Goal: Navigation & Orientation: Find specific page/section

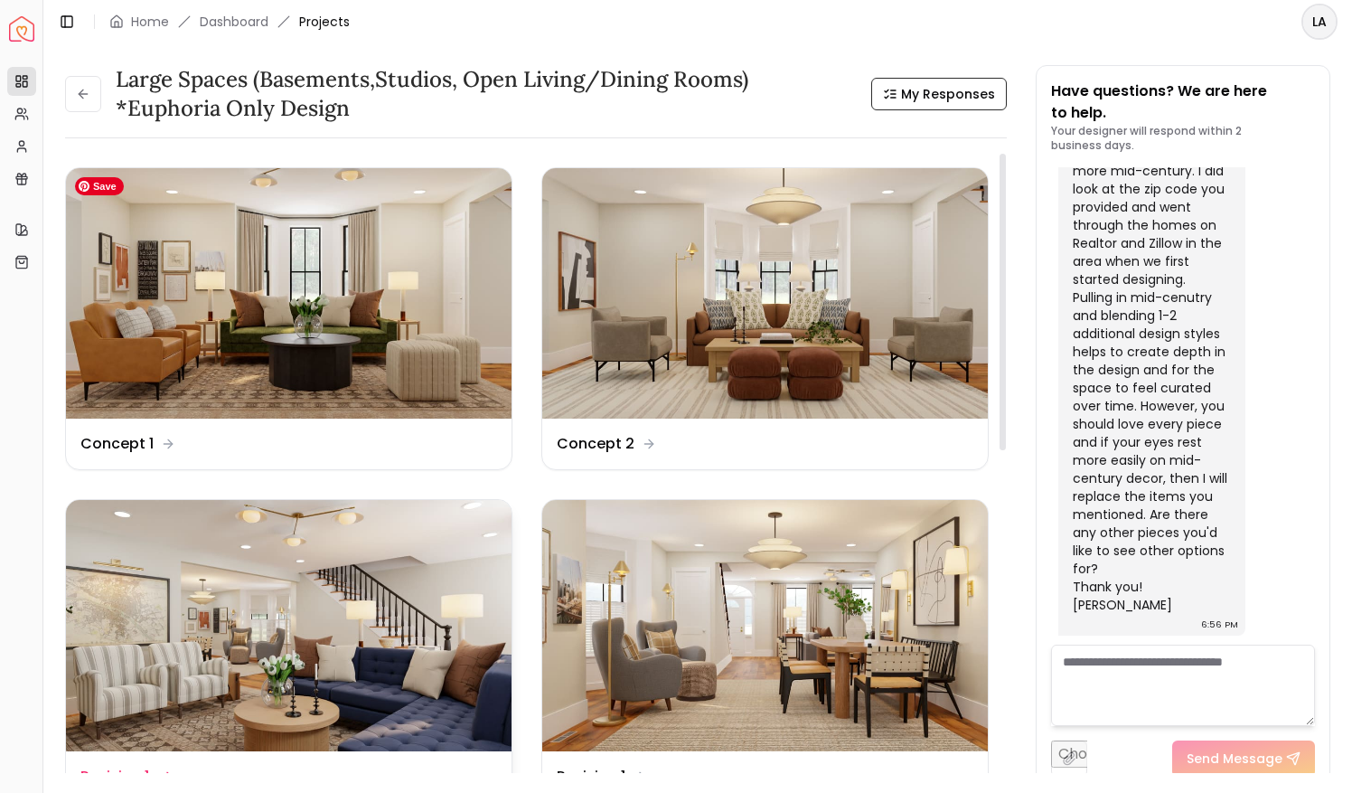
click at [407, 359] on img at bounding box center [289, 293] width 446 height 250
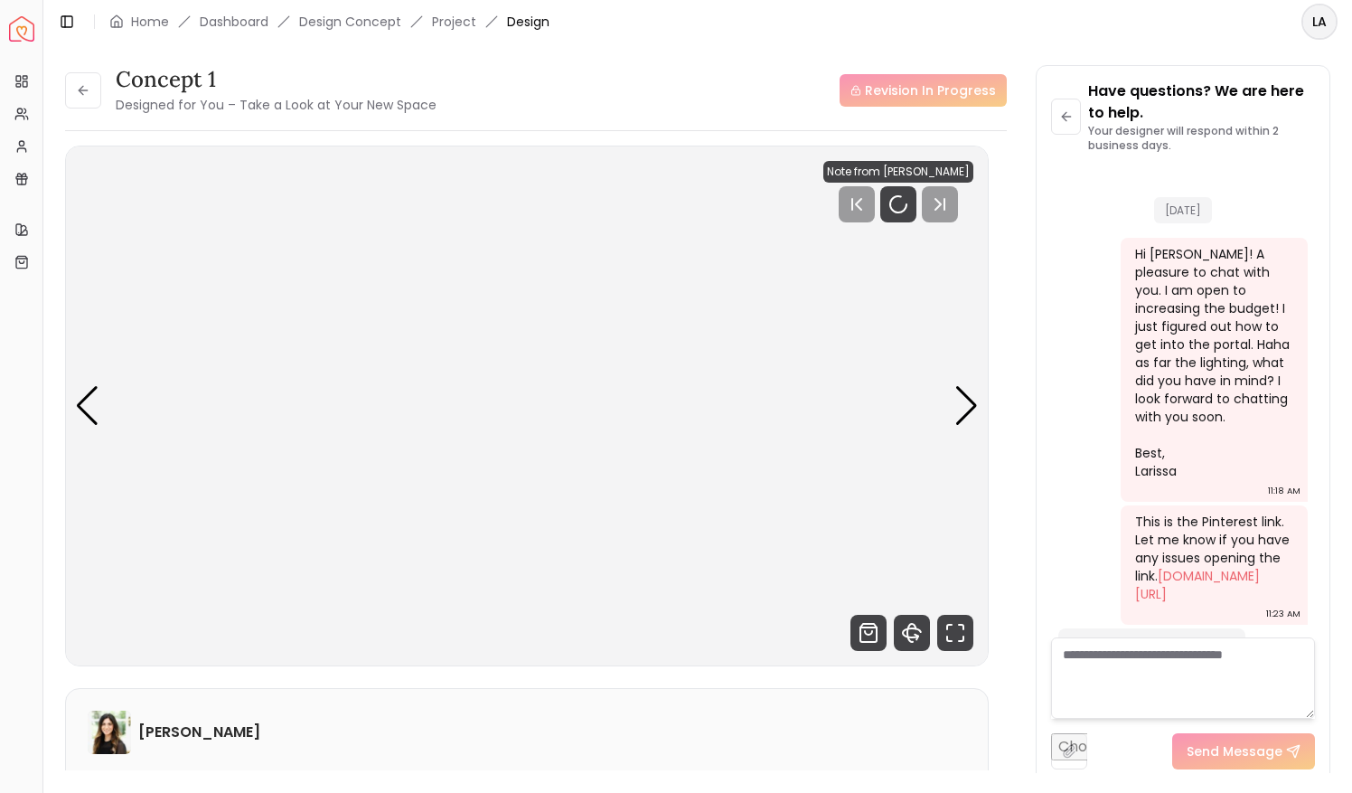
scroll to position [6344, 0]
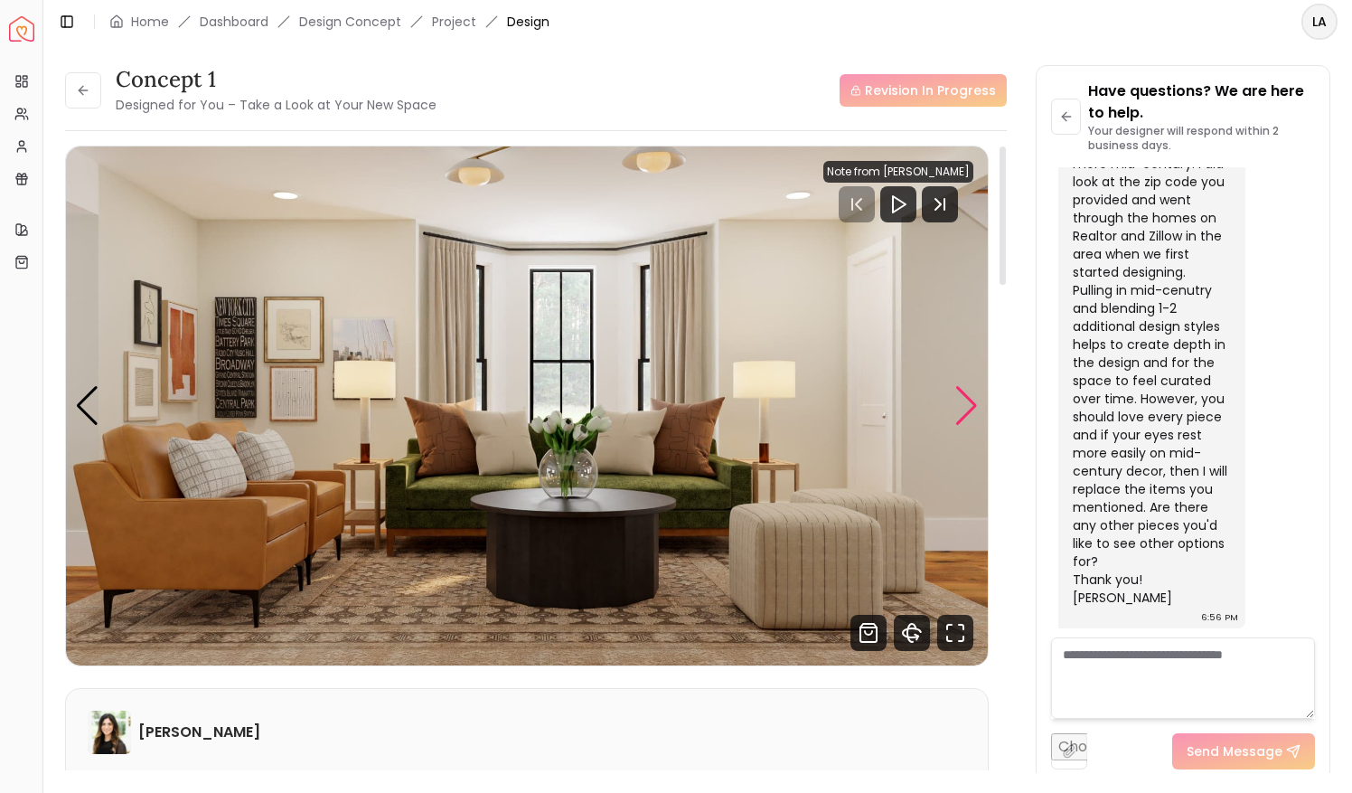
click at [961, 405] on div "Next slide" at bounding box center [967, 406] width 24 height 40
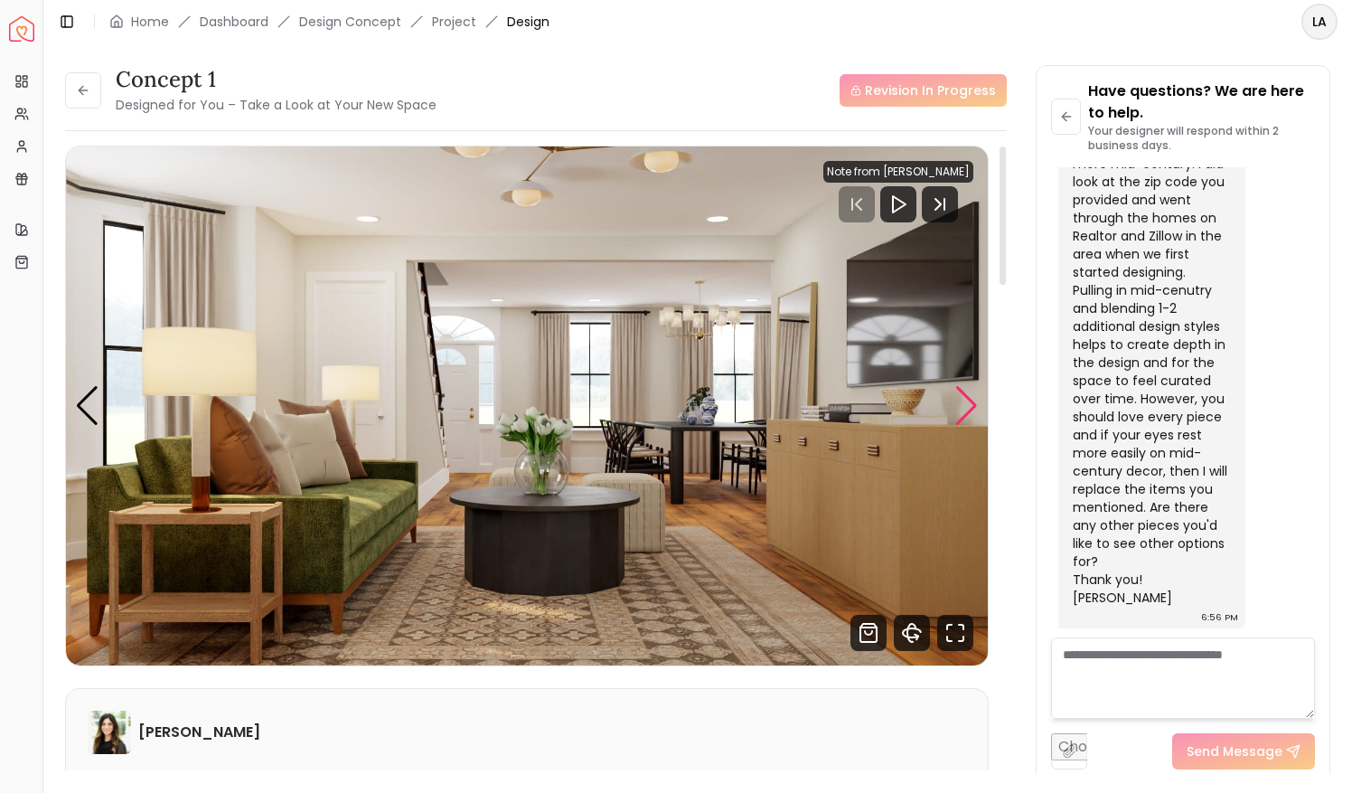
click at [961, 405] on div "Next slide" at bounding box center [967, 406] width 24 height 40
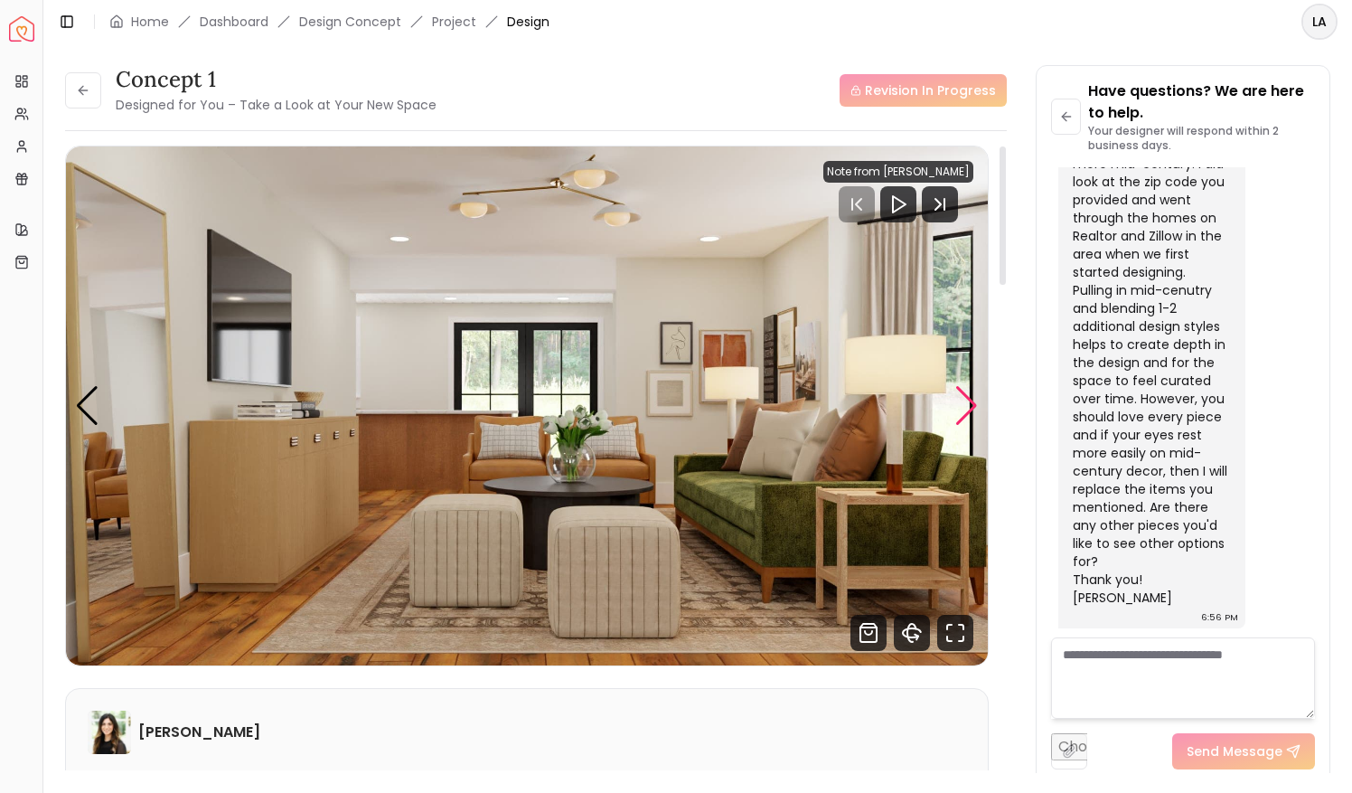
click at [961, 405] on div "Next slide" at bounding box center [967, 406] width 24 height 40
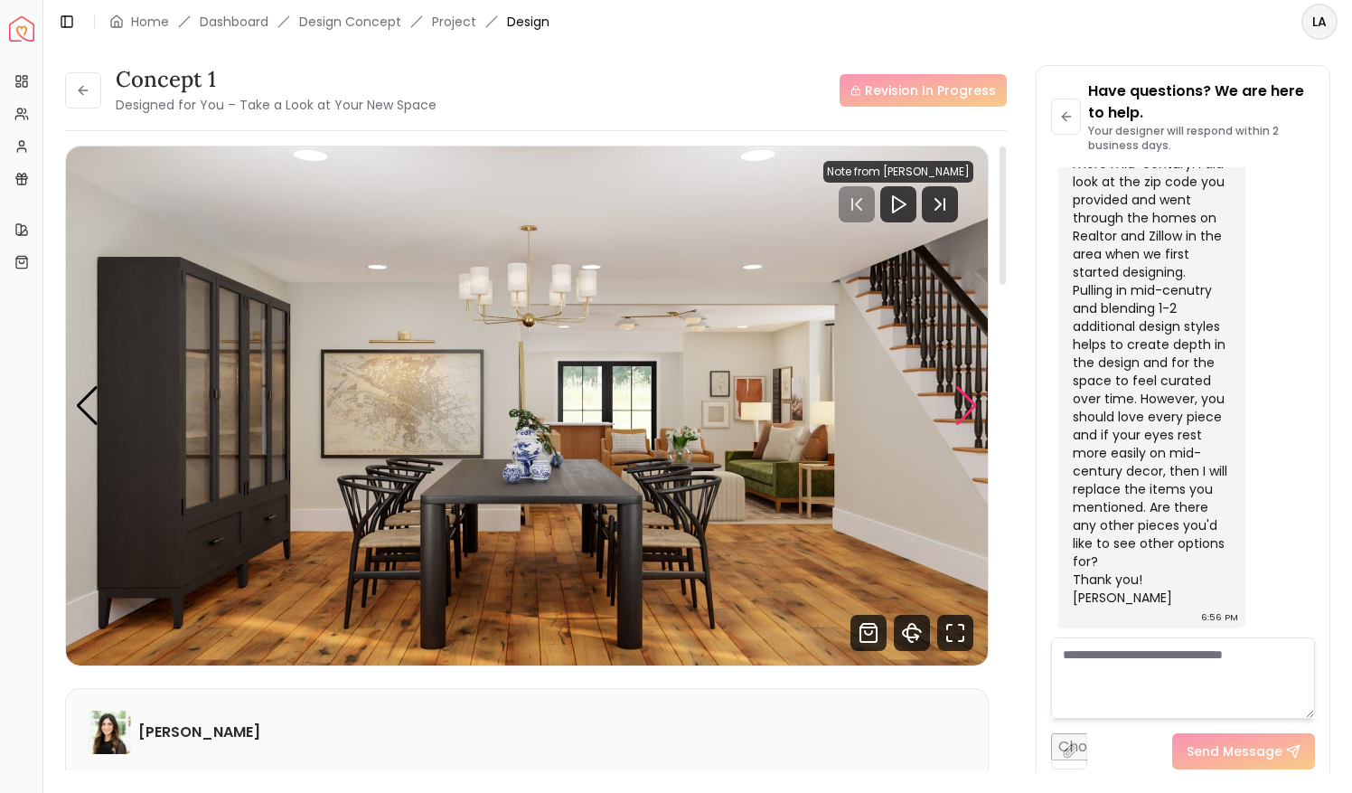
click at [961, 405] on div "Next slide" at bounding box center [967, 406] width 24 height 40
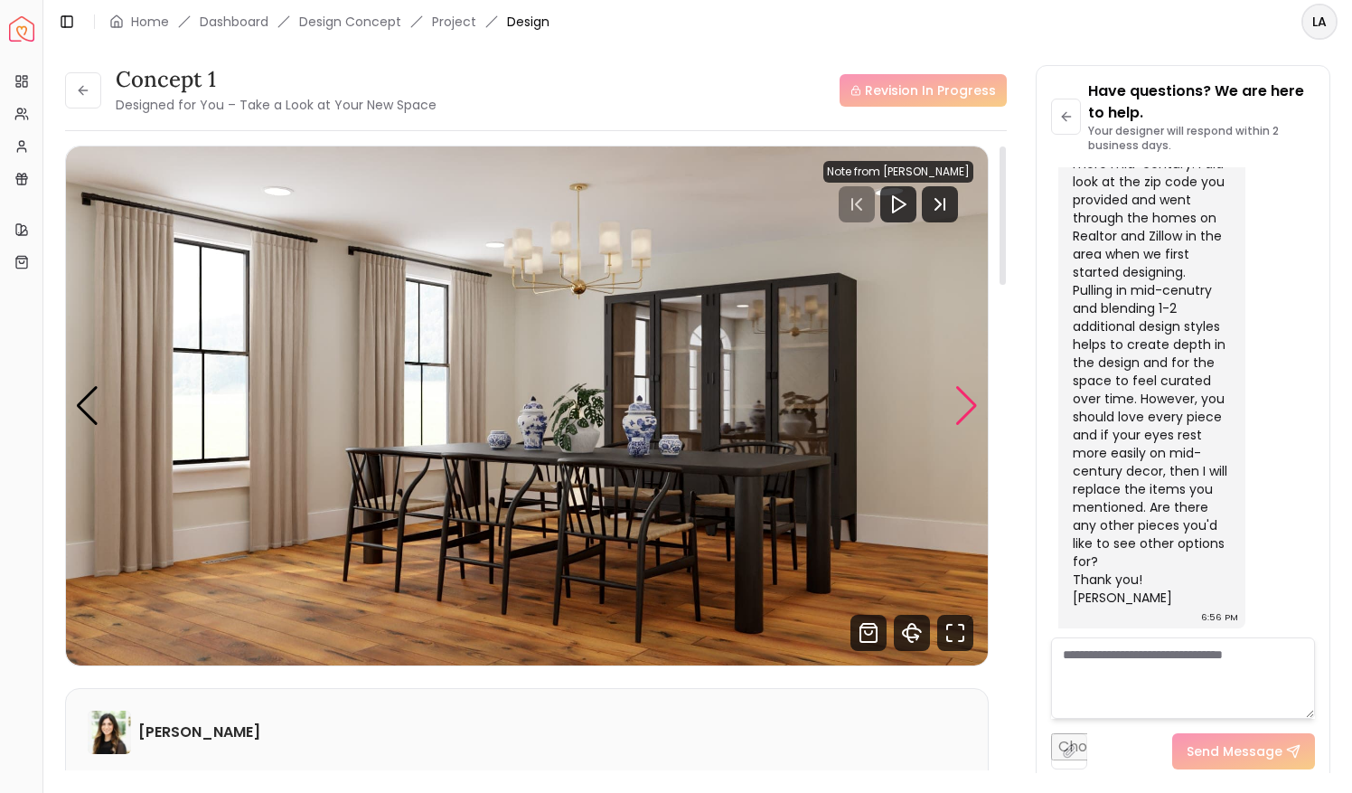
click at [961, 405] on div "Next slide" at bounding box center [967, 406] width 24 height 40
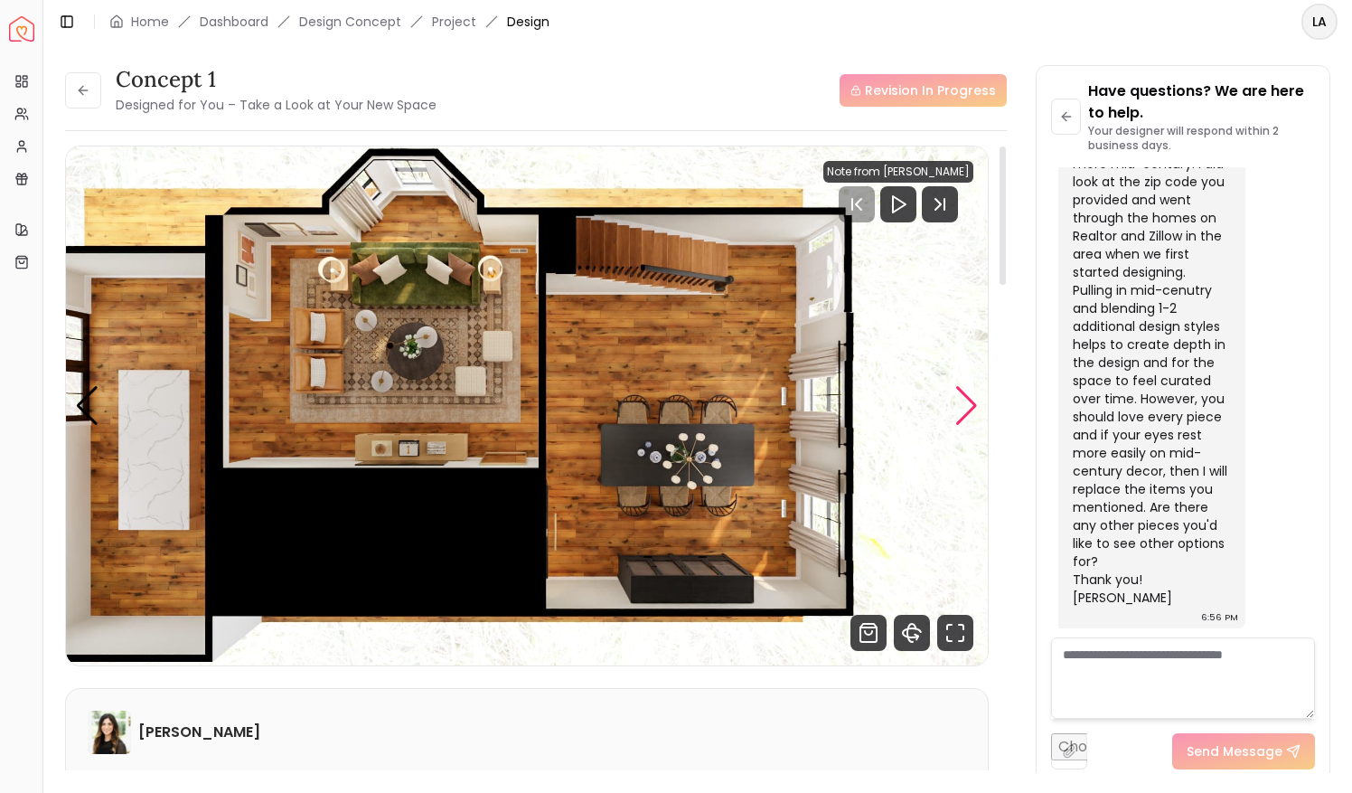
click at [961, 405] on div "Next slide" at bounding box center [967, 406] width 24 height 40
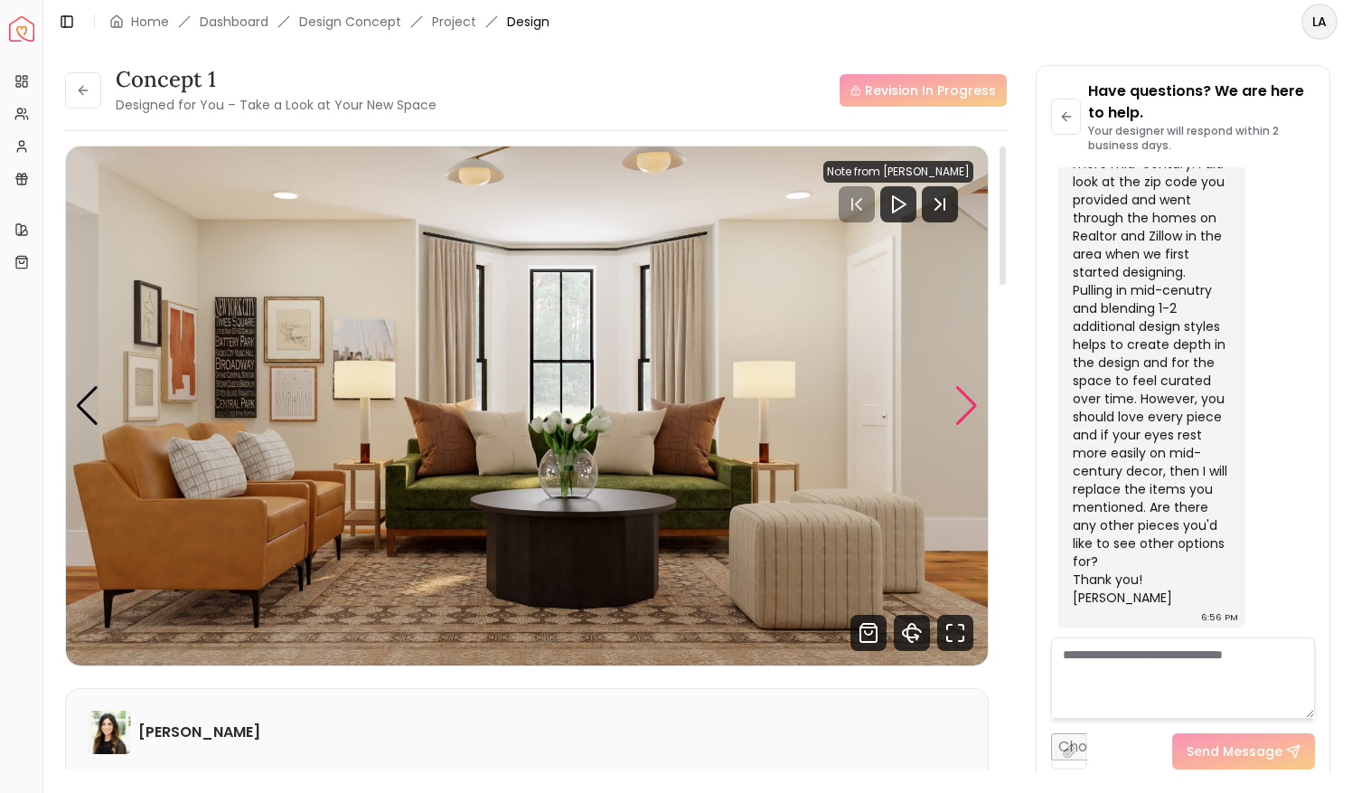
click at [961, 405] on div "Next slide" at bounding box center [967, 406] width 24 height 40
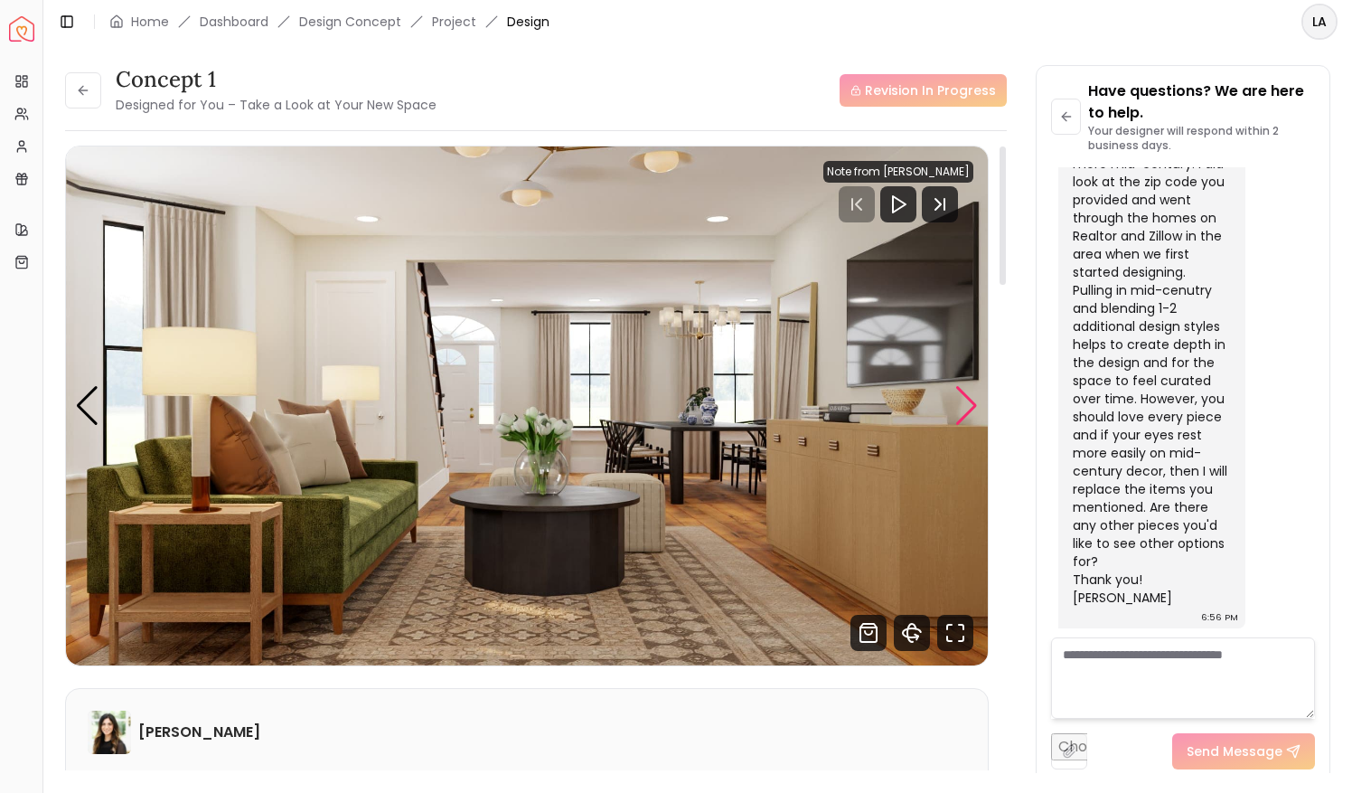
click at [961, 405] on div "Next slide" at bounding box center [967, 406] width 24 height 40
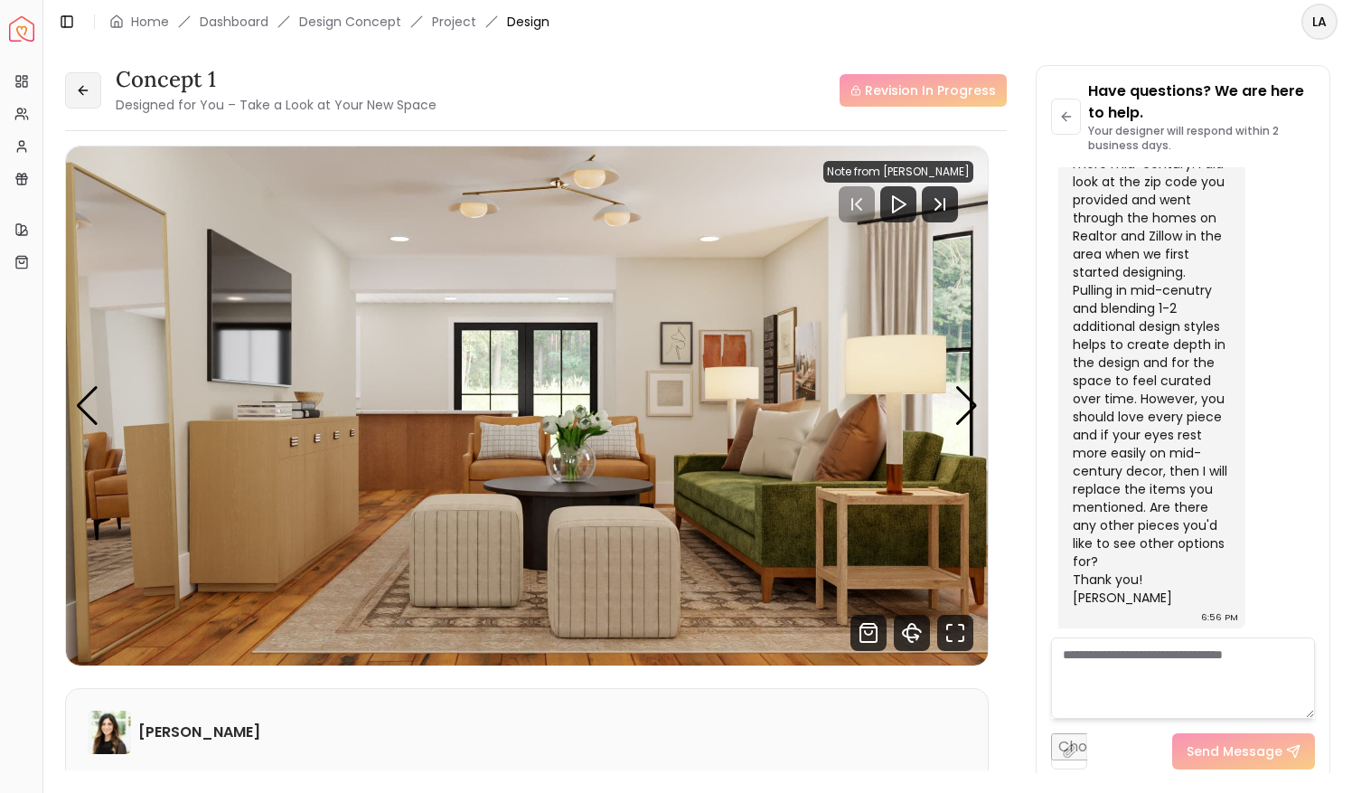
click at [81, 94] on icon at bounding box center [83, 90] width 14 height 14
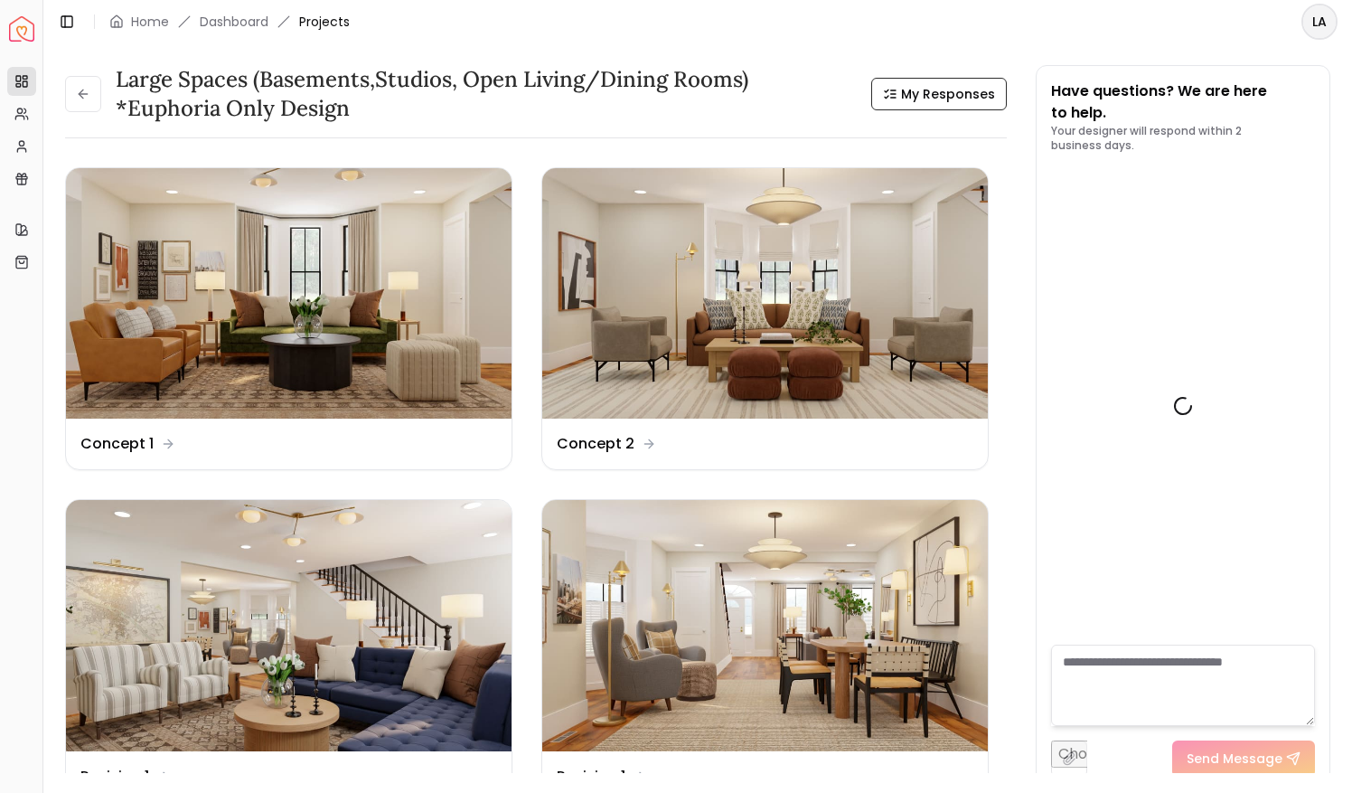
scroll to position [6337, 0]
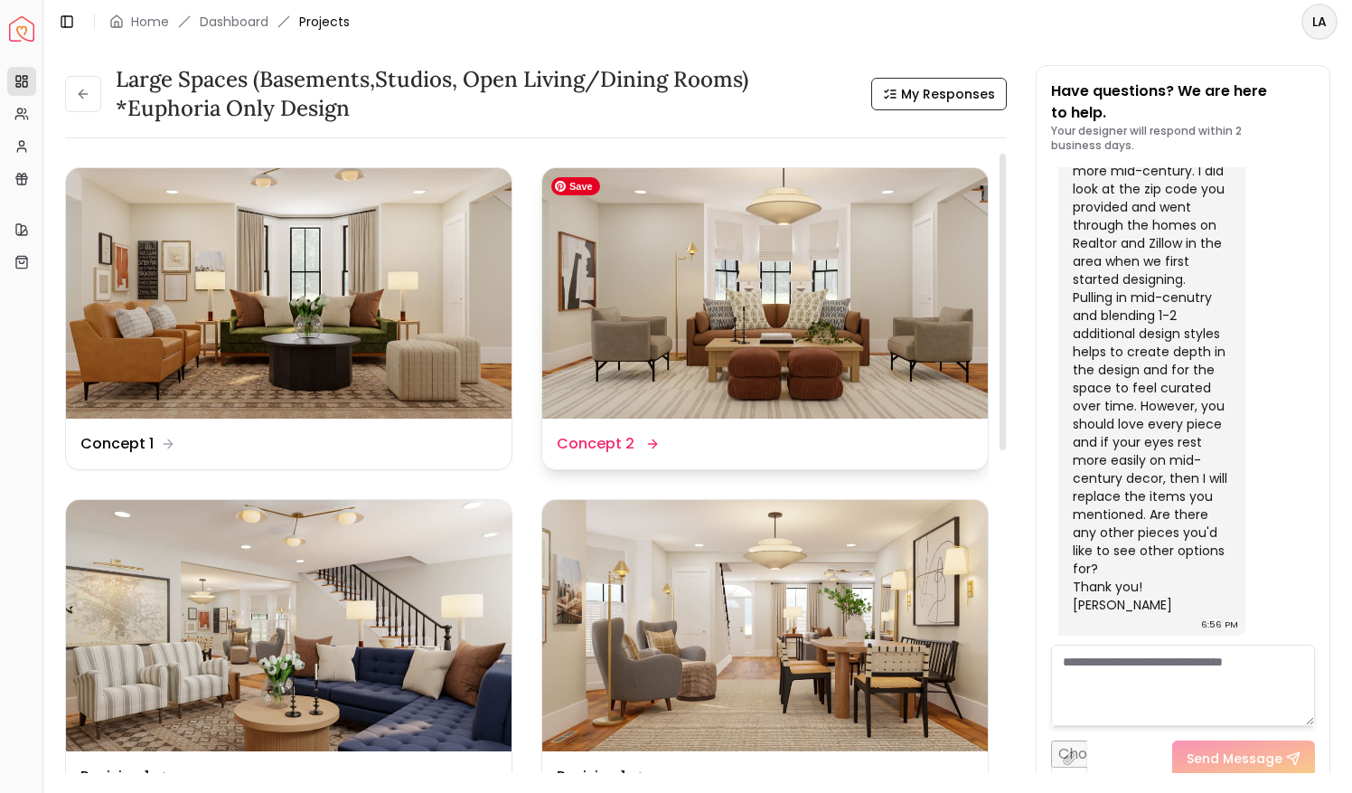
click at [653, 302] on img at bounding box center [765, 293] width 446 height 250
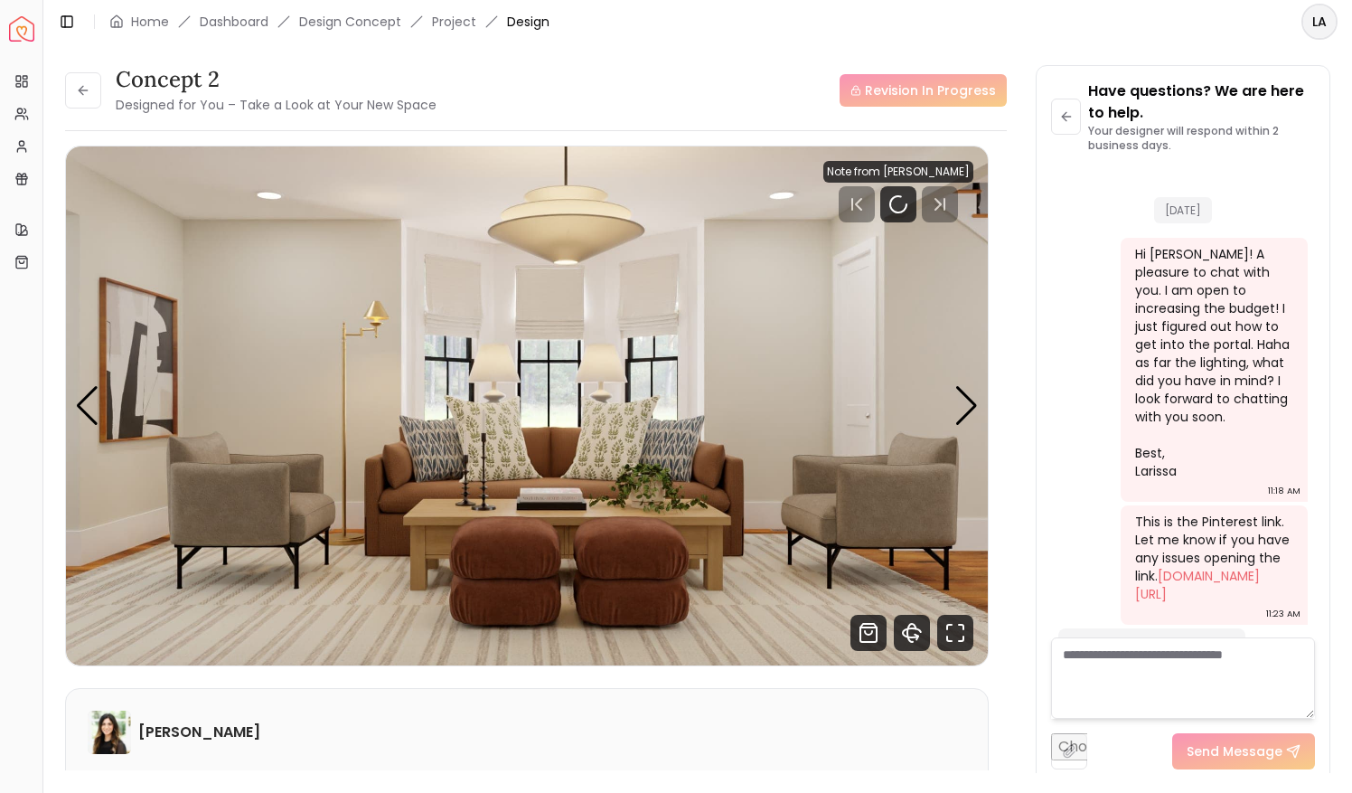
scroll to position [6344, 0]
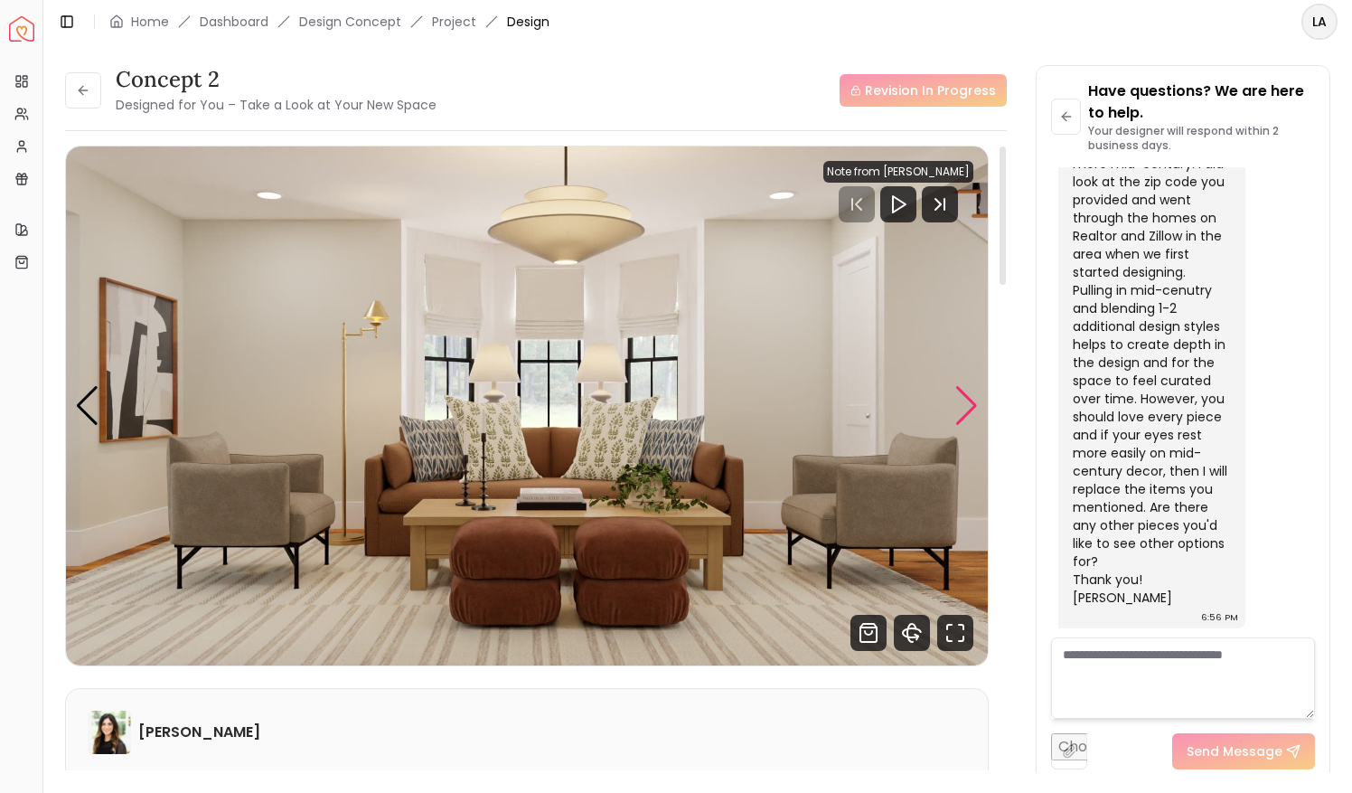
click at [976, 398] on div "Next slide" at bounding box center [967, 406] width 24 height 40
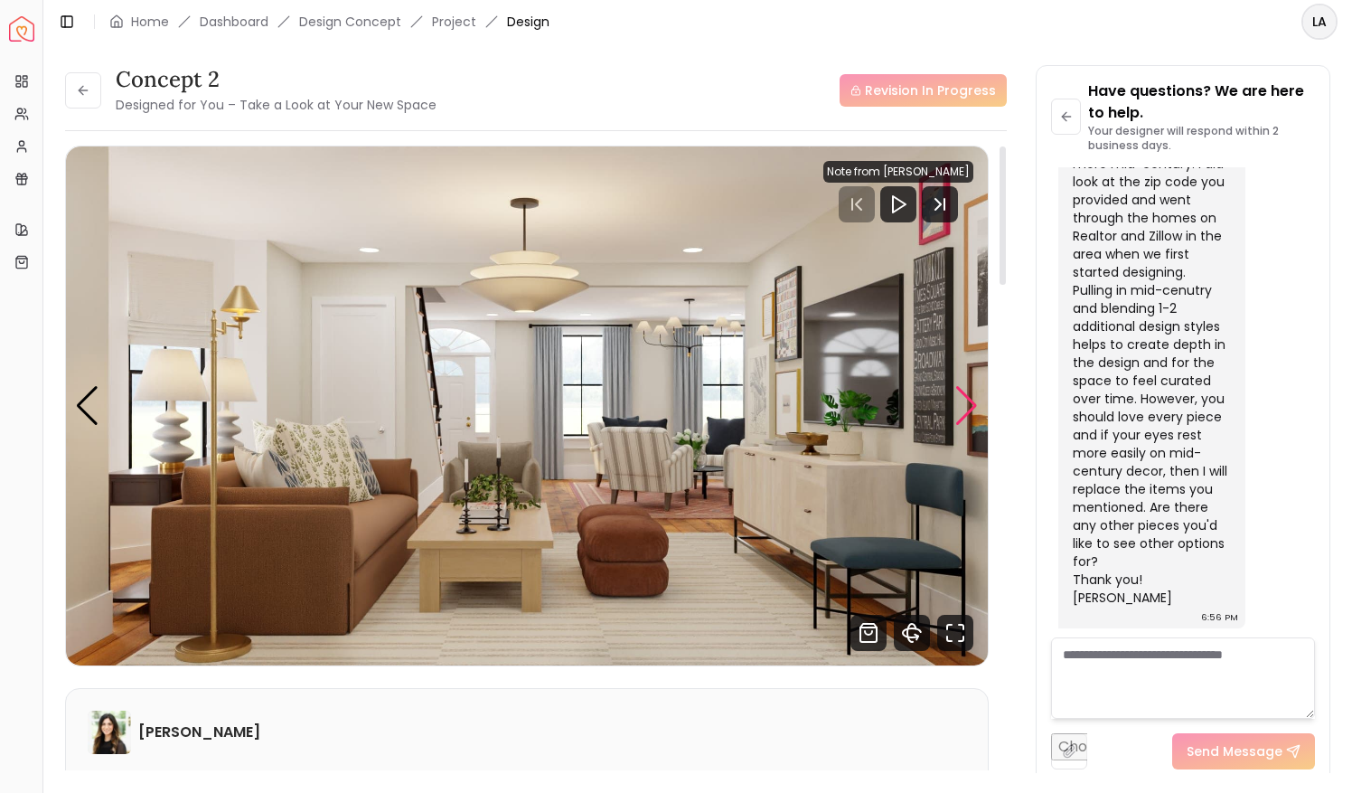
click at [976, 398] on div "Next slide" at bounding box center [967, 406] width 24 height 40
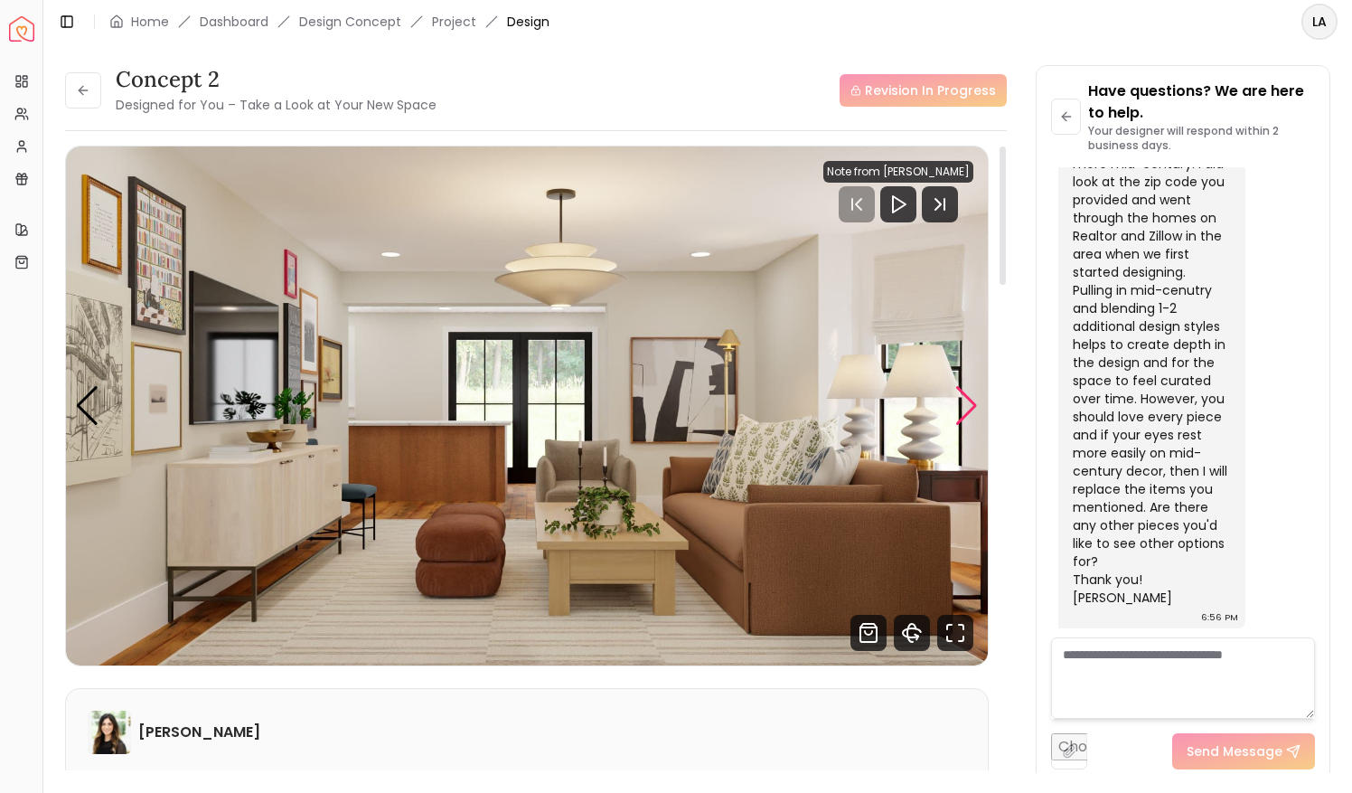
click at [976, 398] on div "Next slide" at bounding box center [967, 406] width 24 height 40
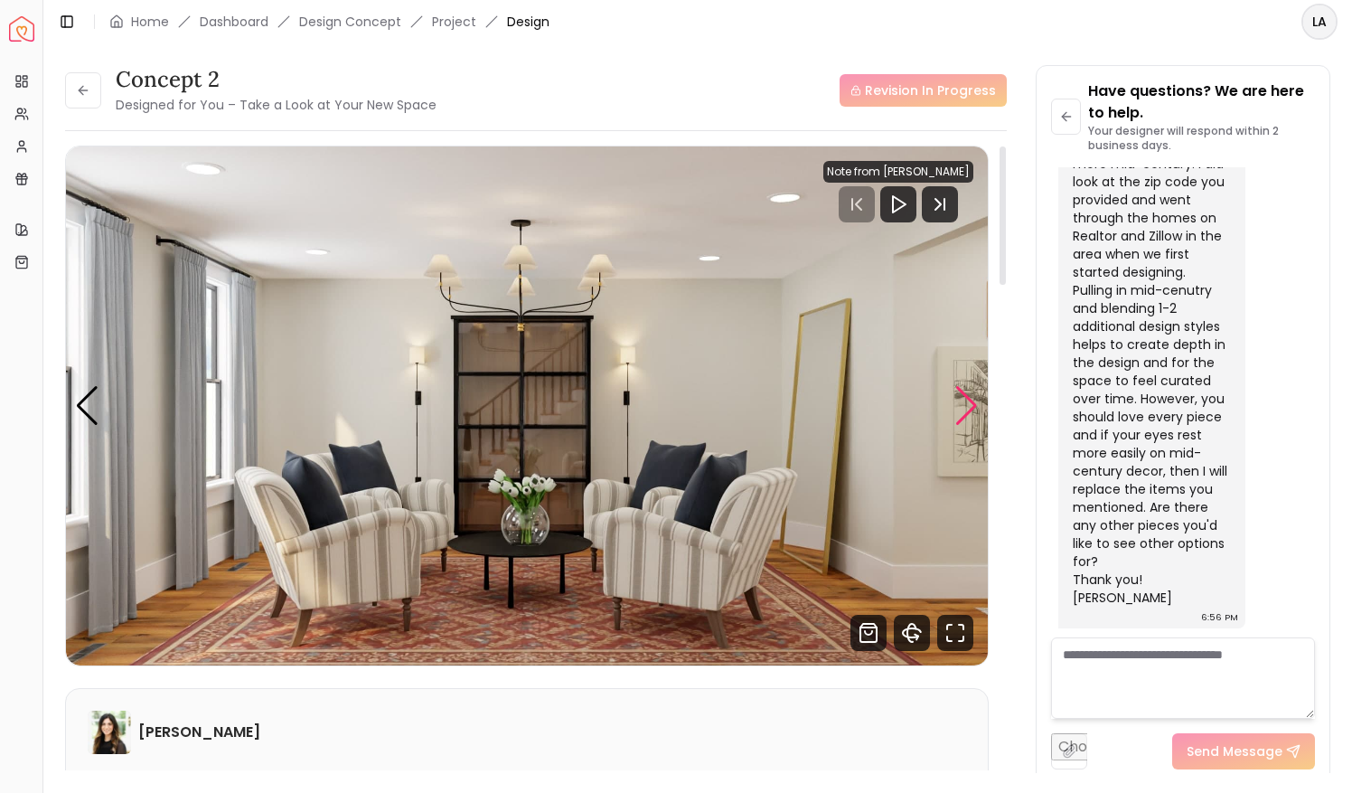
click at [976, 398] on div "Next slide" at bounding box center [967, 406] width 24 height 40
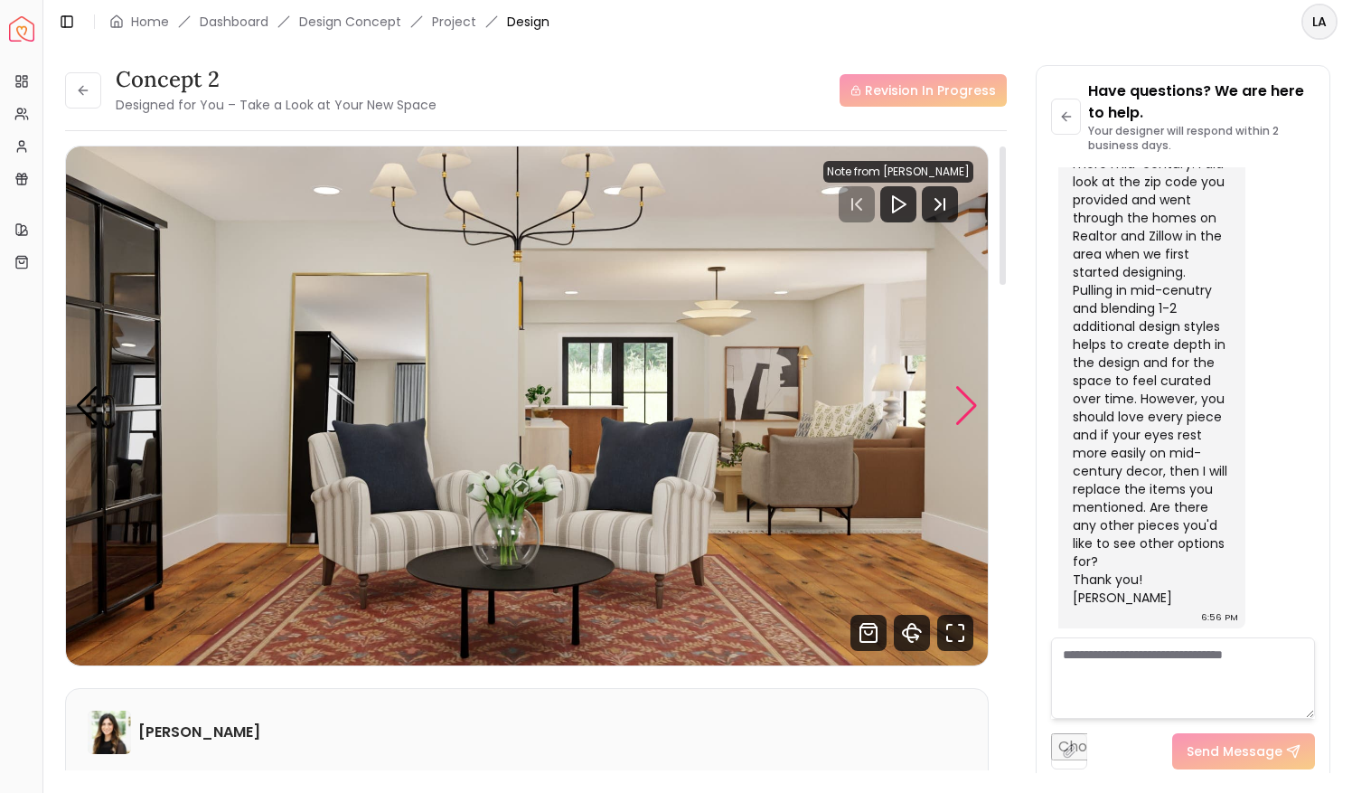
click at [976, 398] on div "Next slide" at bounding box center [967, 406] width 24 height 40
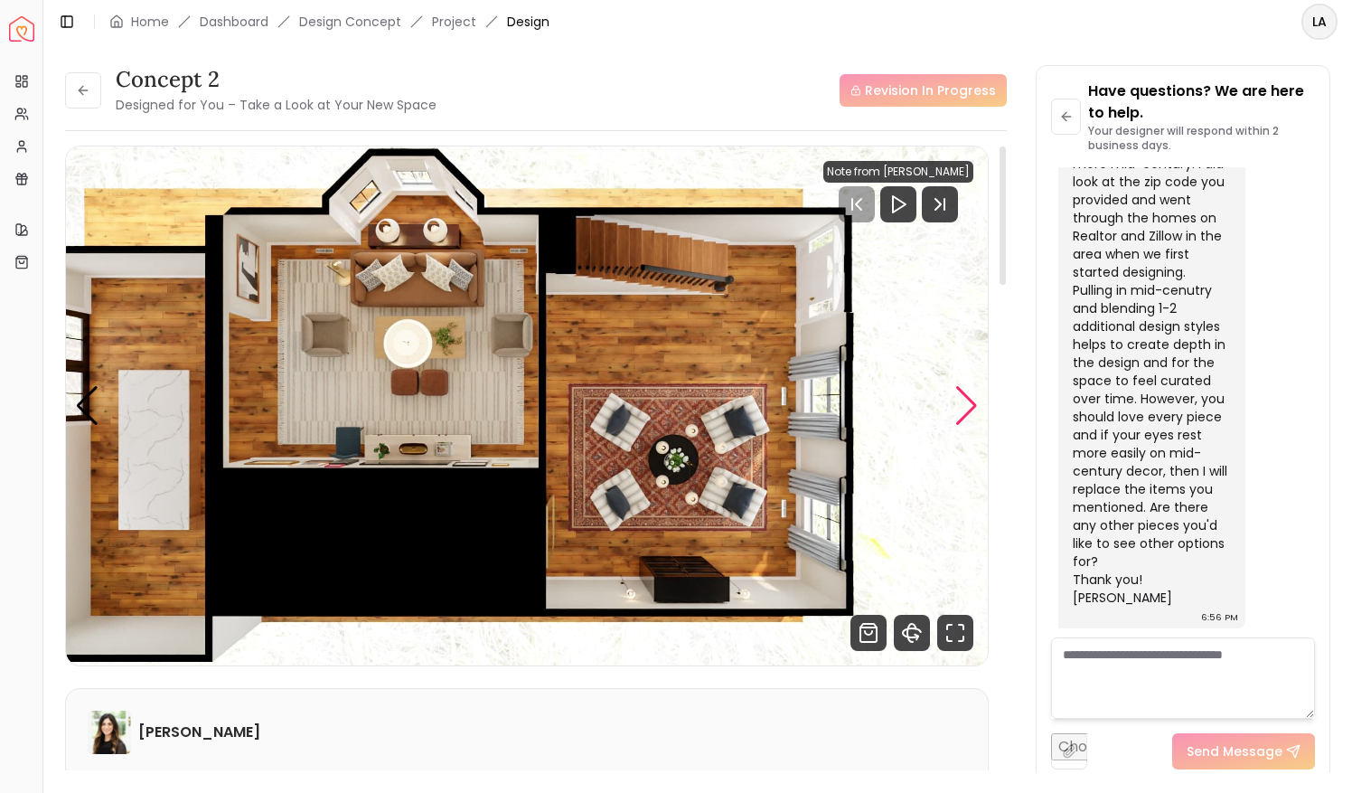
click at [976, 398] on div "Next slide" at bounding box center [967, 406] width 24 height 40
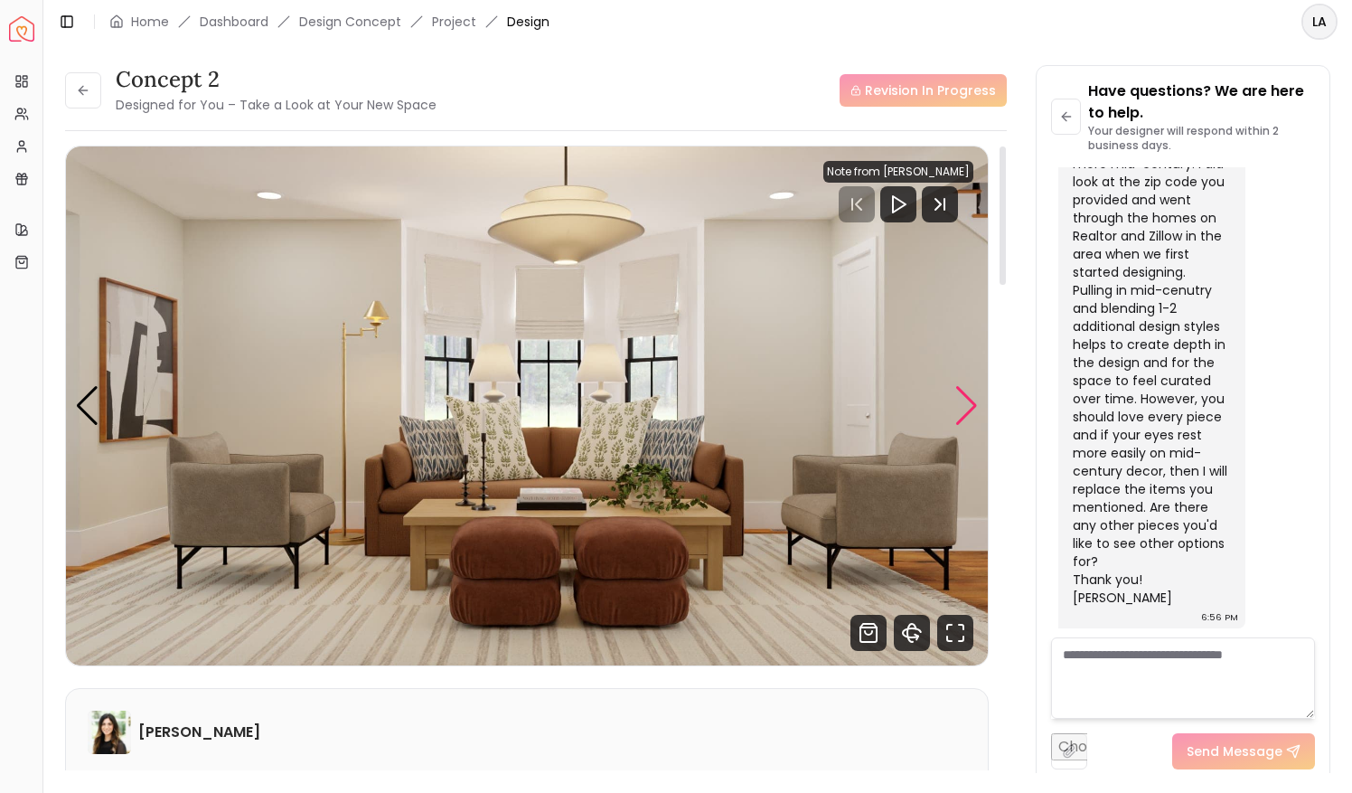
click at [976, 398] on div "Next slide" at bounding box center [967, 406] width 24 height 40
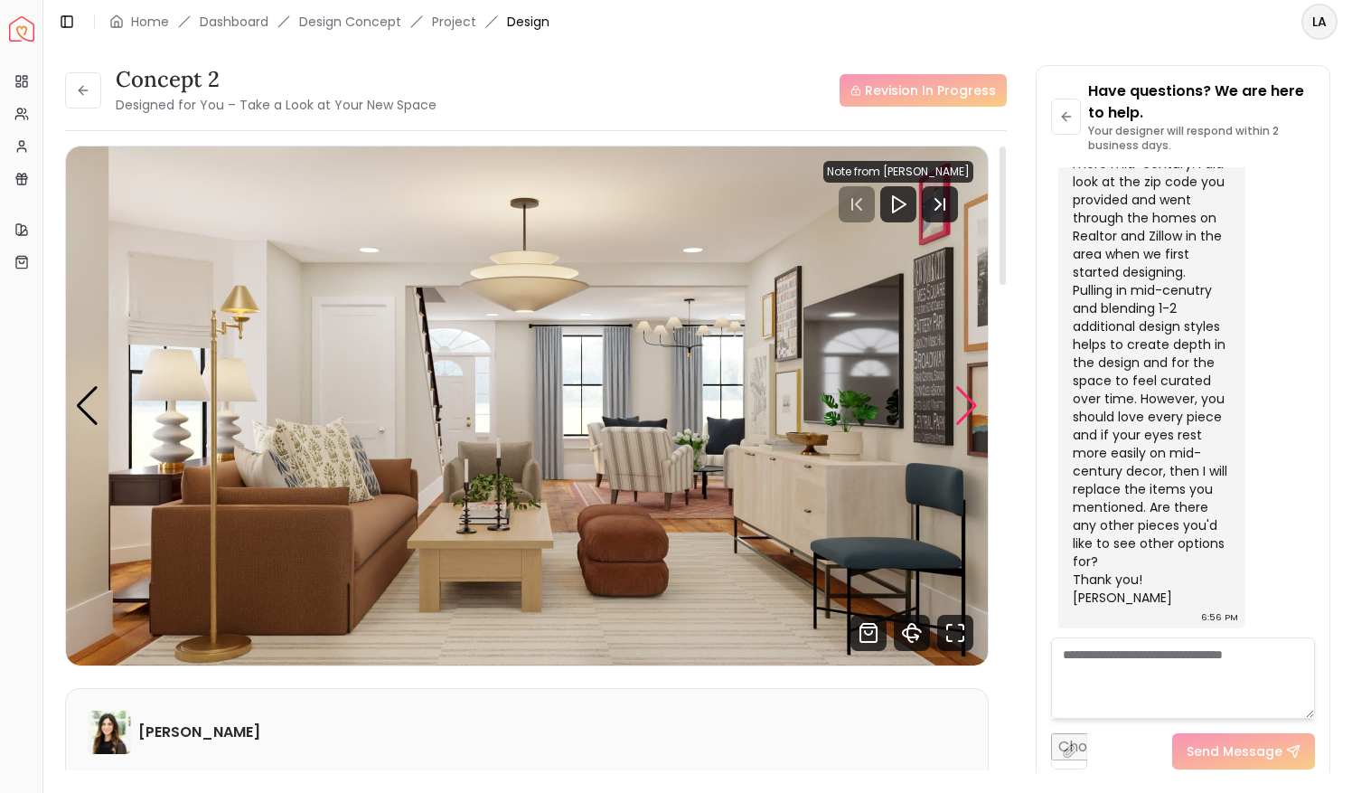
click at [976, 398] on div "Next slide" at bounding box center [967, 406] width 24 height 40
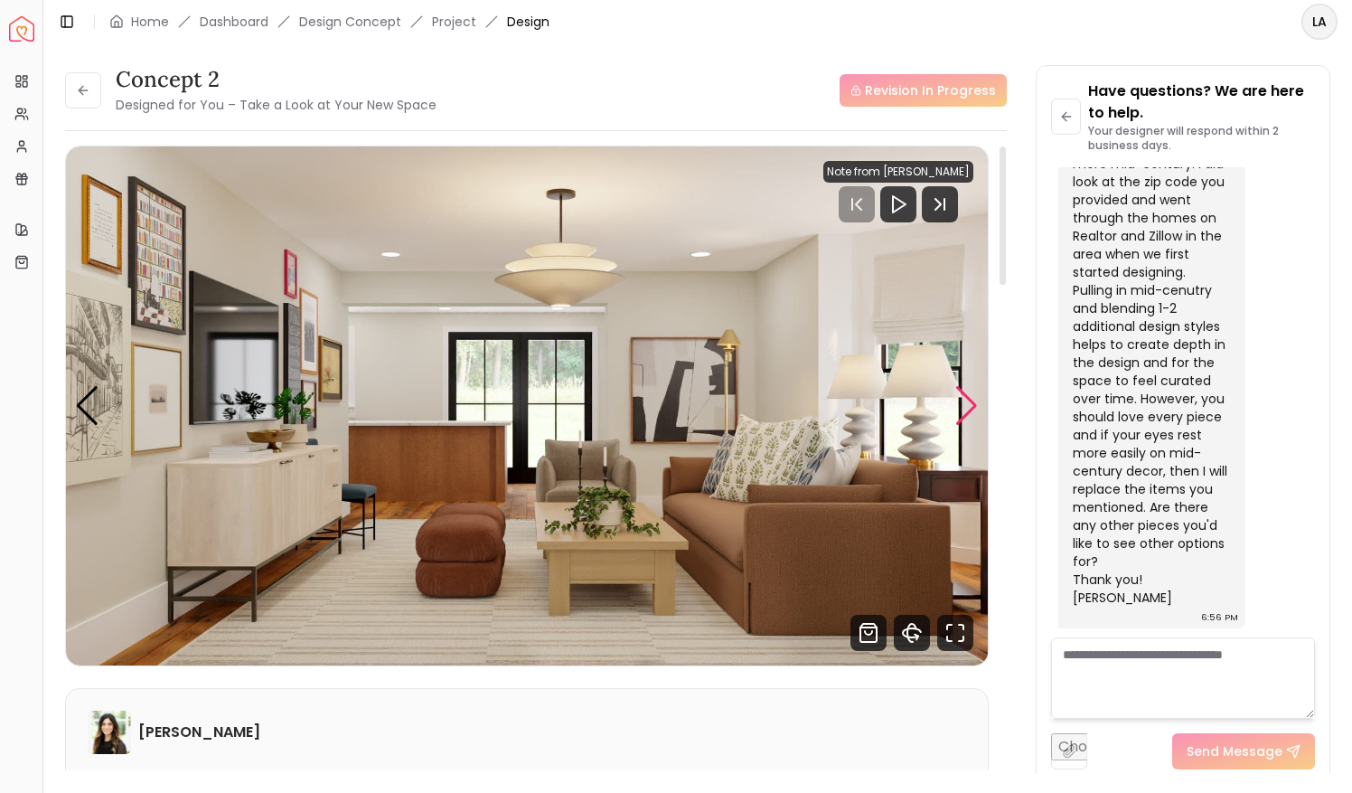
click at [976, 398] on div "Next slide" at bounding box center [967, 406] width 24 height 40
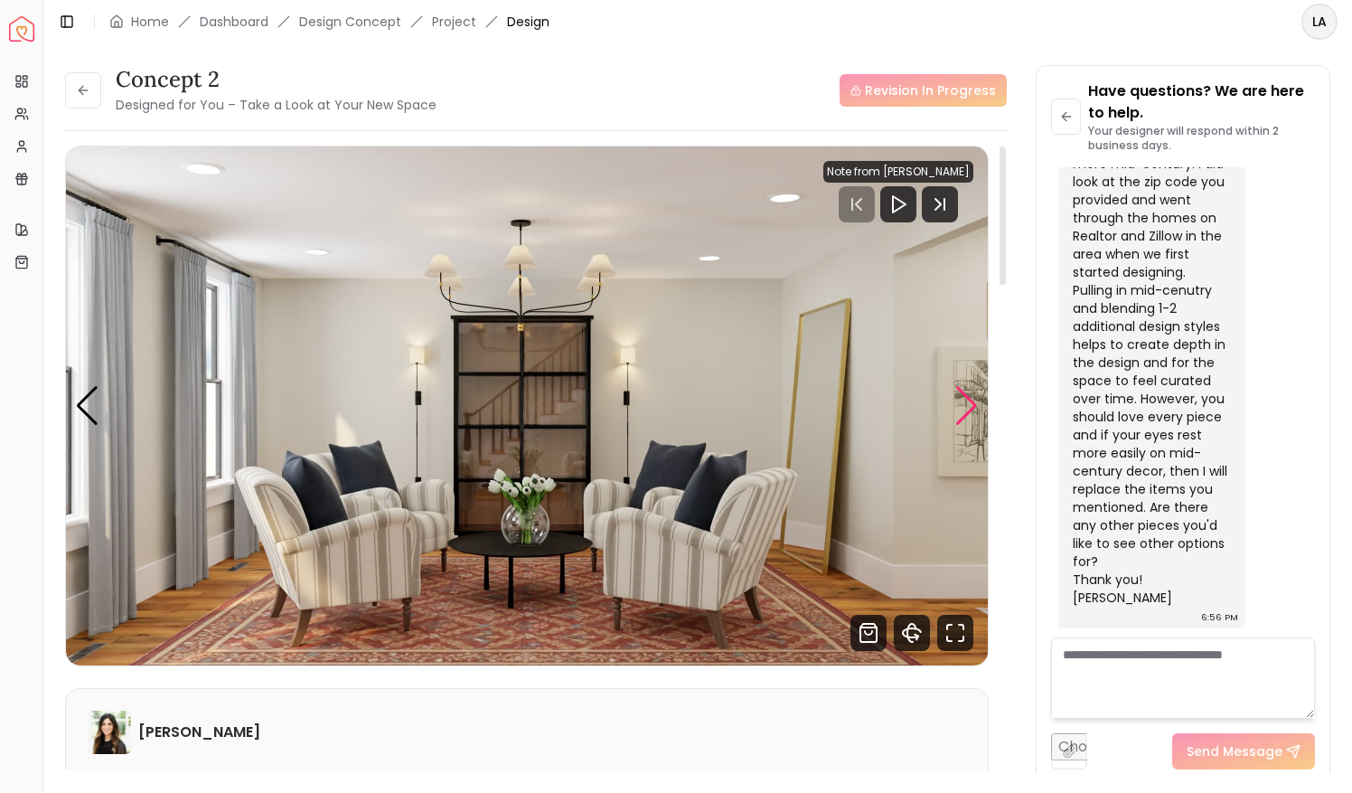
click at [976, 398] on div "Next slide" at bounding box center [967, 406] width 24 height 40
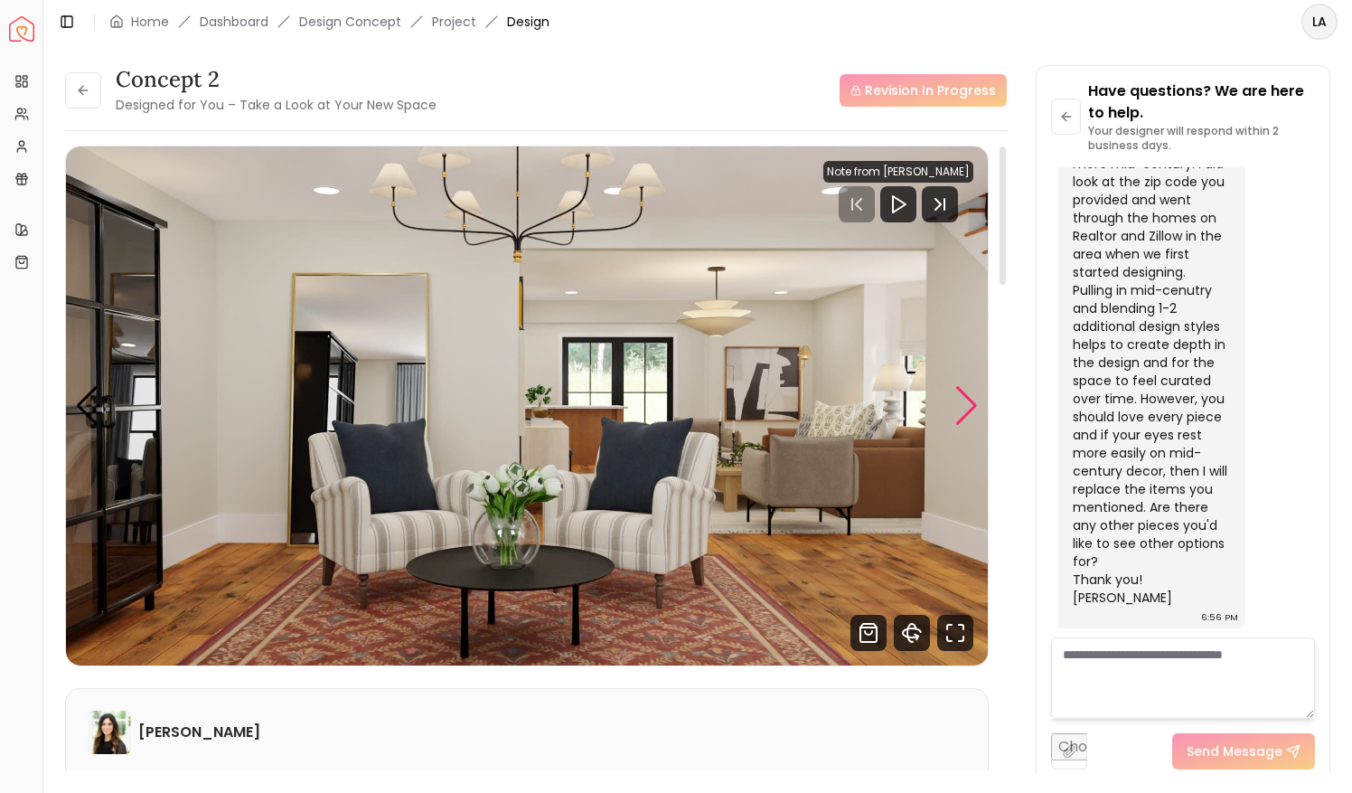
click at [976, 398] on div "Next slide" at bounding box center [967, 406] width 24 height 40
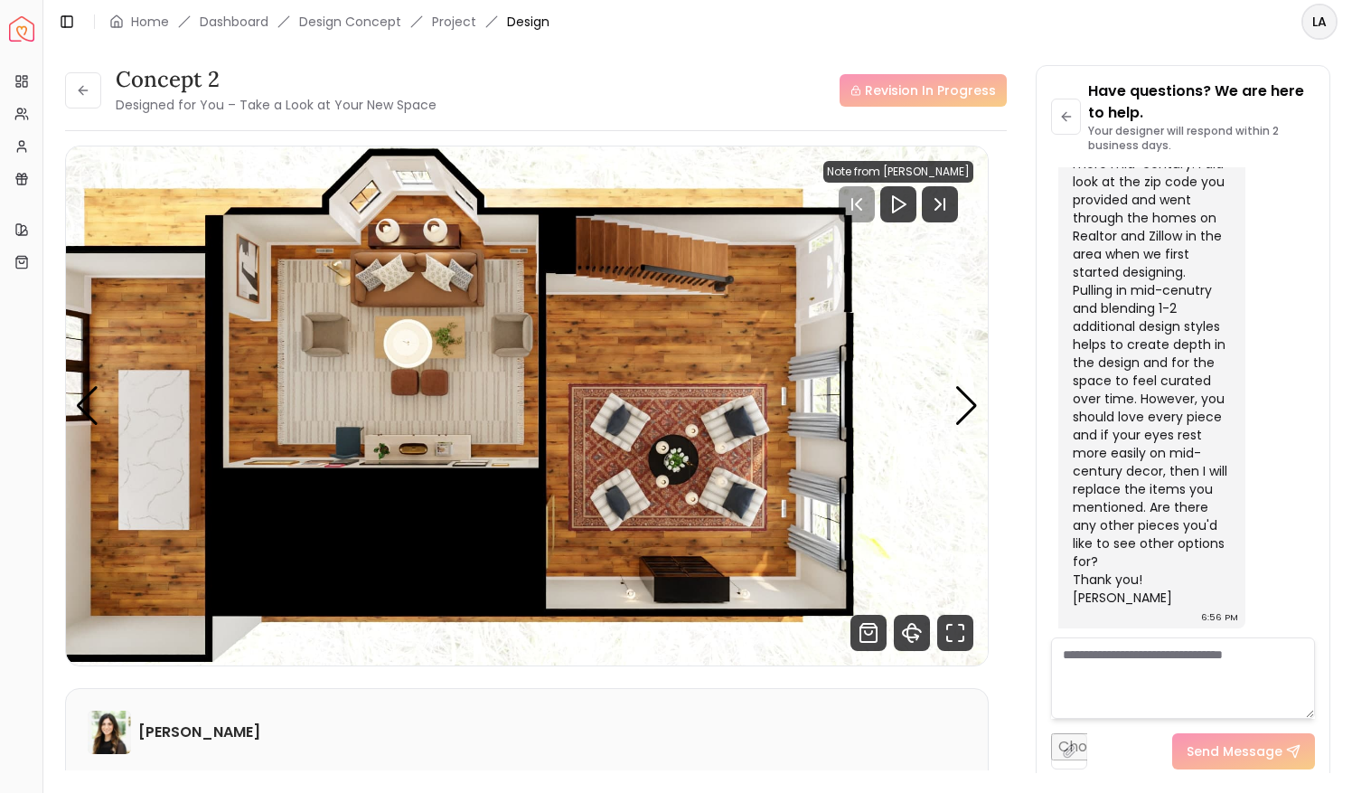
click at [76, 92] on icon at bounding box center [83, 90] width 14 height 14
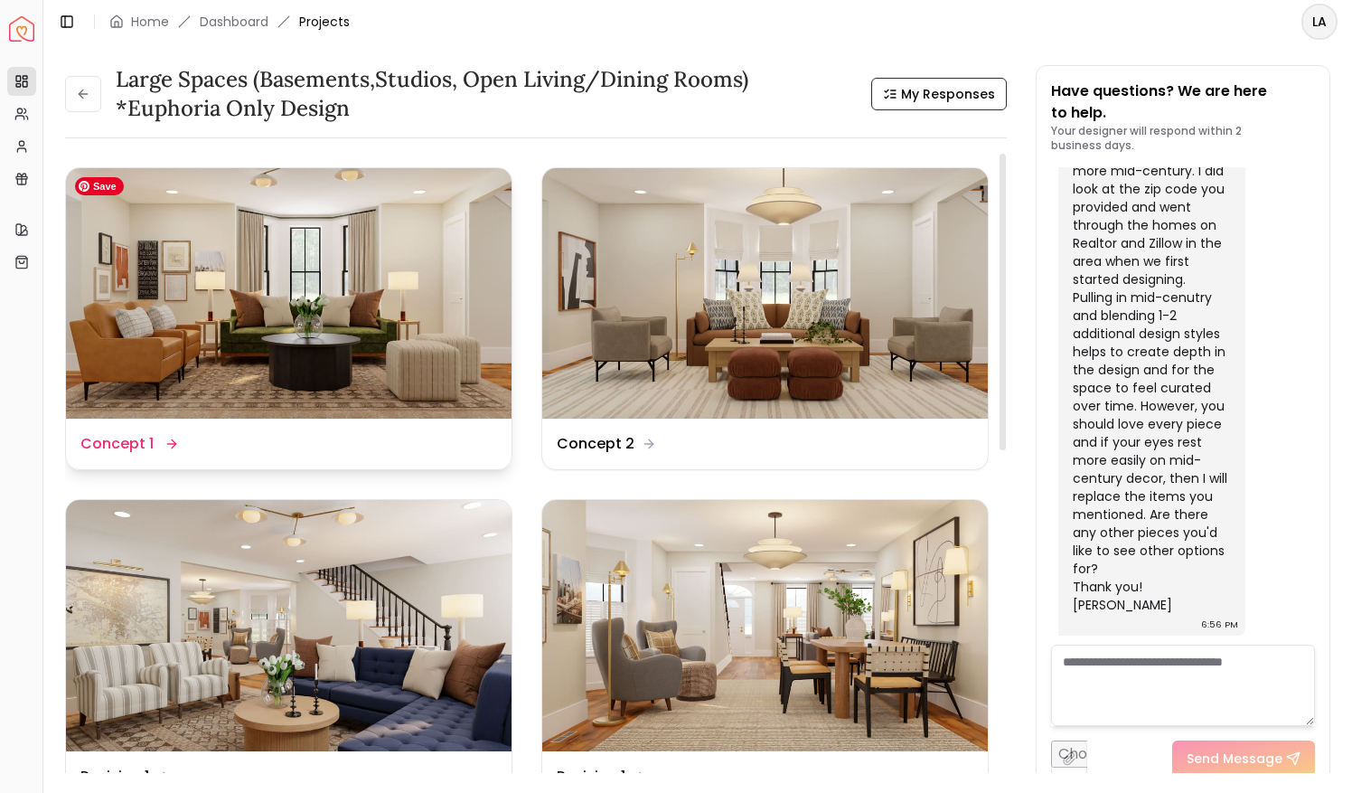
scroll to position [347, 0]
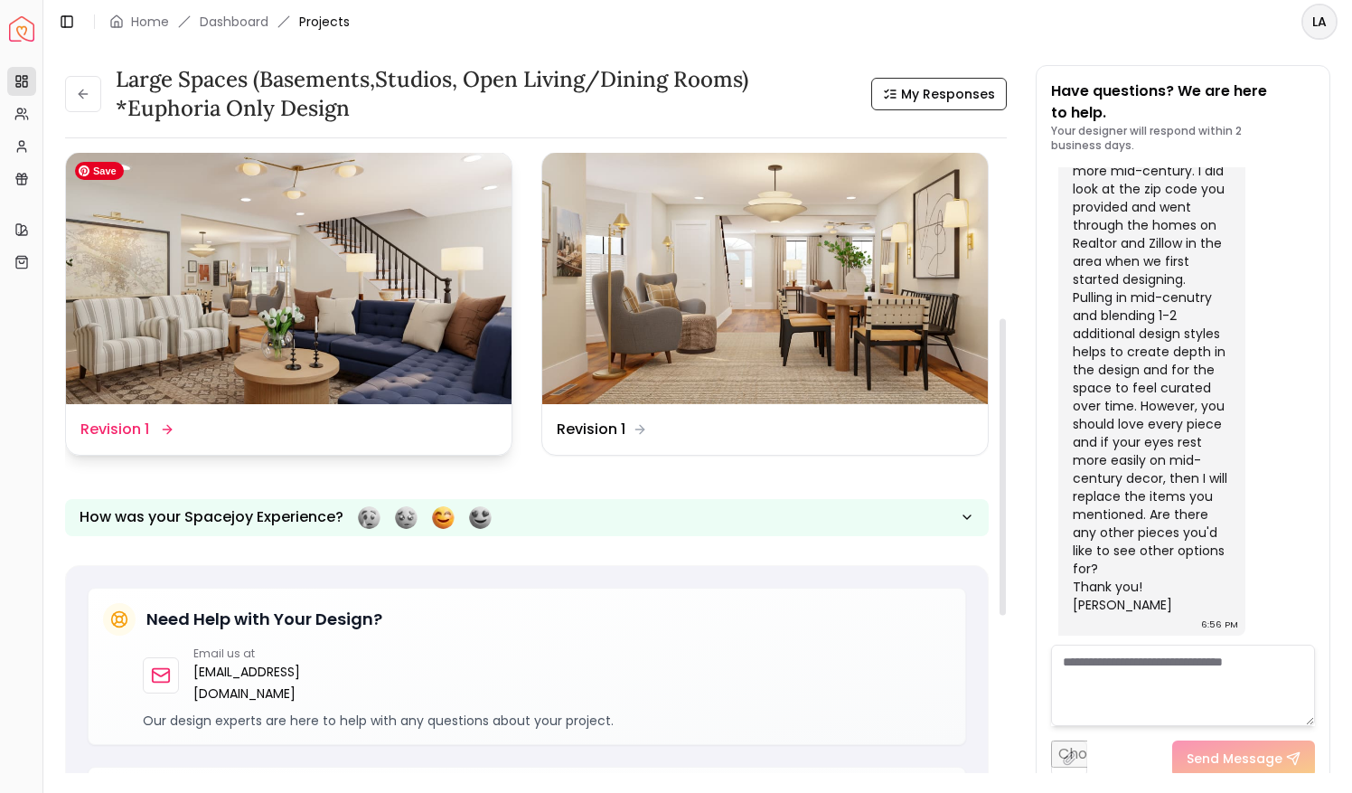
click at [240, 249] on img at bounding box center [289, 278] width 446 height 250
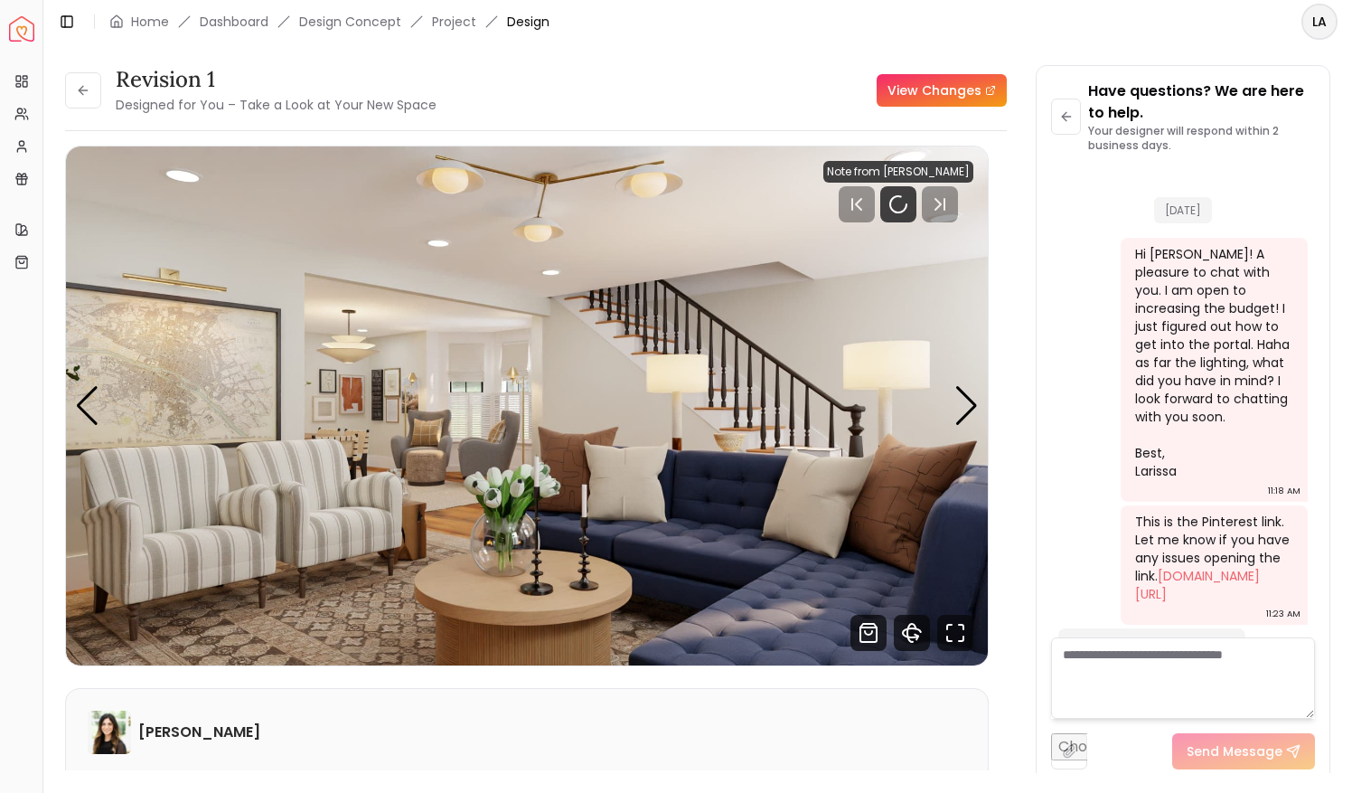
scroll to position [6344, 0]
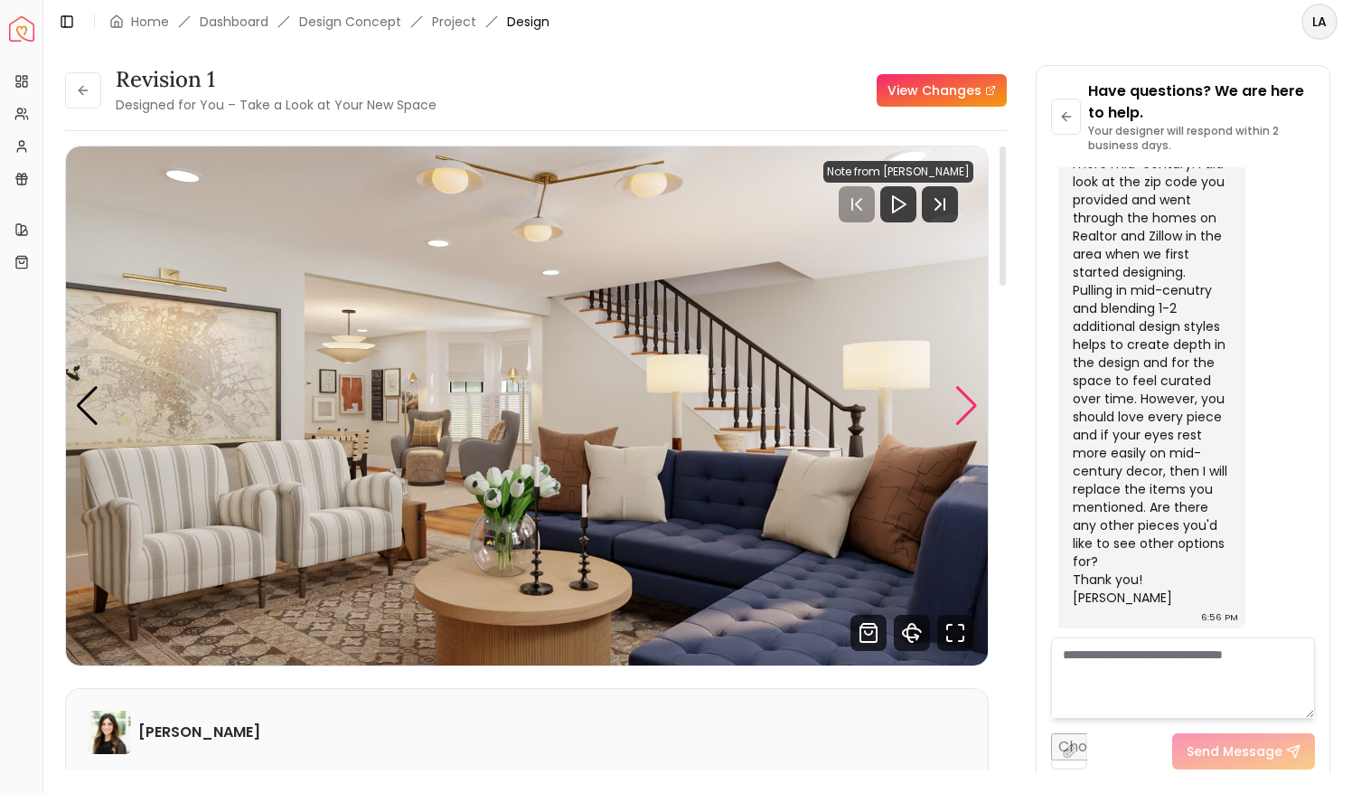
click at [968, 394] on div "Next slide" at bounding box center [967, 406] width 24 height 40
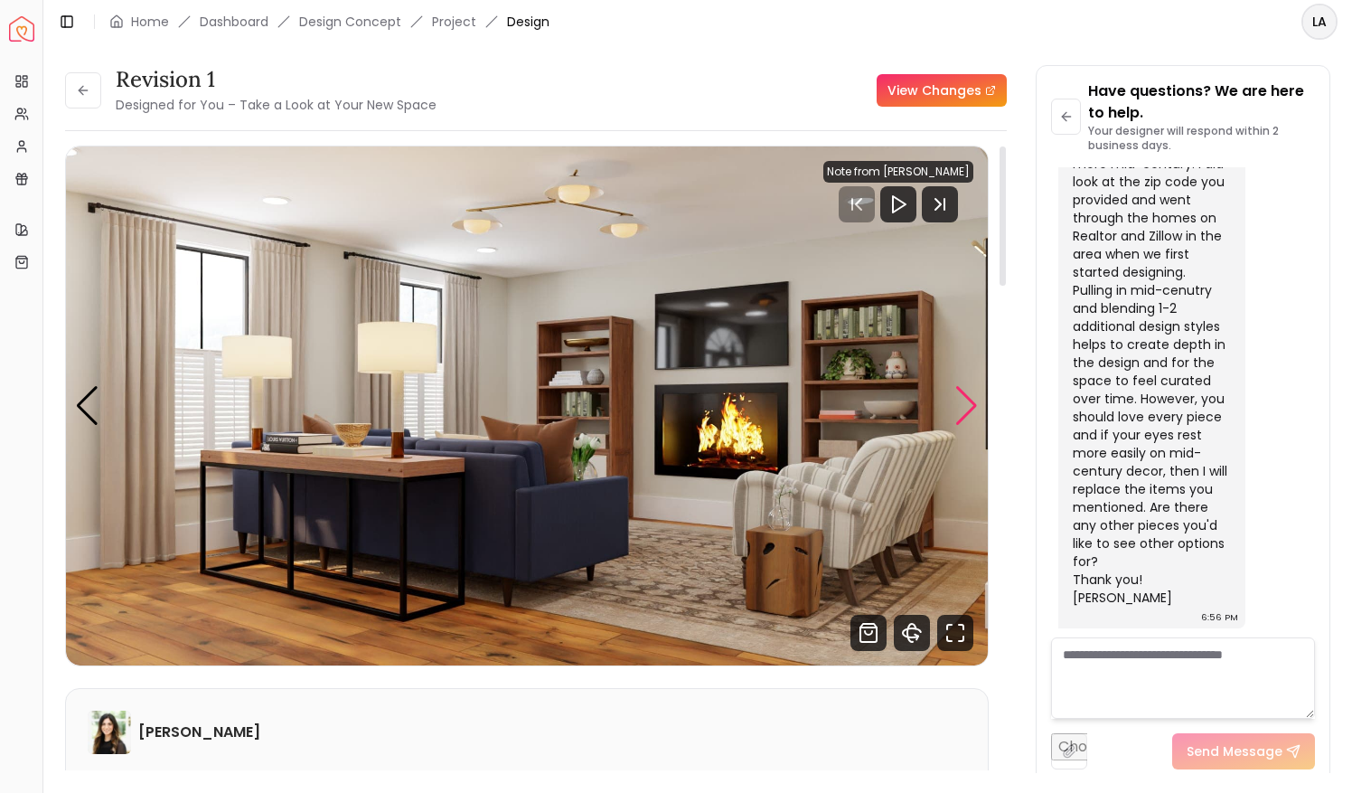
click at [968, 394] on div "Next slide" at bounding box center [967, 406] width 24 height 40
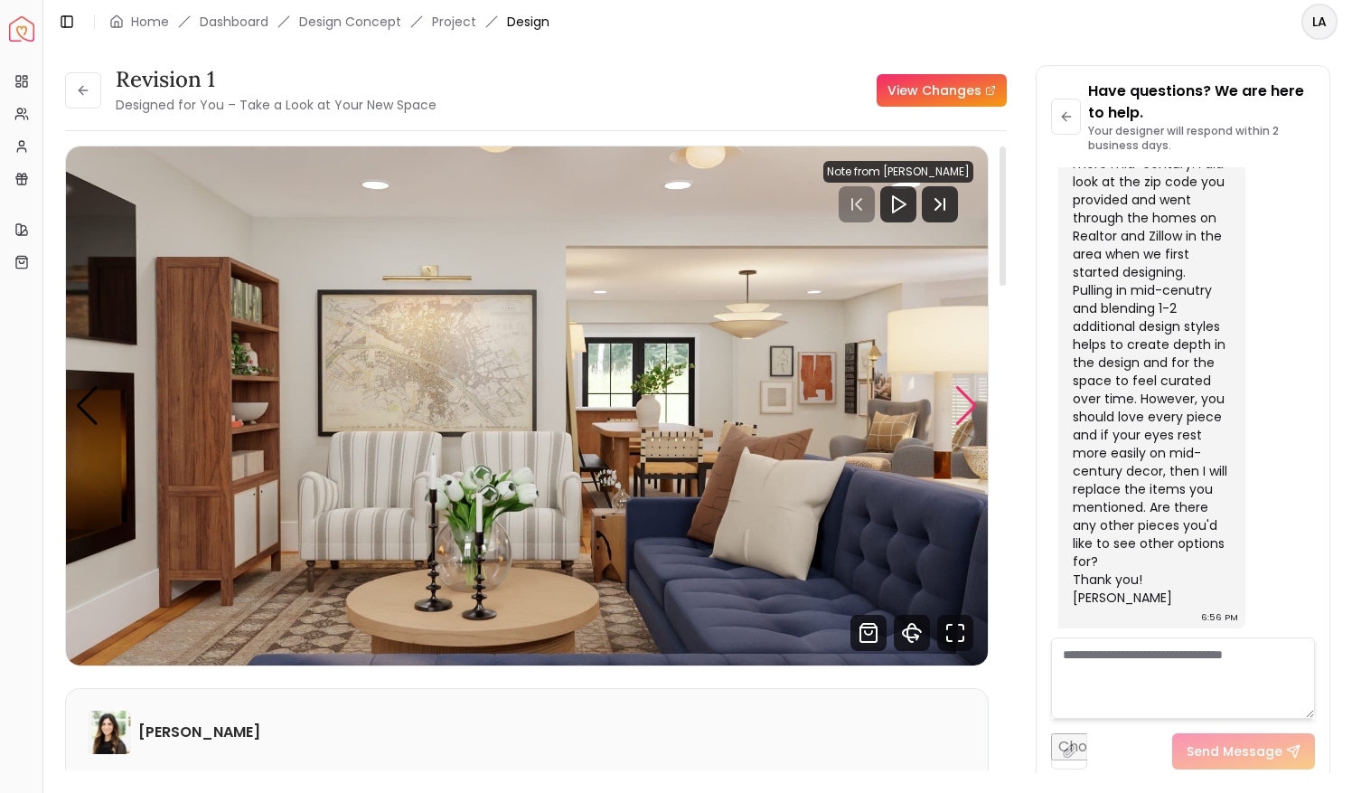
click at [968, 394] on div "Next slide" at bounding box center [967, 406] width 24 height 40
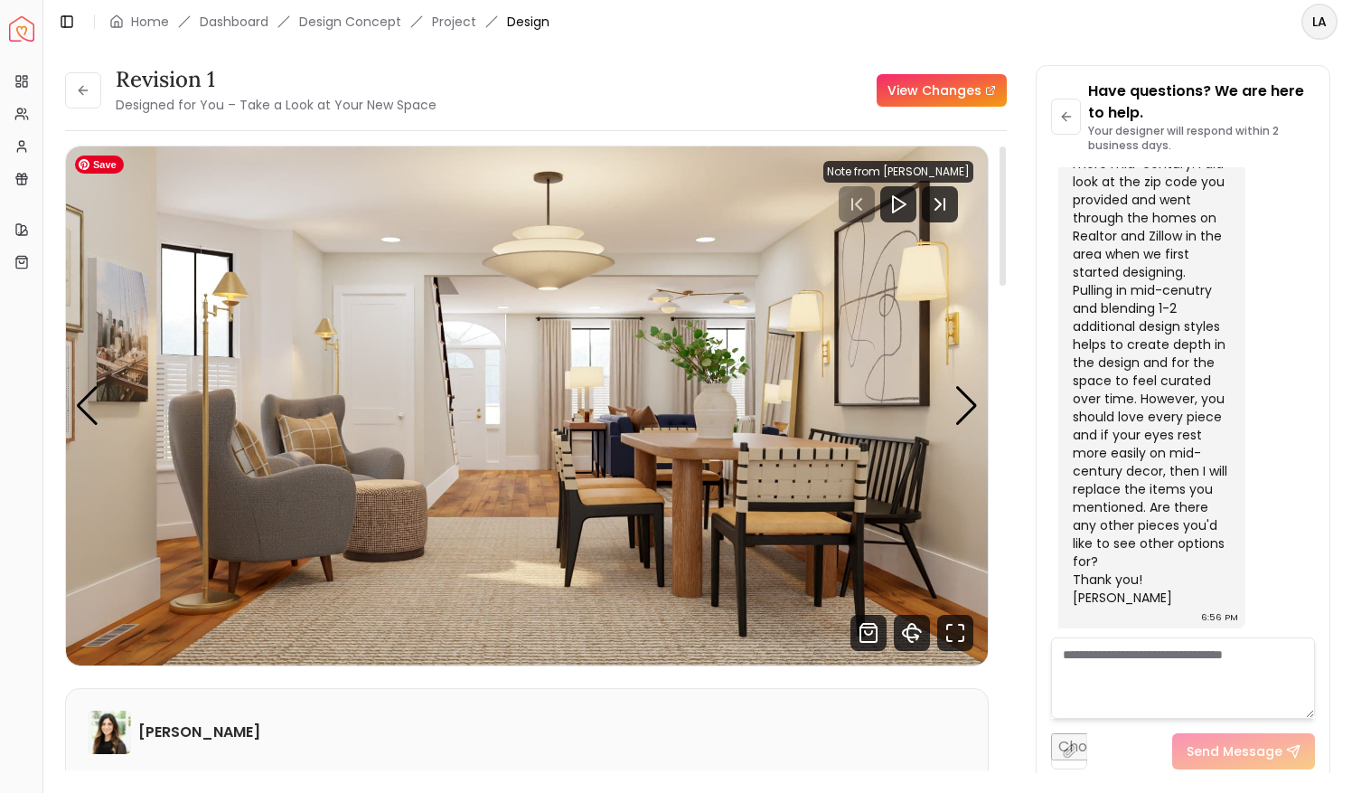
click at [965, 381] on img "4 / 6" at bounding box center [527, 405] width 923 height 519
click at [967, 400] on div "Next slide" at bounding box center [967, 406] width 24 height 40
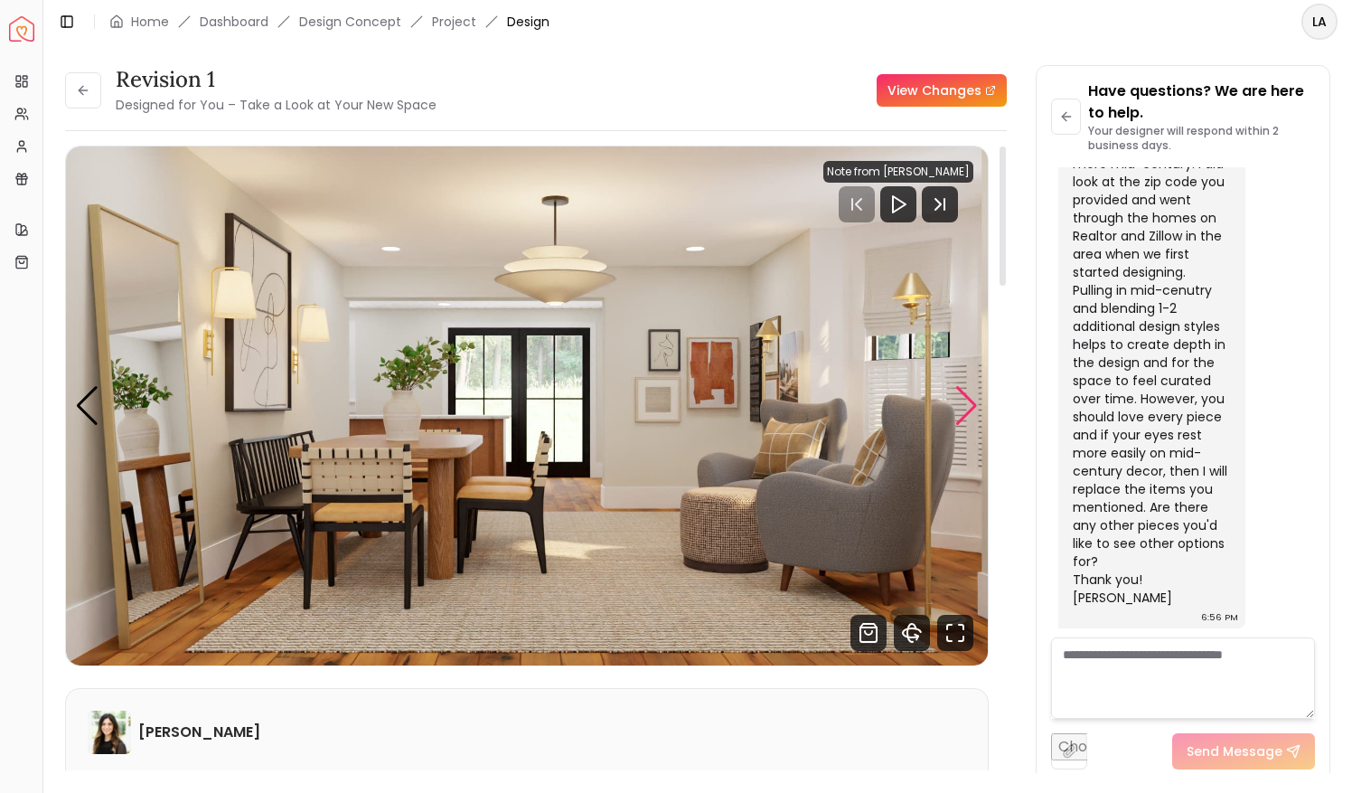
click at [967, 400] on div "Next slide" at bounding box center [967, 406] width 24 height 40
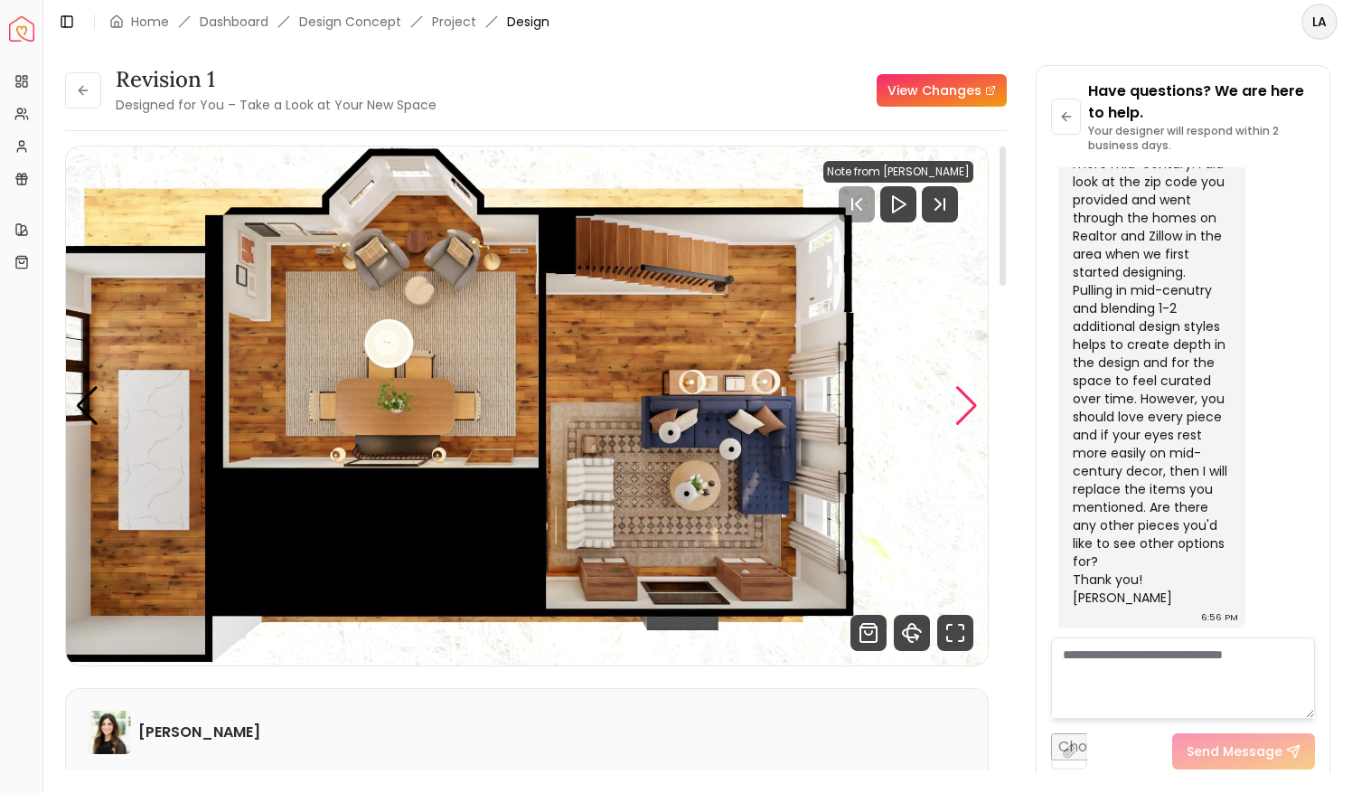
click at [967, 400] on div "Next slide" at bounding box center [967, 406] width 24 height 40
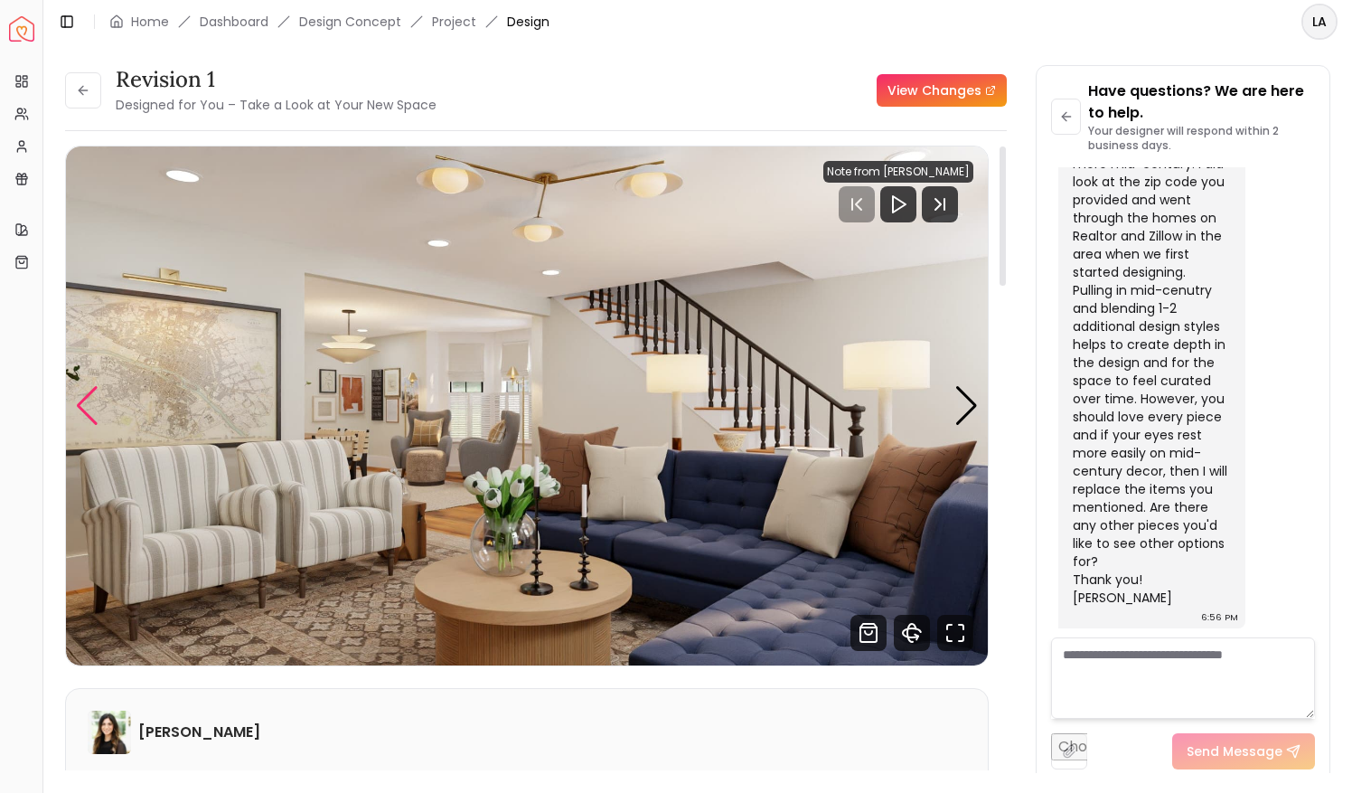
click at [82, 400] on div "Previous slide" at bounding box center [87, 406] width 24 height 40
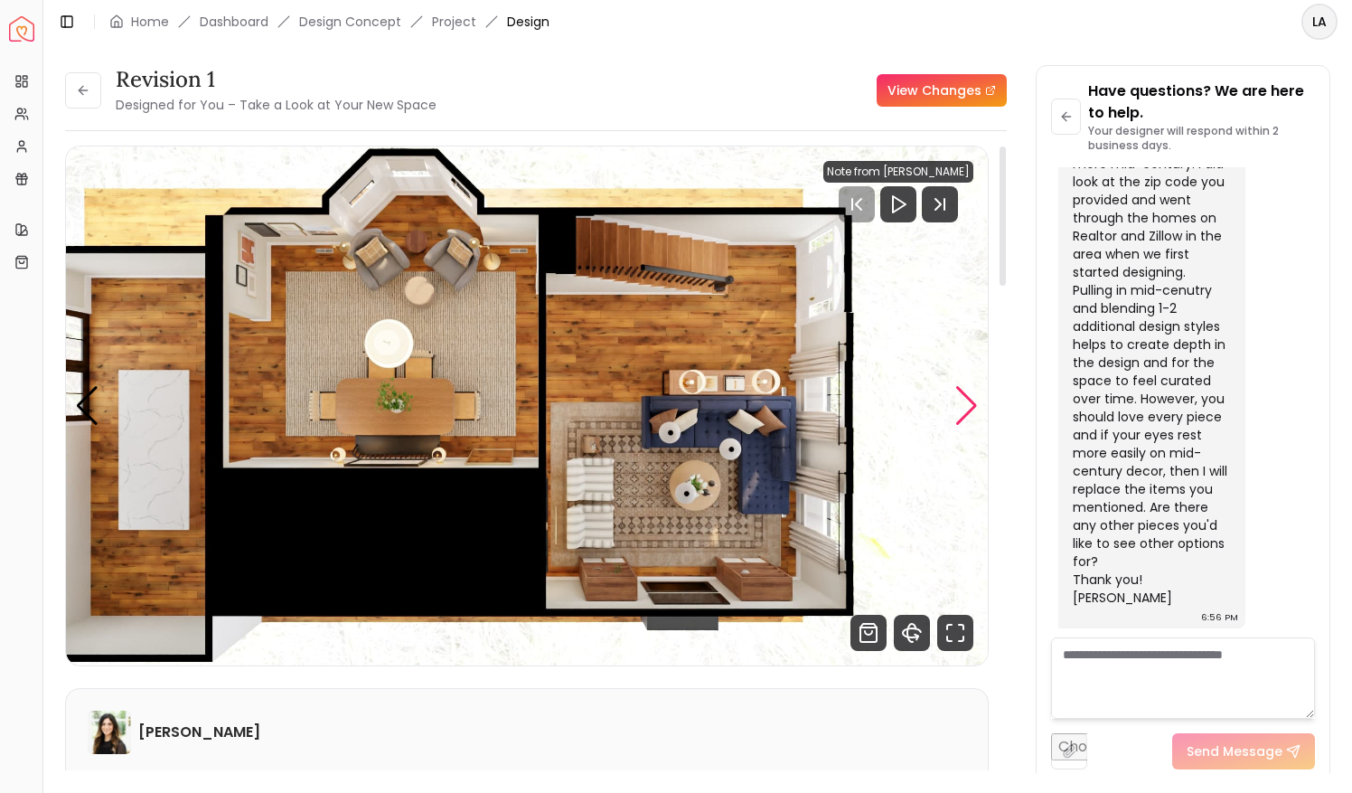
click at [970, 405] on div "Next slide" at bounding box center [967, 406] width 24 height 40
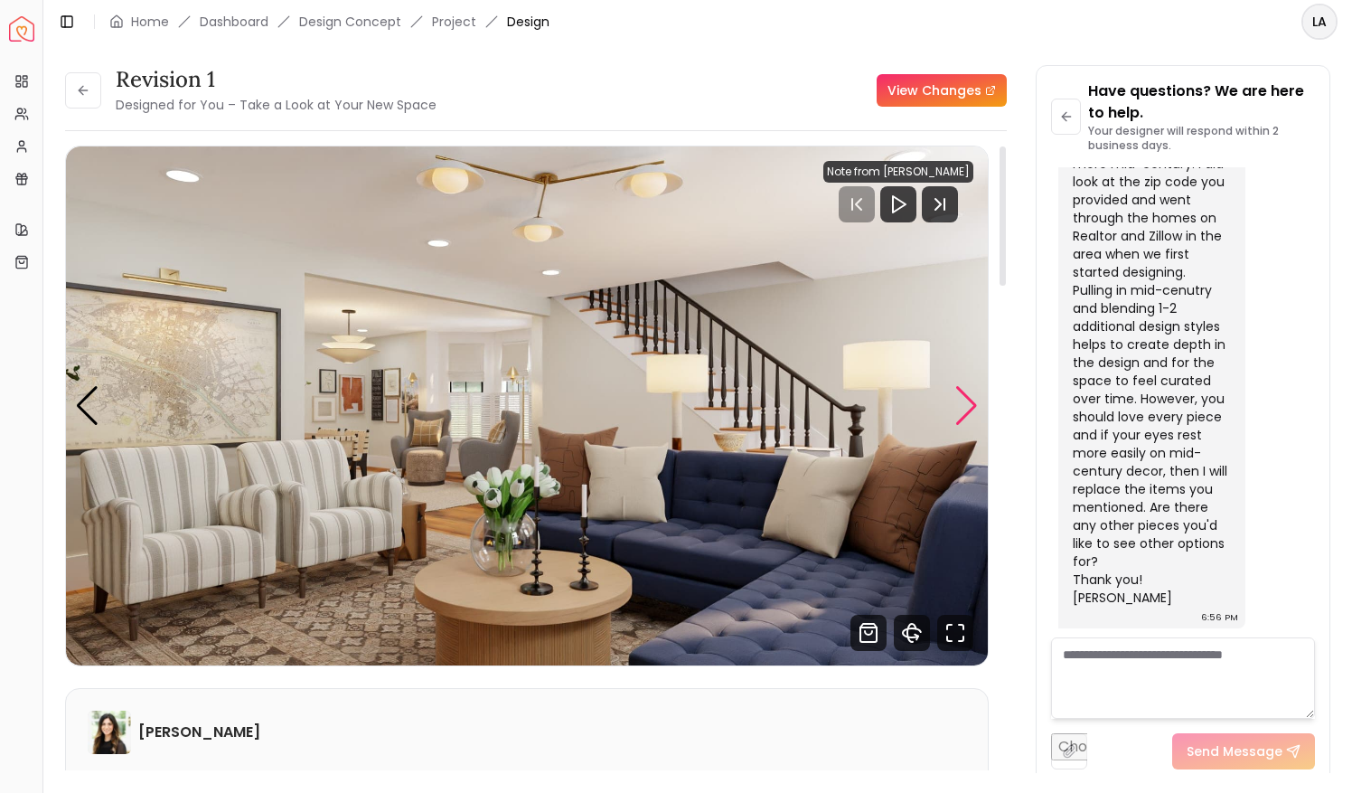
click at [970, 405] on div "Next slide" at bounding box center [967, 406] width 24 height 40
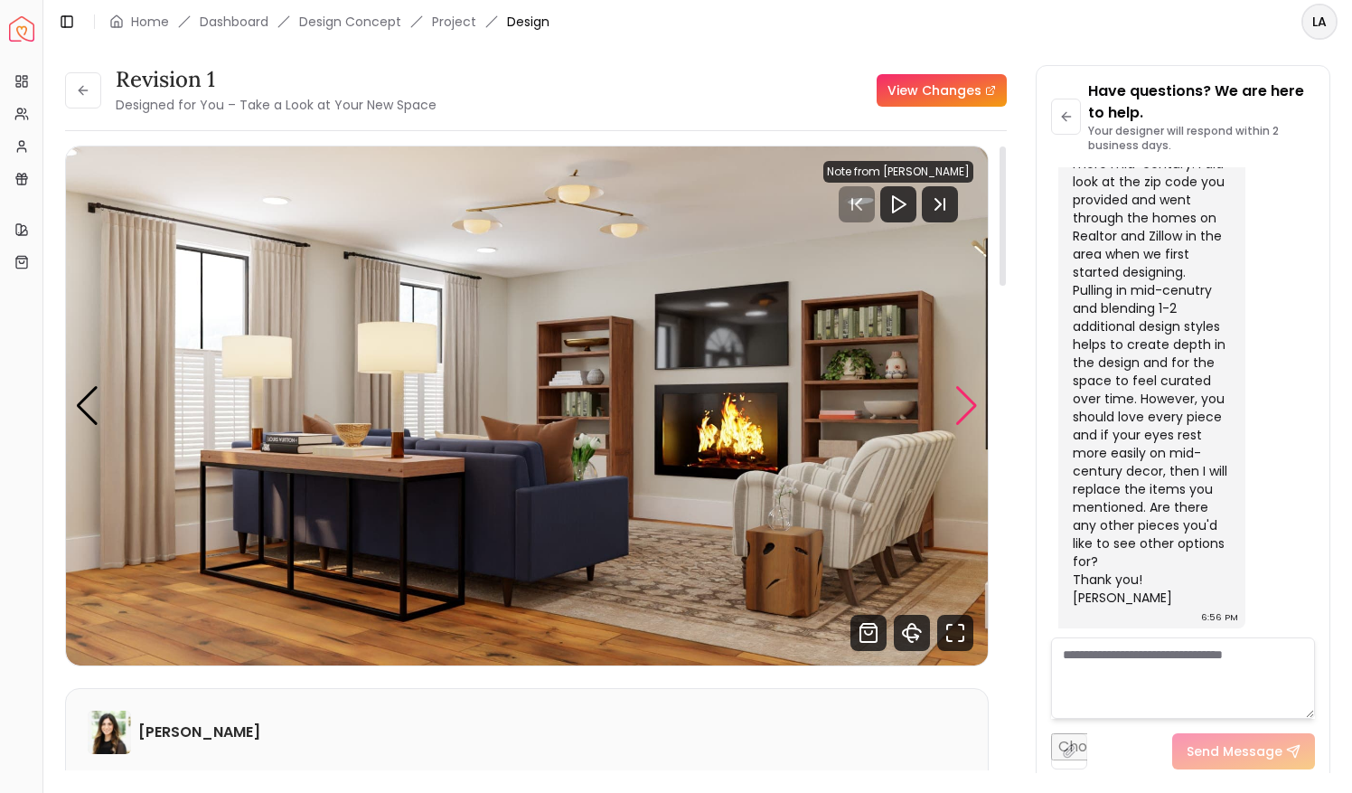
click at [970, 405] on div "Next slide" at bounding box center [967, 406] width 24 height 40
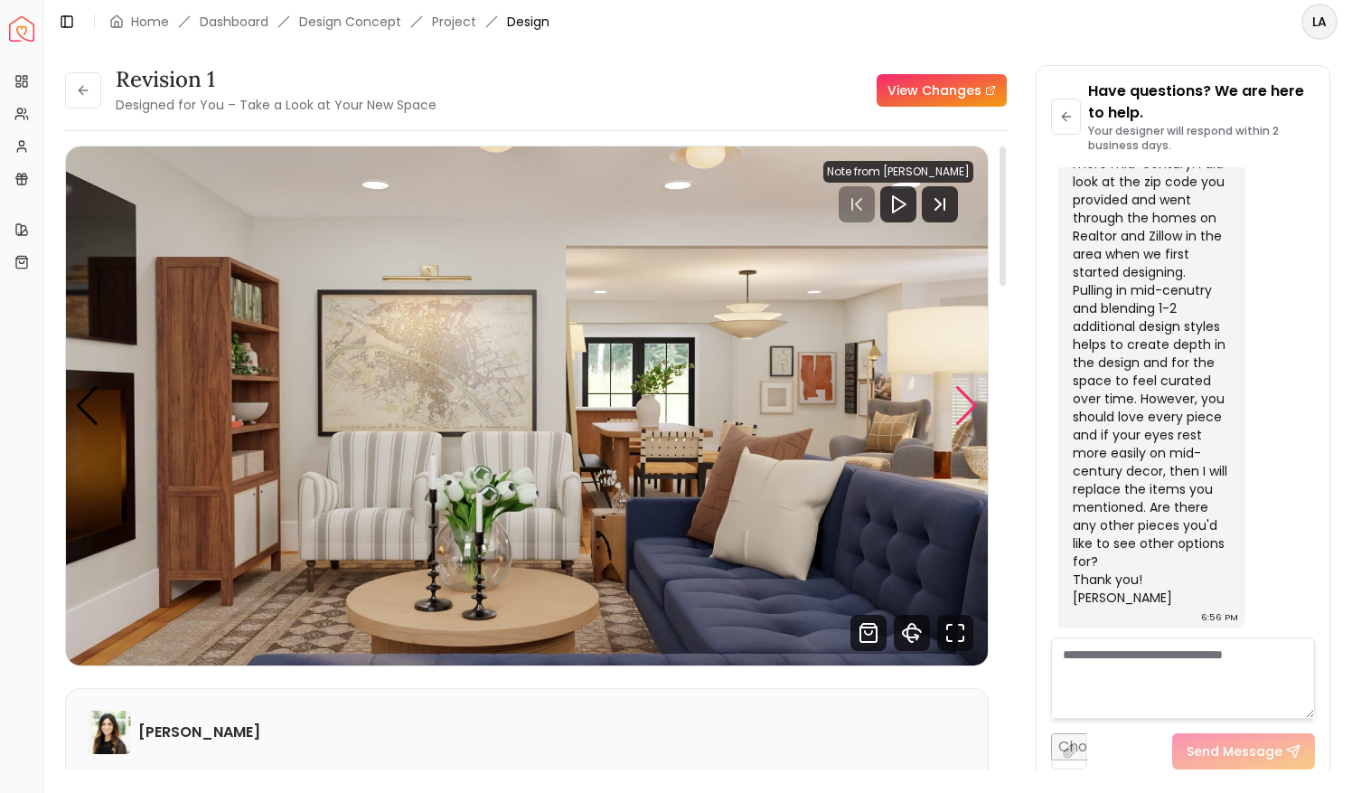
click at [970, 405] on div "Next slide" at bounding box center [967, 406] width 24 height 40
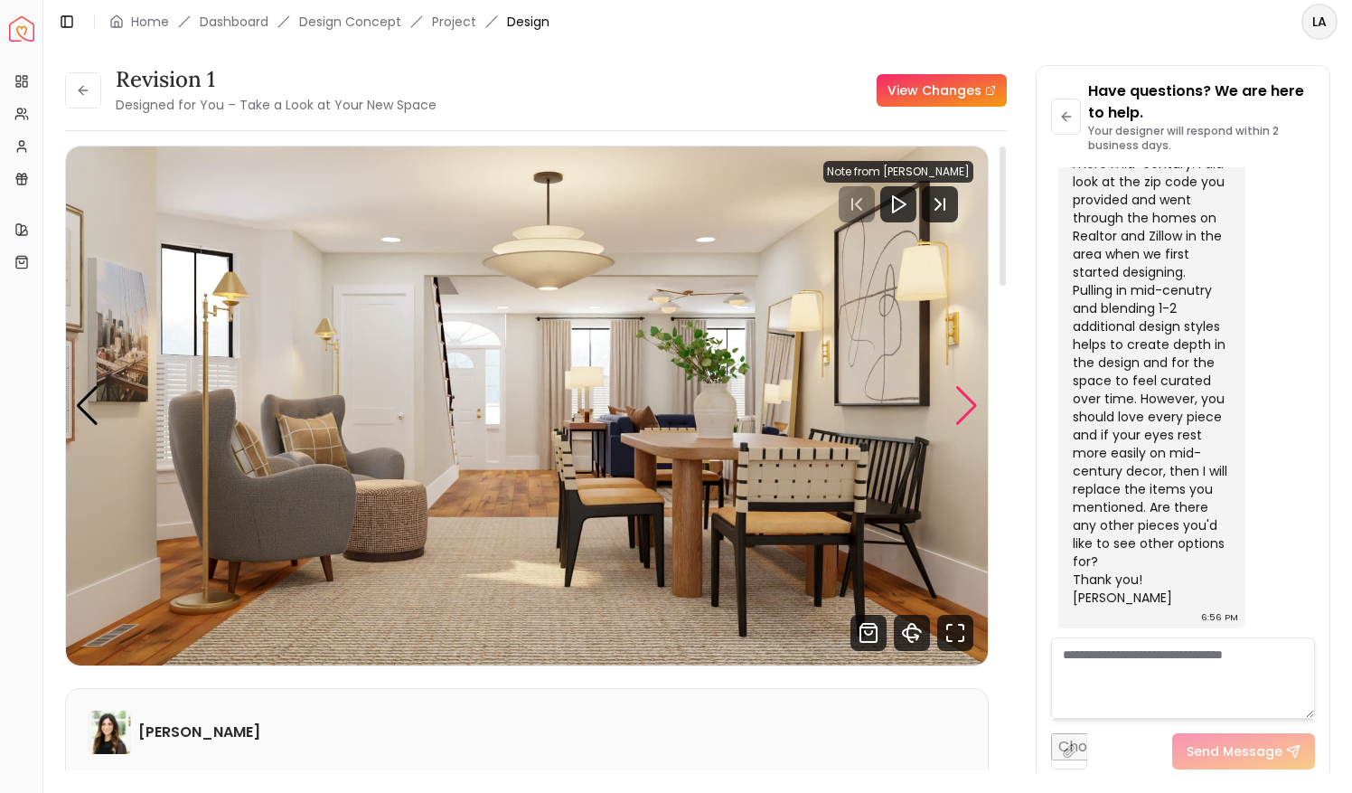
click at [970, 405] on div "Next slide" at bounding box center [967, 406] width 24 height 40
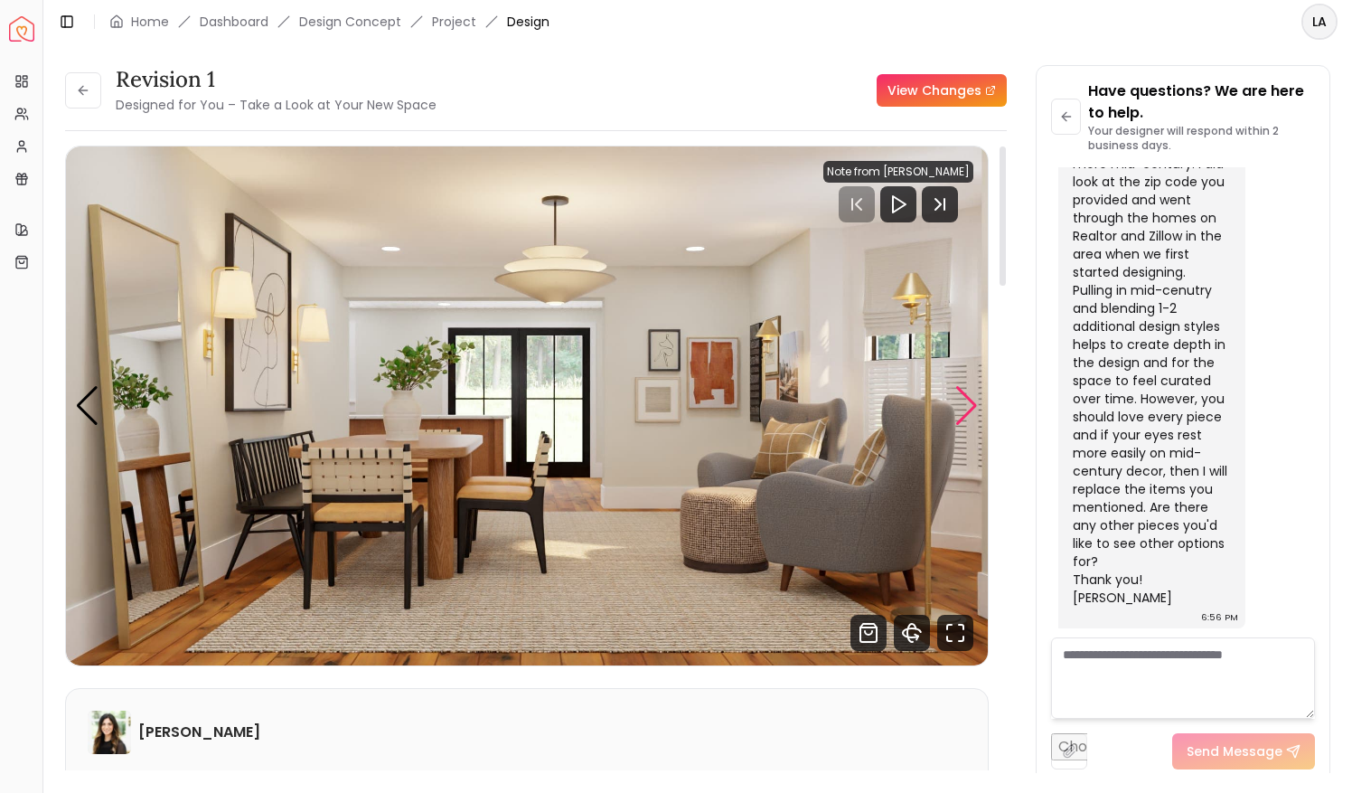
click at [970, 405] on div "Next slide" at bounding box center [967, 406] width 24 height 40
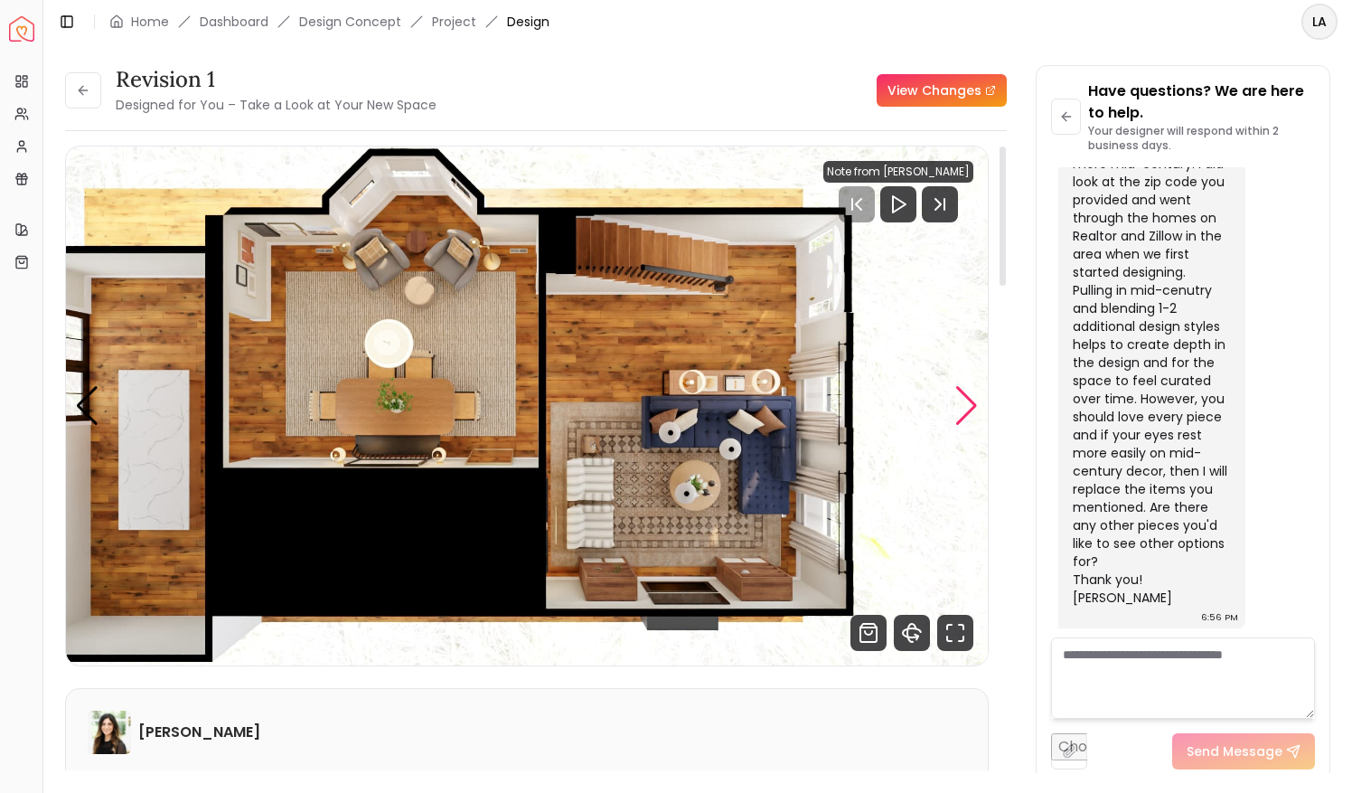
click at [970, 405] on div "Next slide" at bounding box center [967, 406] width 24 height 40
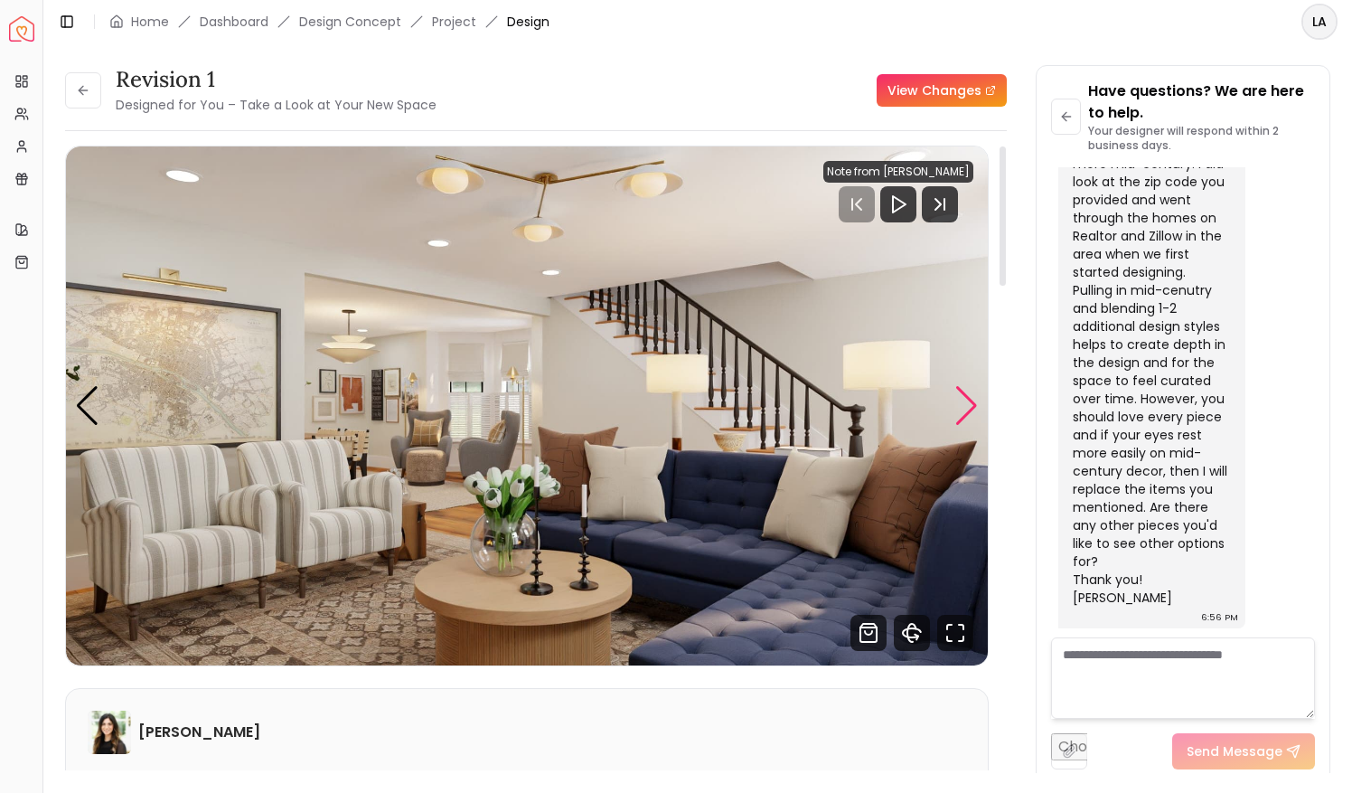
click at [970, 405] on div "Next slide" at bounding box center [967, 406] width 24 height 40
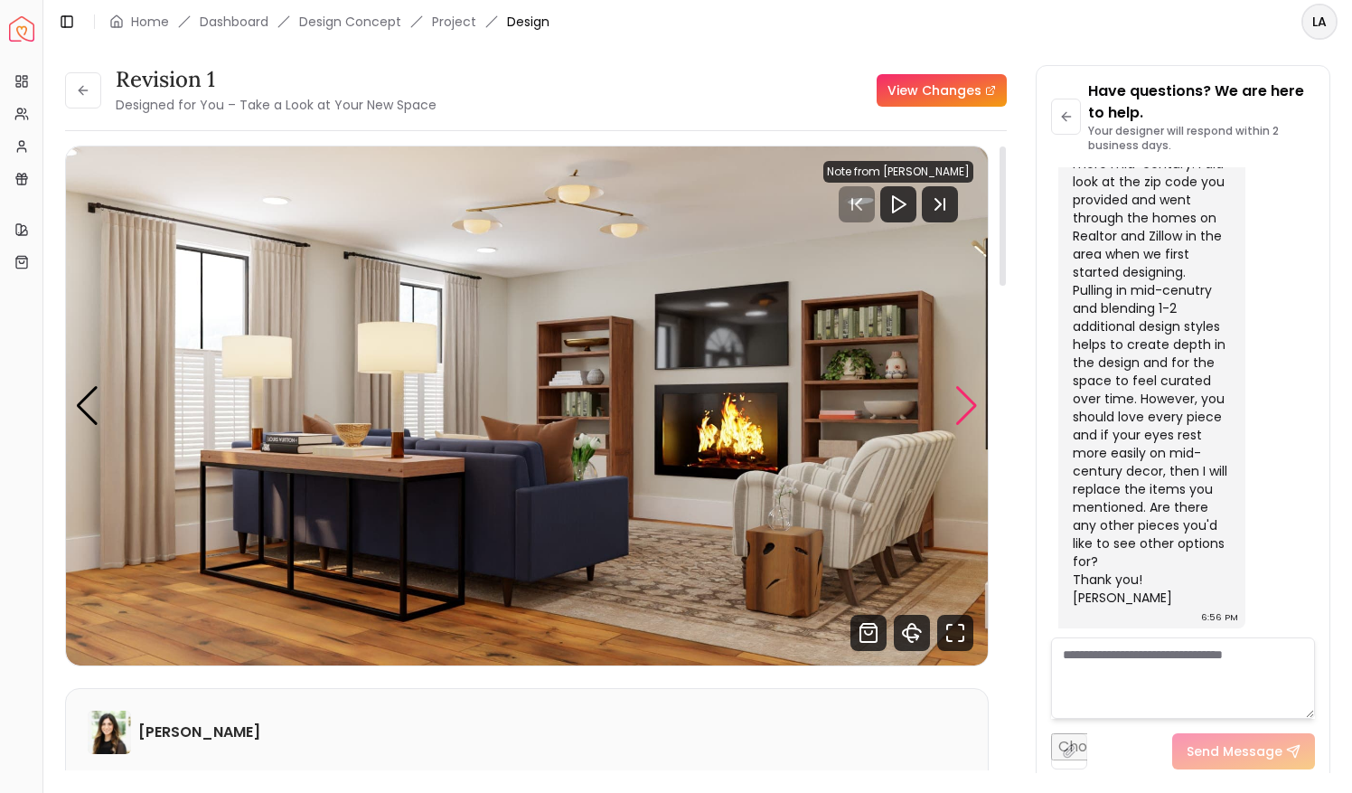
click at [970, 405] on div "Next slide" at bounding box center [967, 406] width 24 height 40
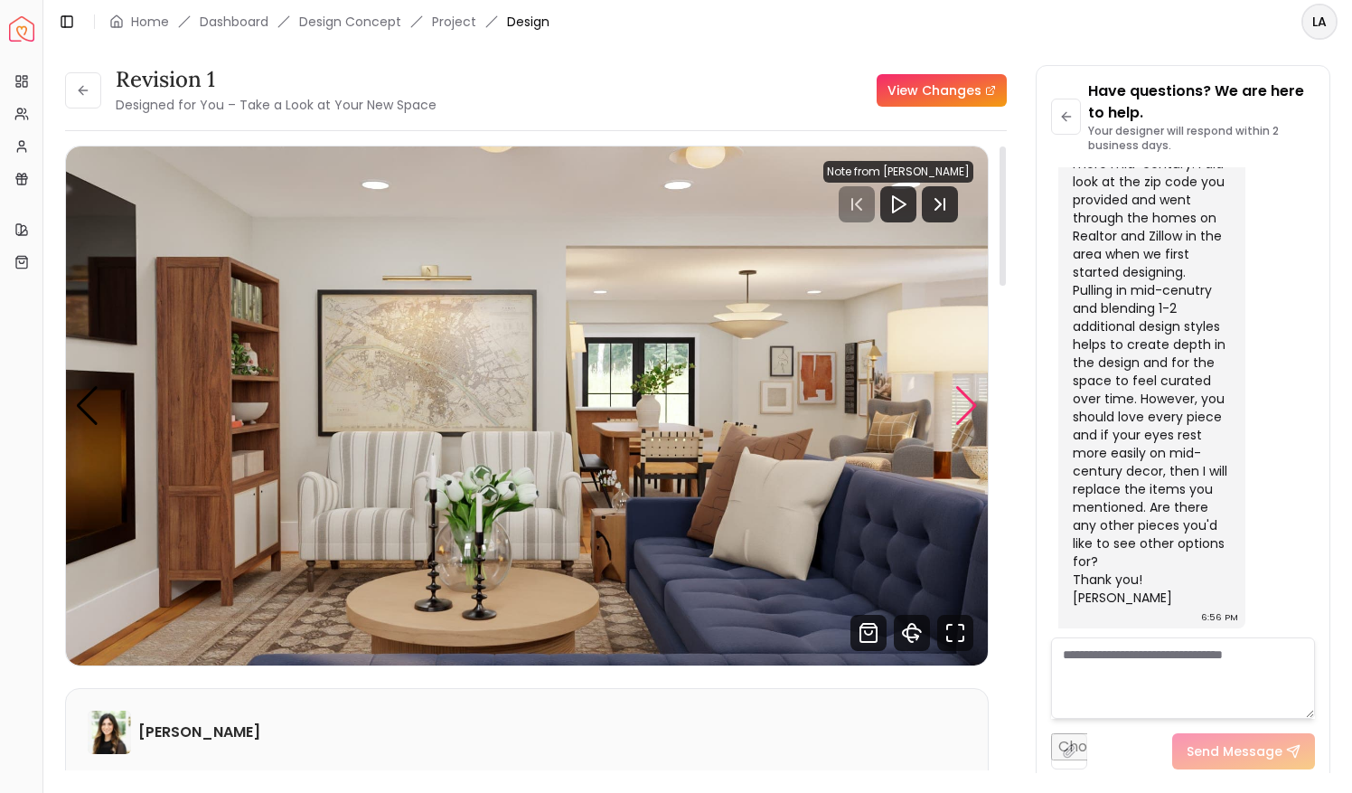
click at [970, 405] on div "Next slide" at bounding box center [967, 406] width 24 height 40
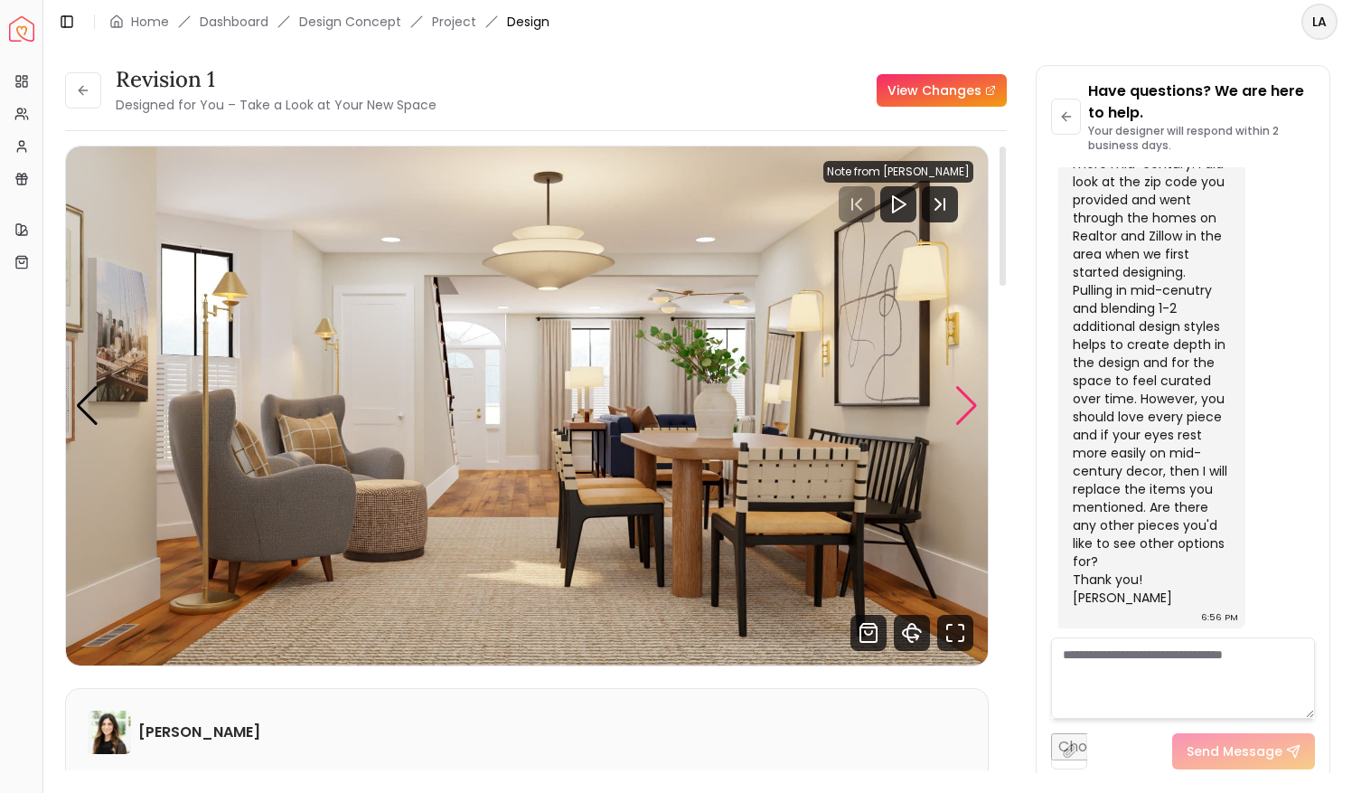
click at [970, 405] on div "Next slide" at bounding box center [967, 406] width 24 height 40
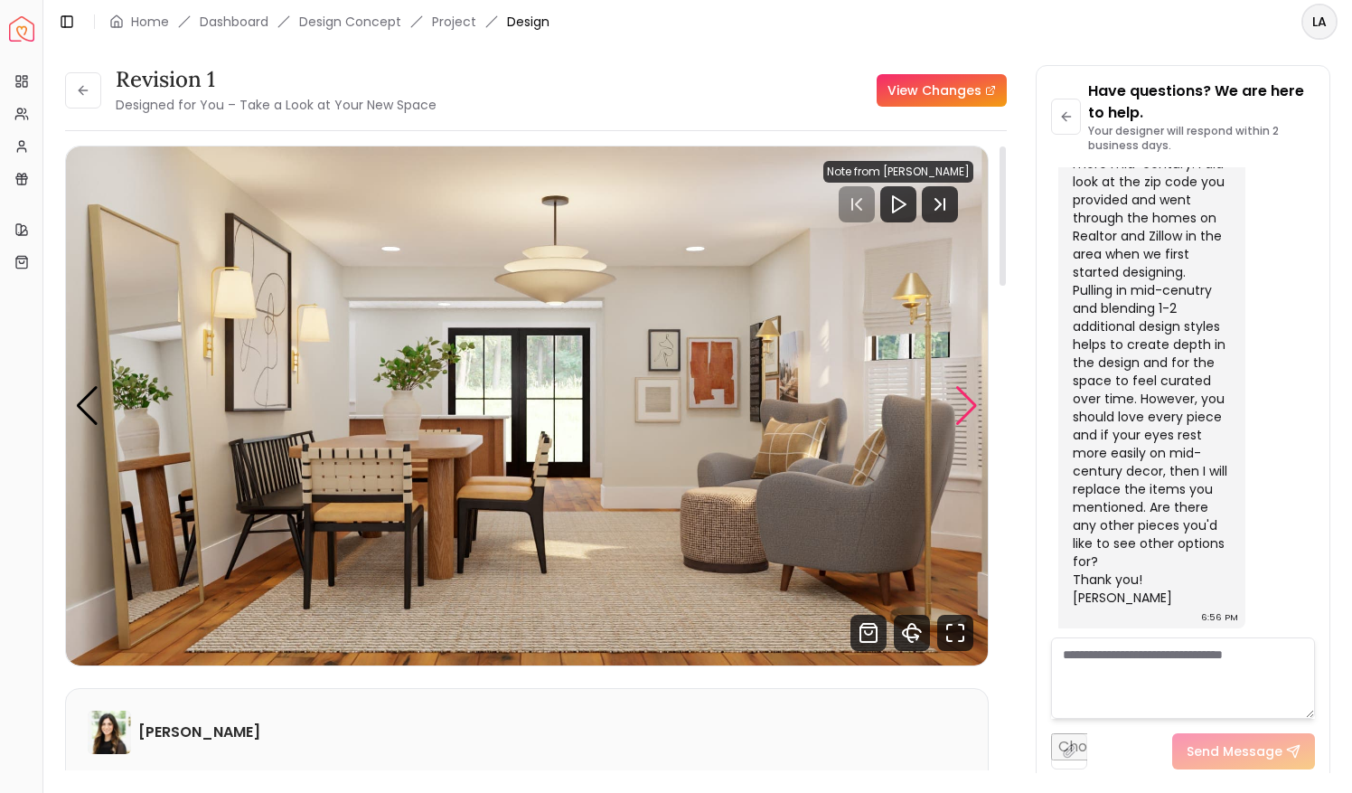
click at [970, 405] on div "Next slide" at bounding box center [967, 406] width 24 height 40
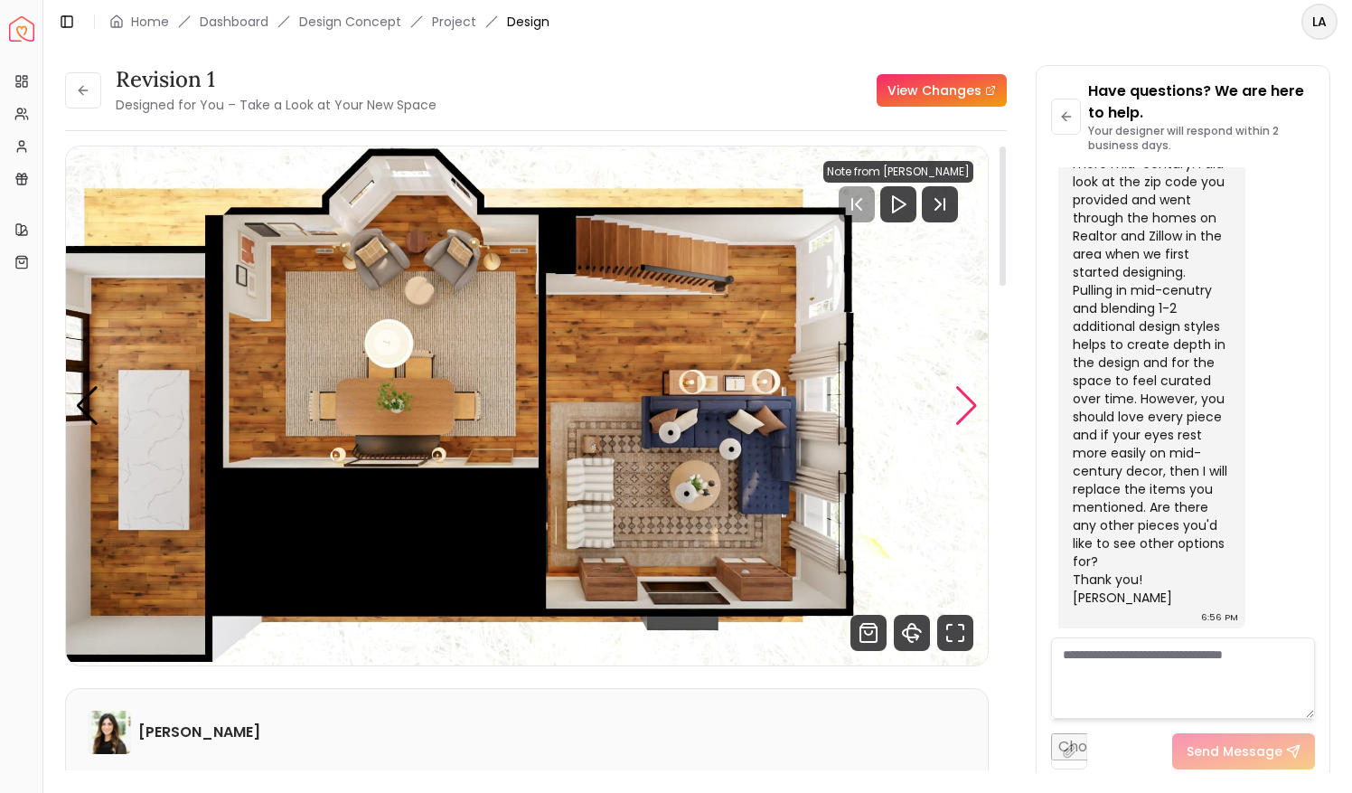
click at [970, 405] on div "Next slide" at bounding box center [967, 406] width 24 height 40
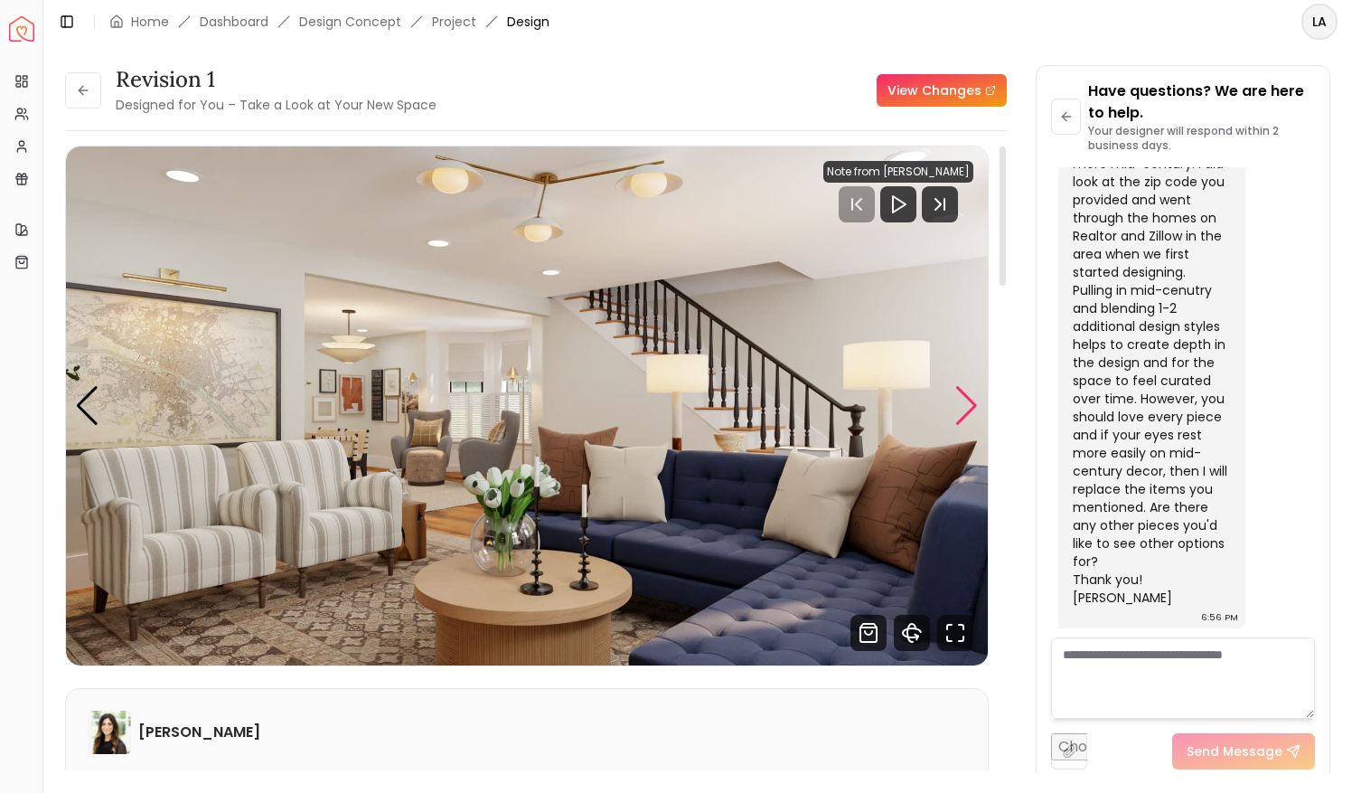
click at [970, 405] on div "Next slide" at bounding box center [967, 406] width 24 height 40
click at [81, 93] on icon at bounding box center [81, 90] width 5 height 8
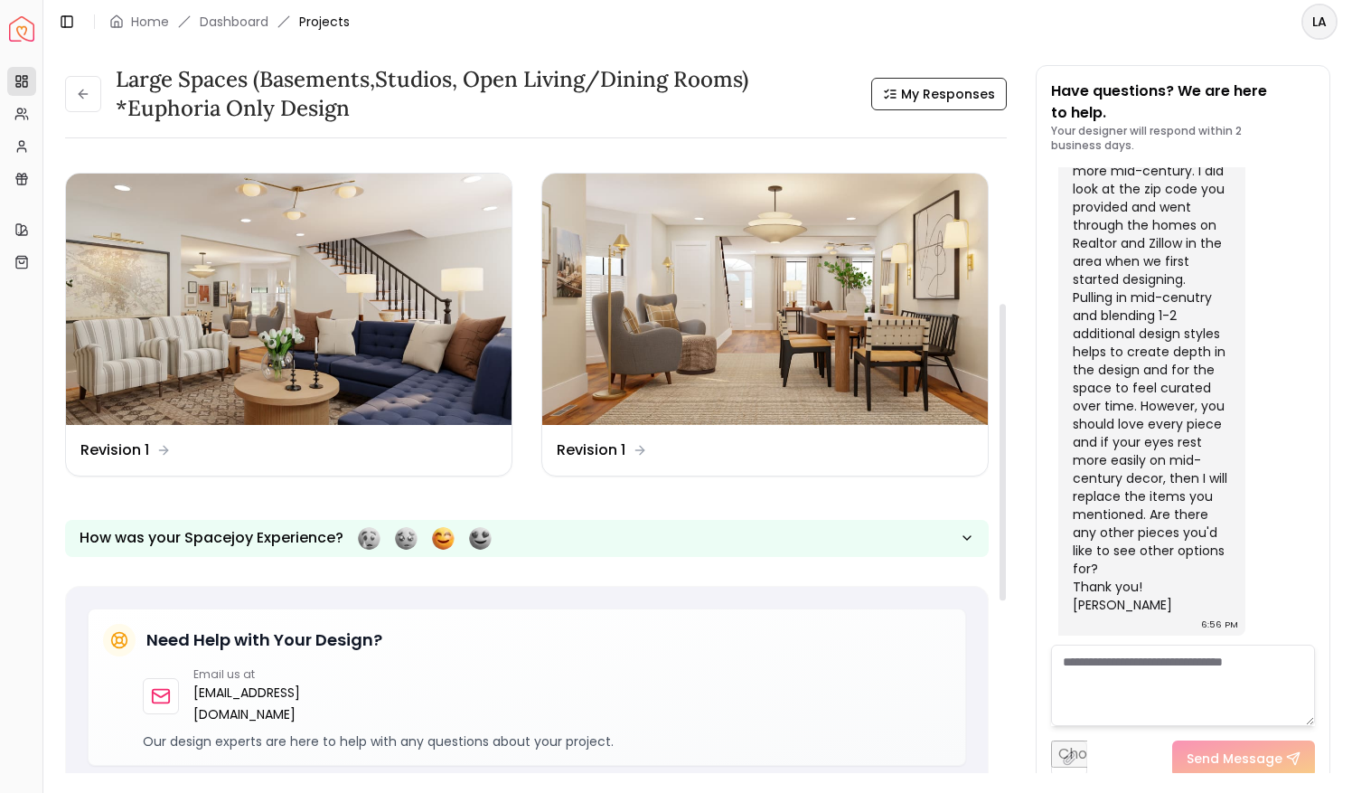
scroll to position [329, 0]
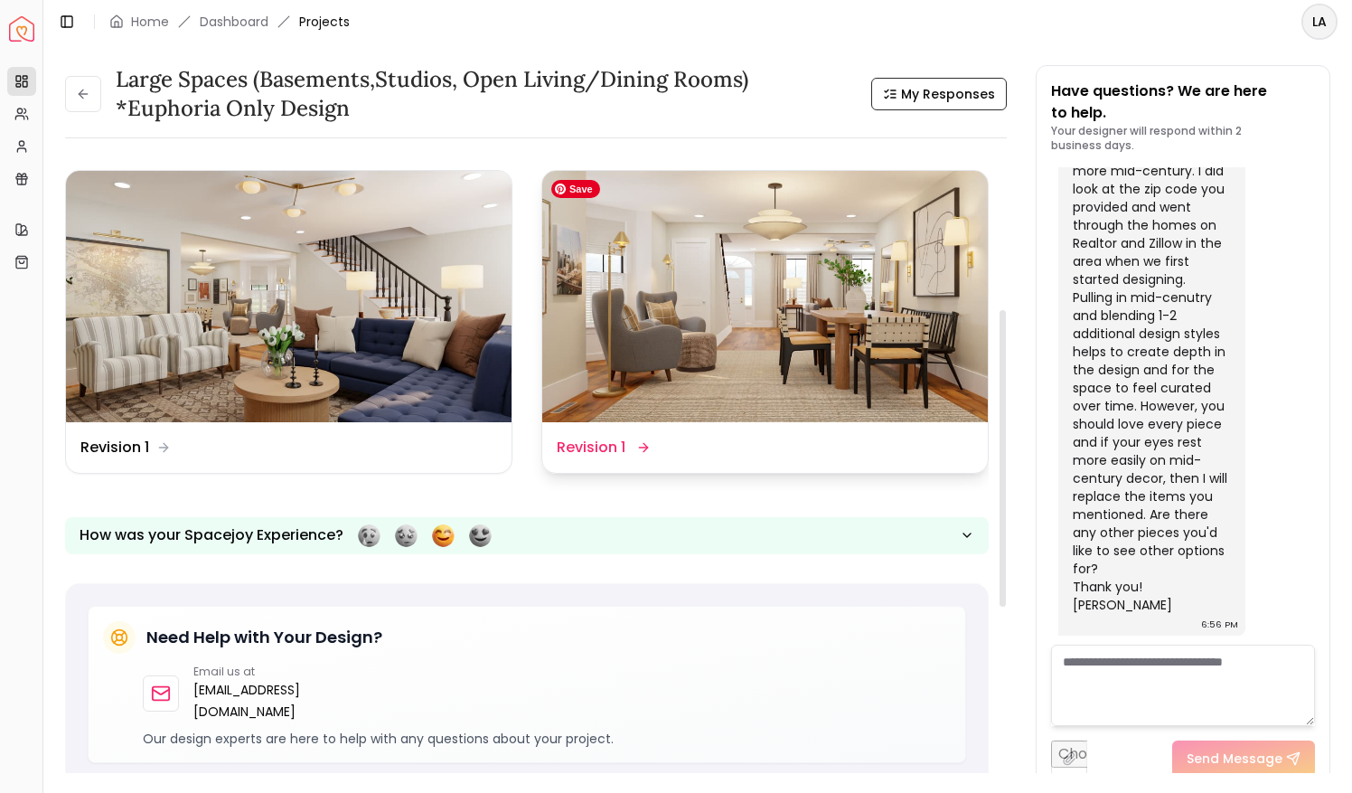
click at [708, 327] on img at bounding box center [765, 296] width 446 height 250
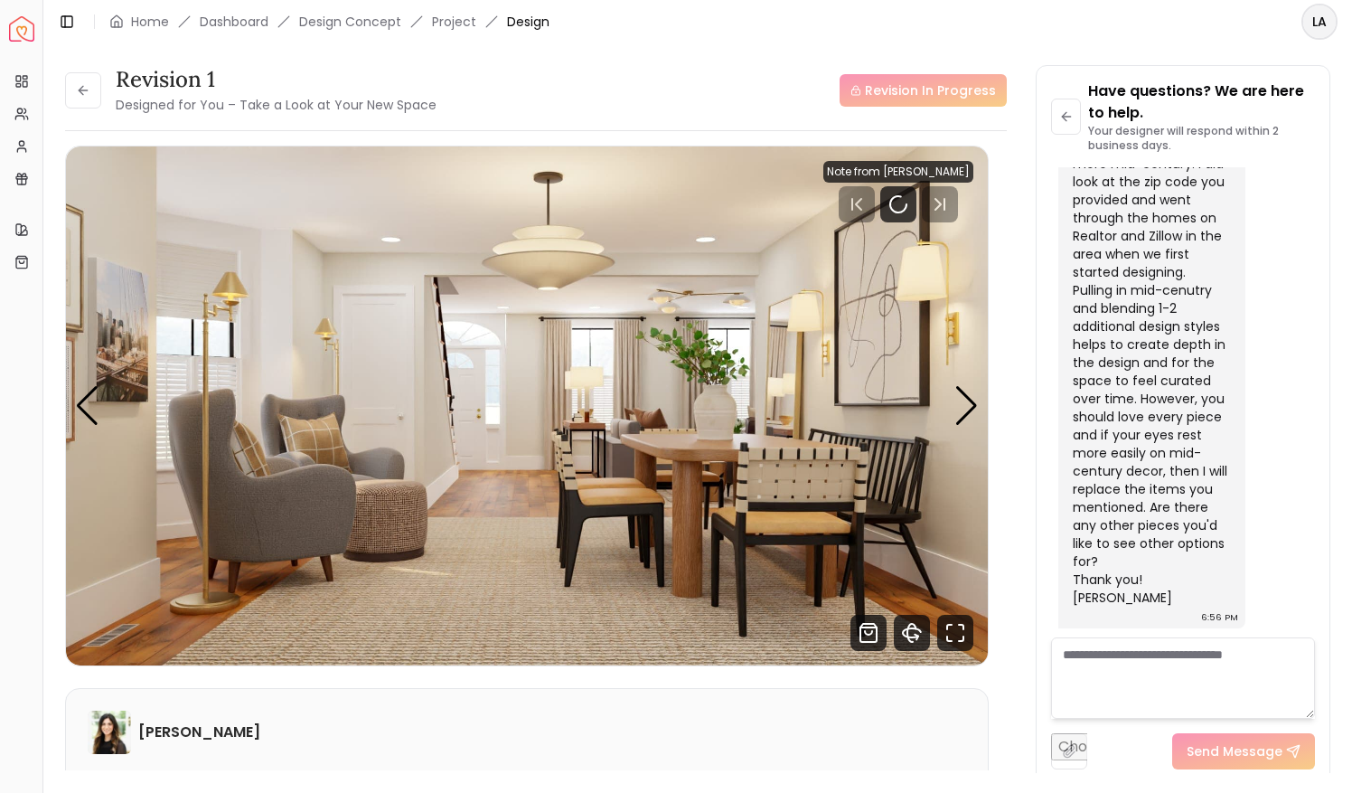
scroll to position [6344, 0]
click at [965, 400] on div "Next slide" at bounding box center [967, 406] width 24 height 40
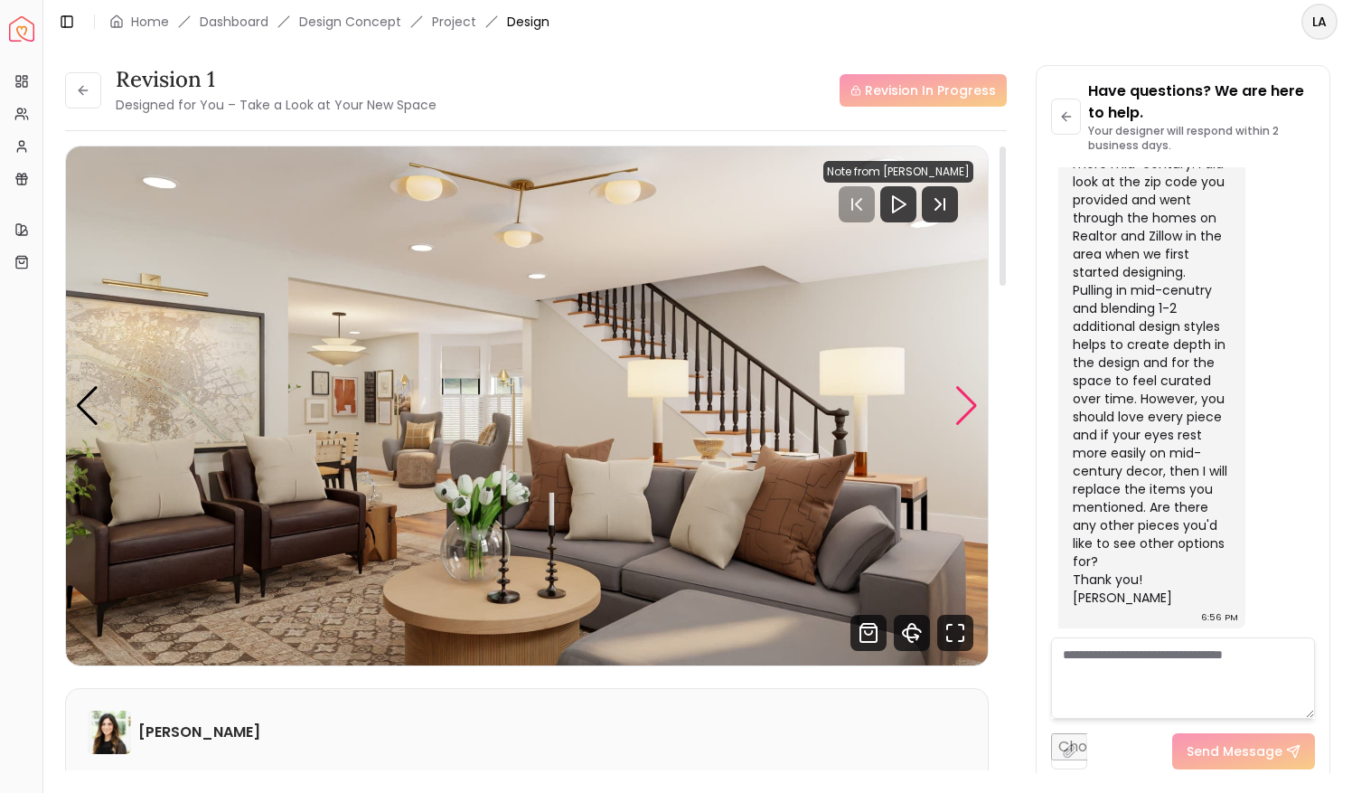
click at [965, 400] on div "Next slide" at bounding box center [967, 406] width 24 height 40
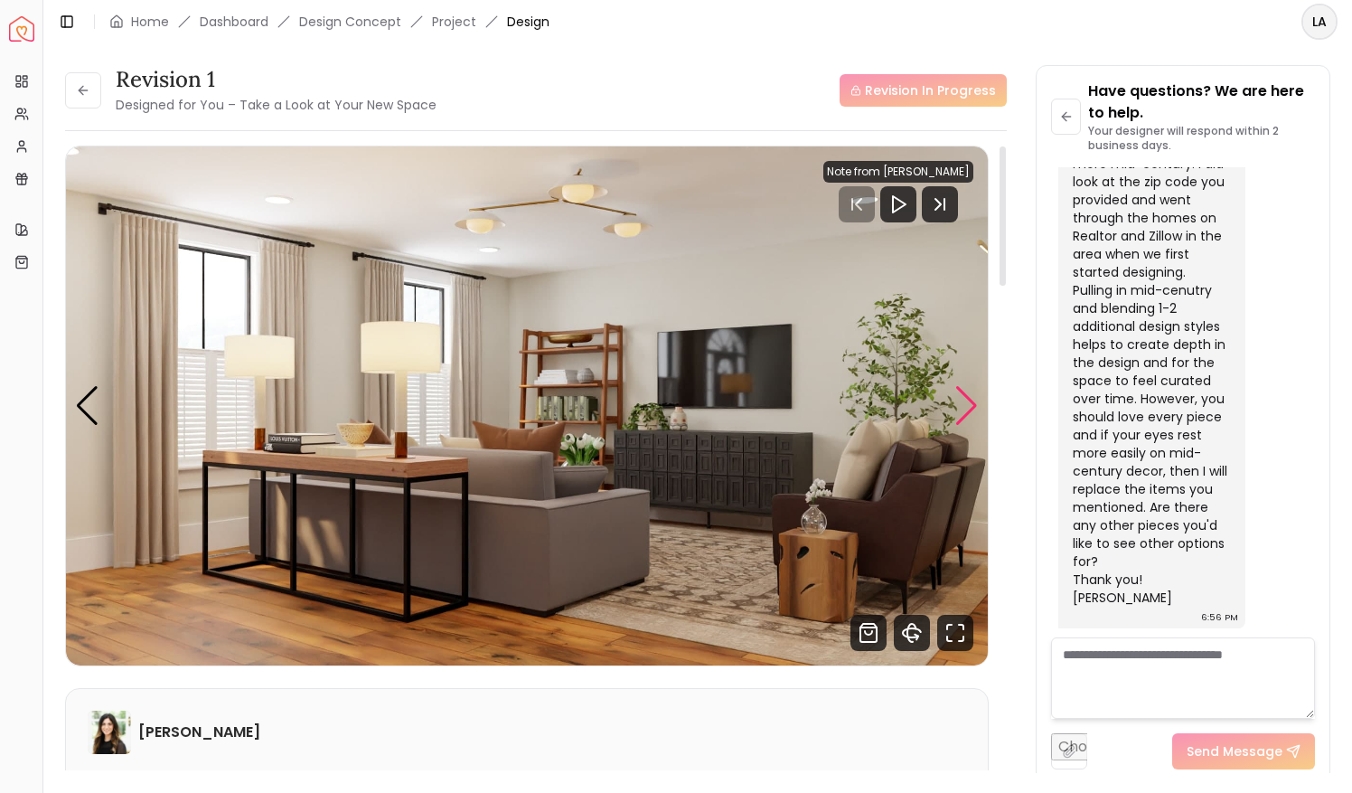
click at [965, 400] on div "Next slide" at bounding box center [967, 406] width 24 height 40
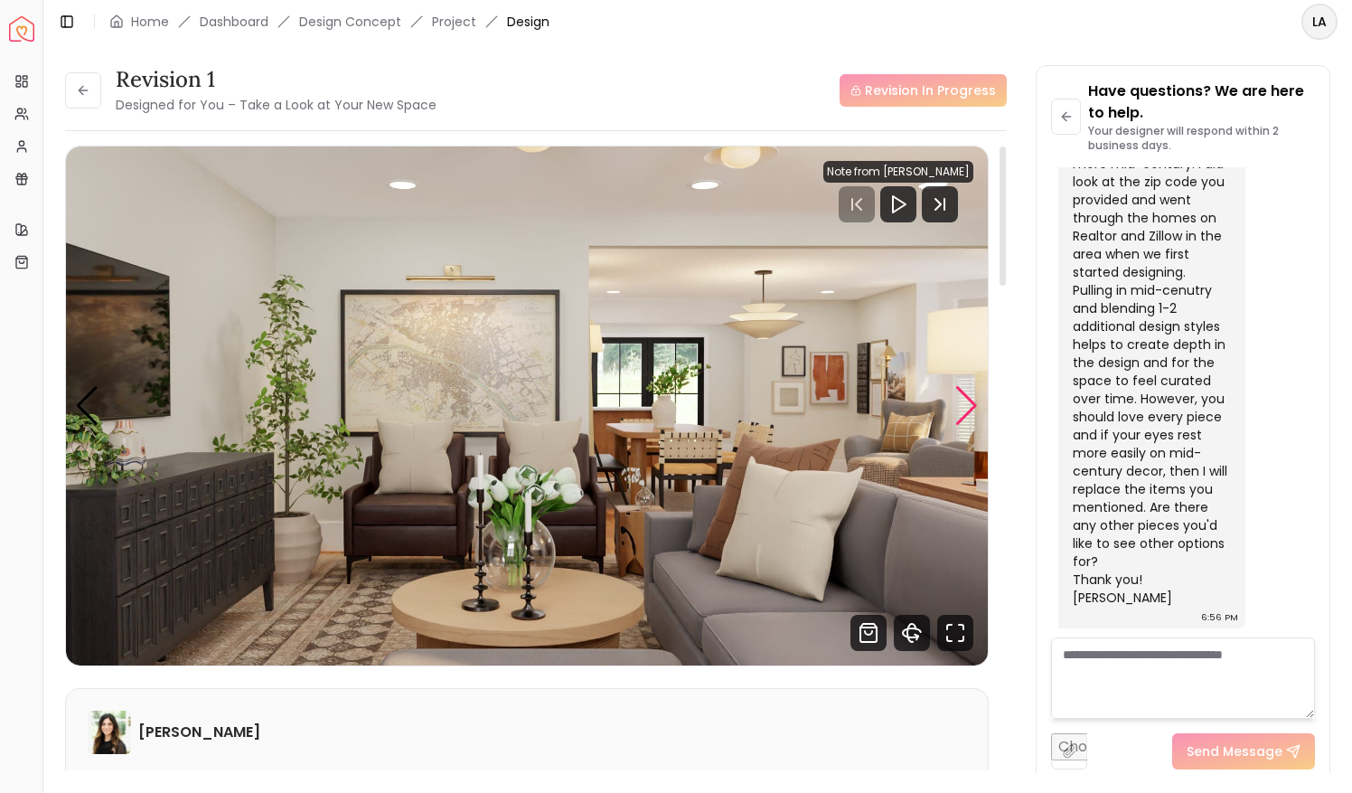
click at [965, 400] on div "Next slide" at bounding box center [967, 406] width 24 height 40
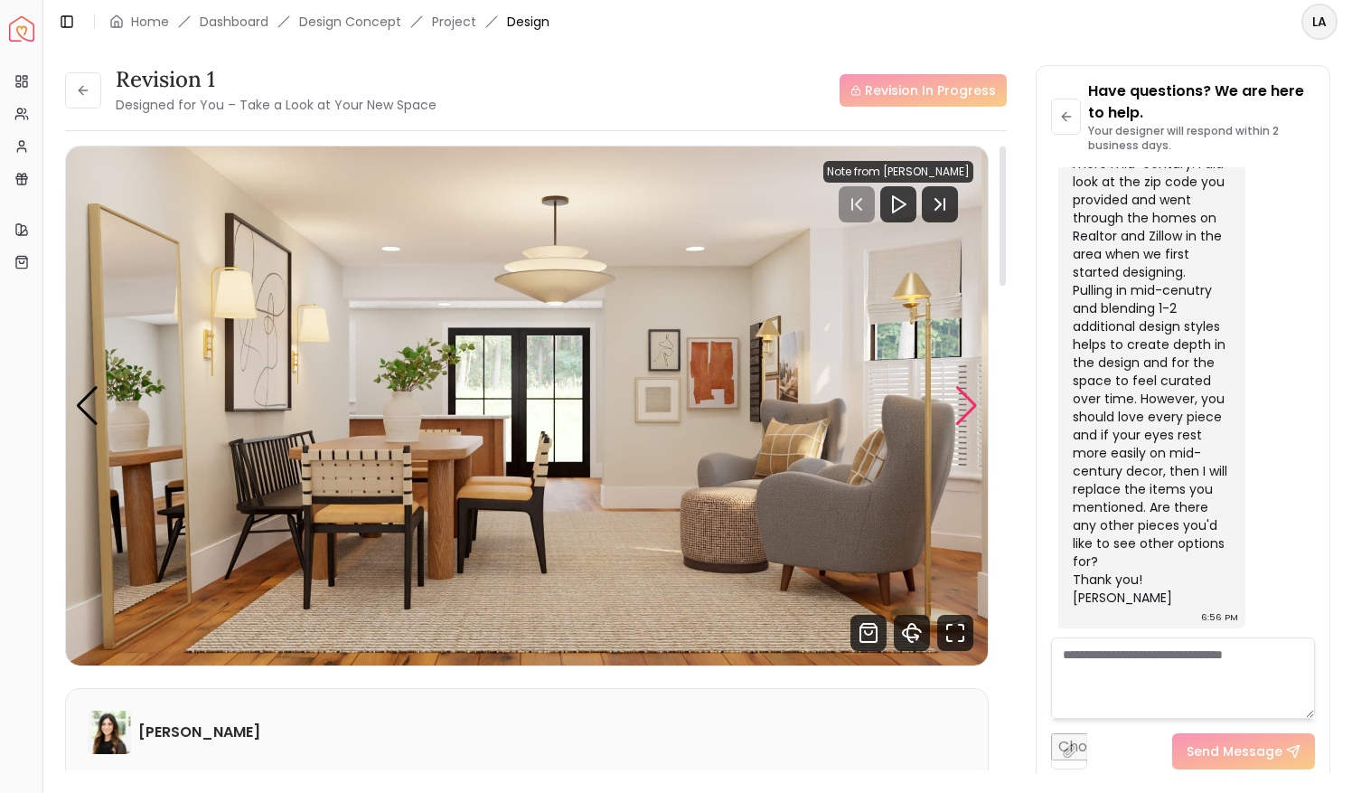
click at [965, 400] on div "Next slide" at bounding box center [967, 406] width 24 height 40
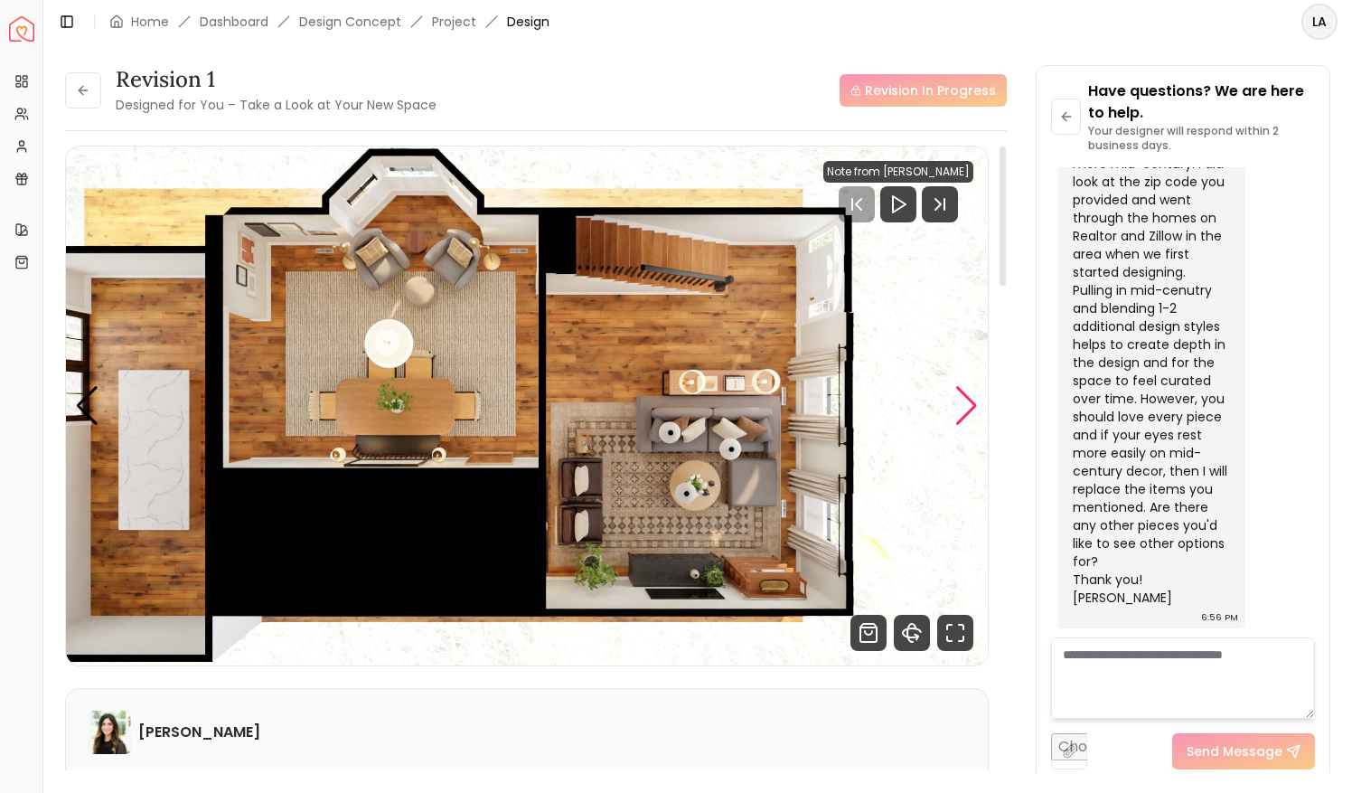
click at [965, 400] on div "Next slide" at bounding box center [967, 406] width 24 height 40
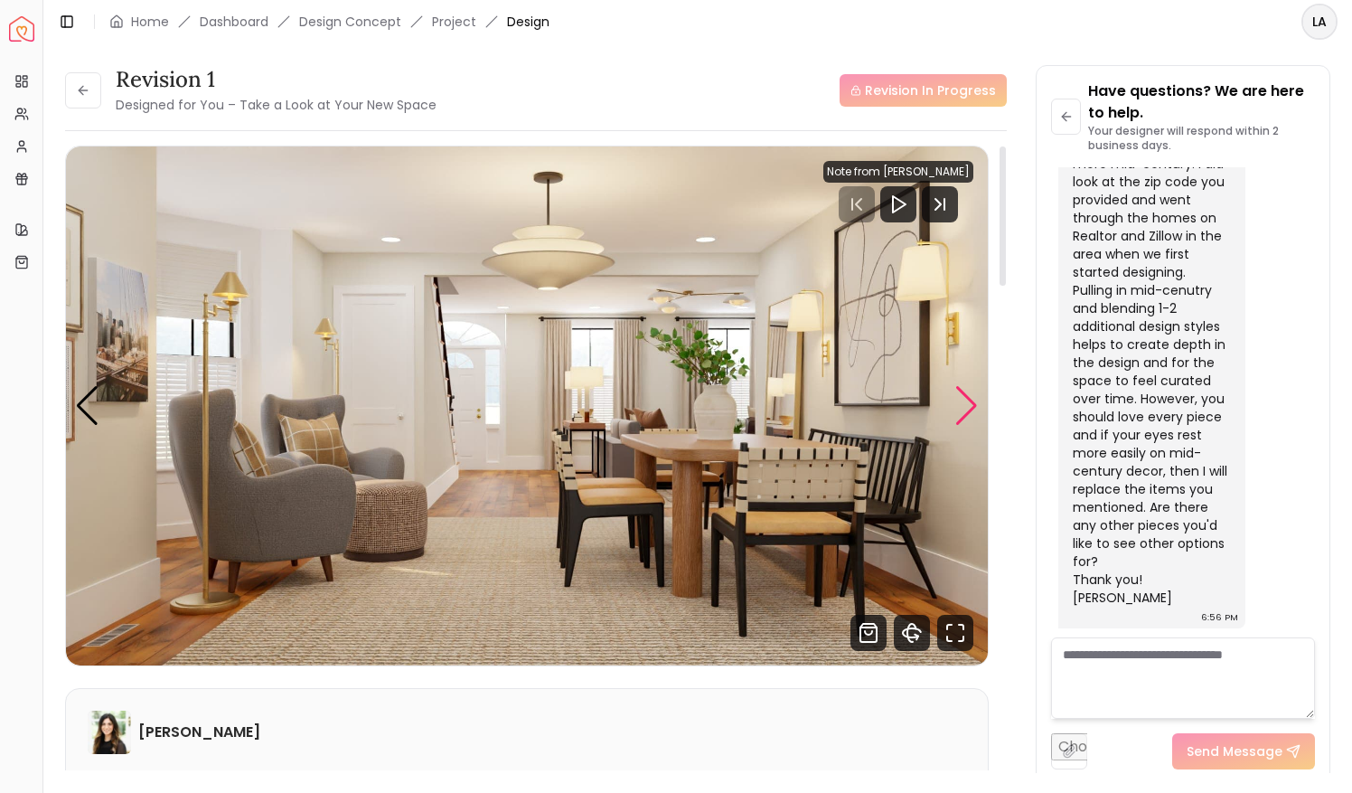
click at [965, 400] on div "Next slide" at bounding box center [967, 406] width 24 height 40
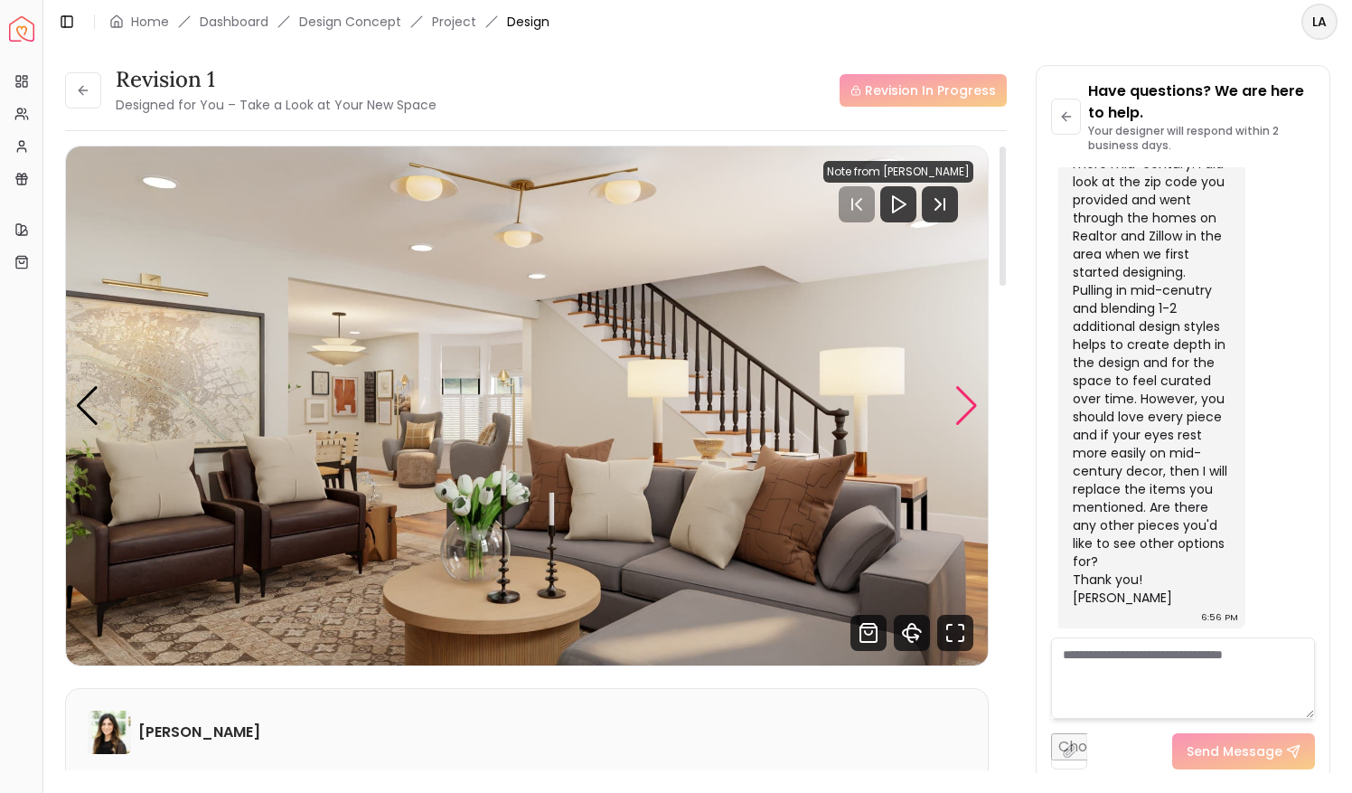
click at [965, 400] on div "Next slide" at bounding box center [967, 406] width 24 height 40
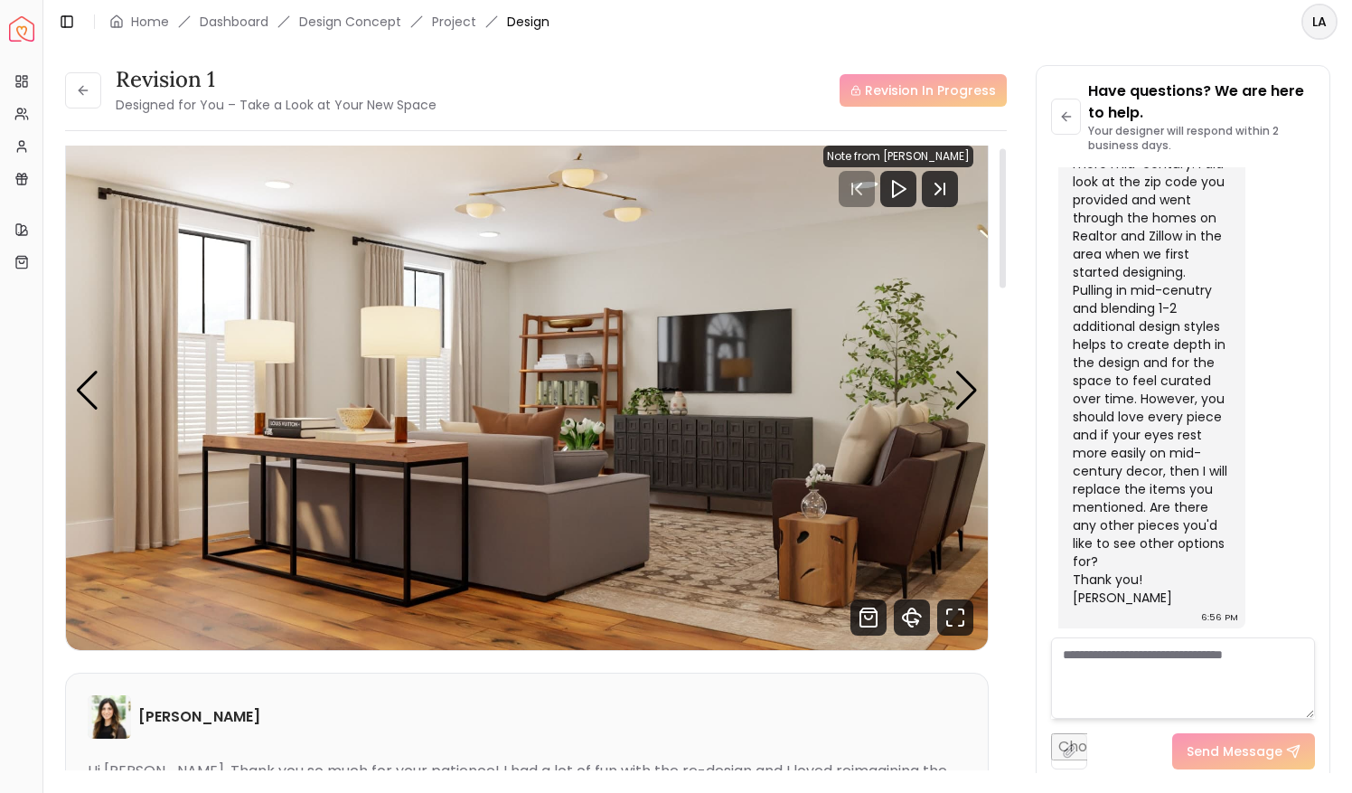
scroll to position [0, 0]
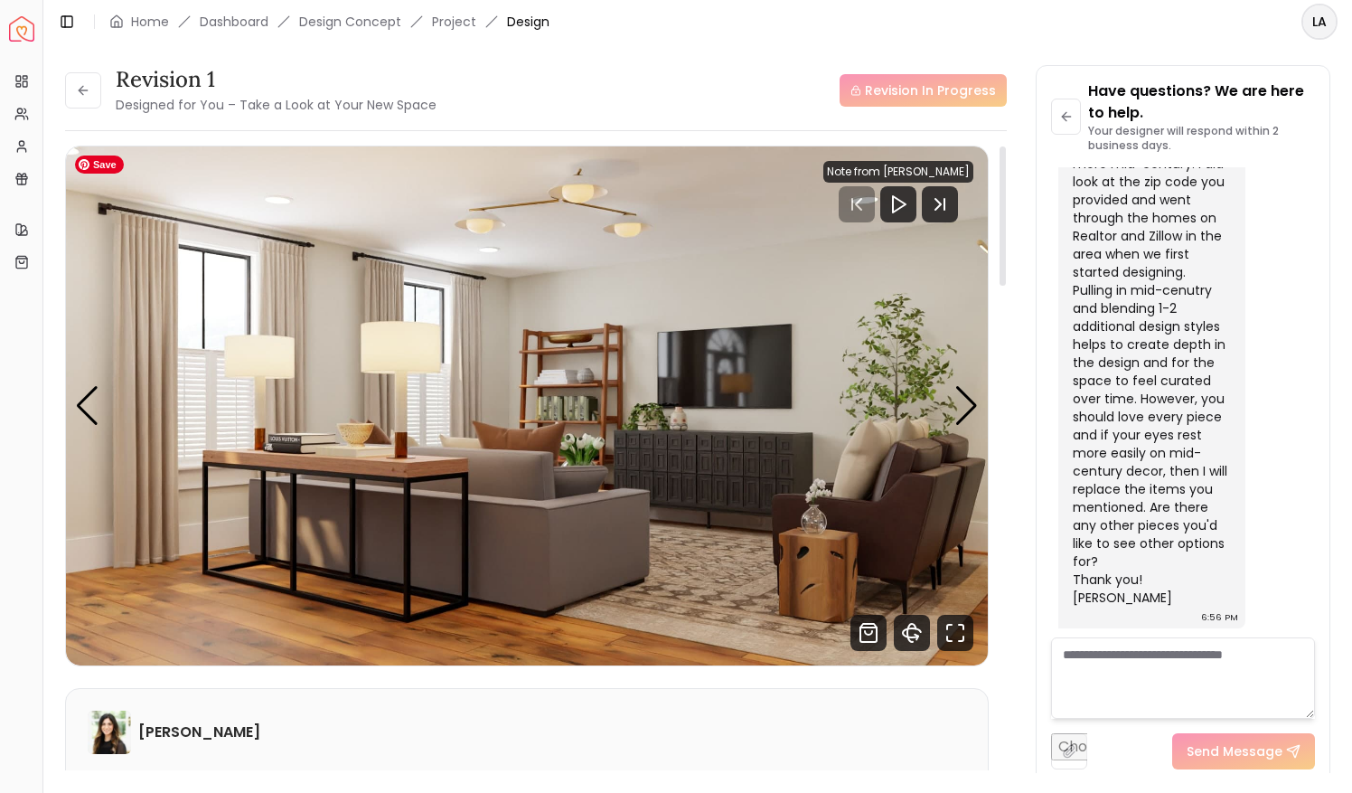
click at [910, 487] on img "3 / 6" at bounding box center [527, 405] width 923 height 519
click at [966, 409] on div "Next slide" at bounding box center [967, 406] width 24 height 40
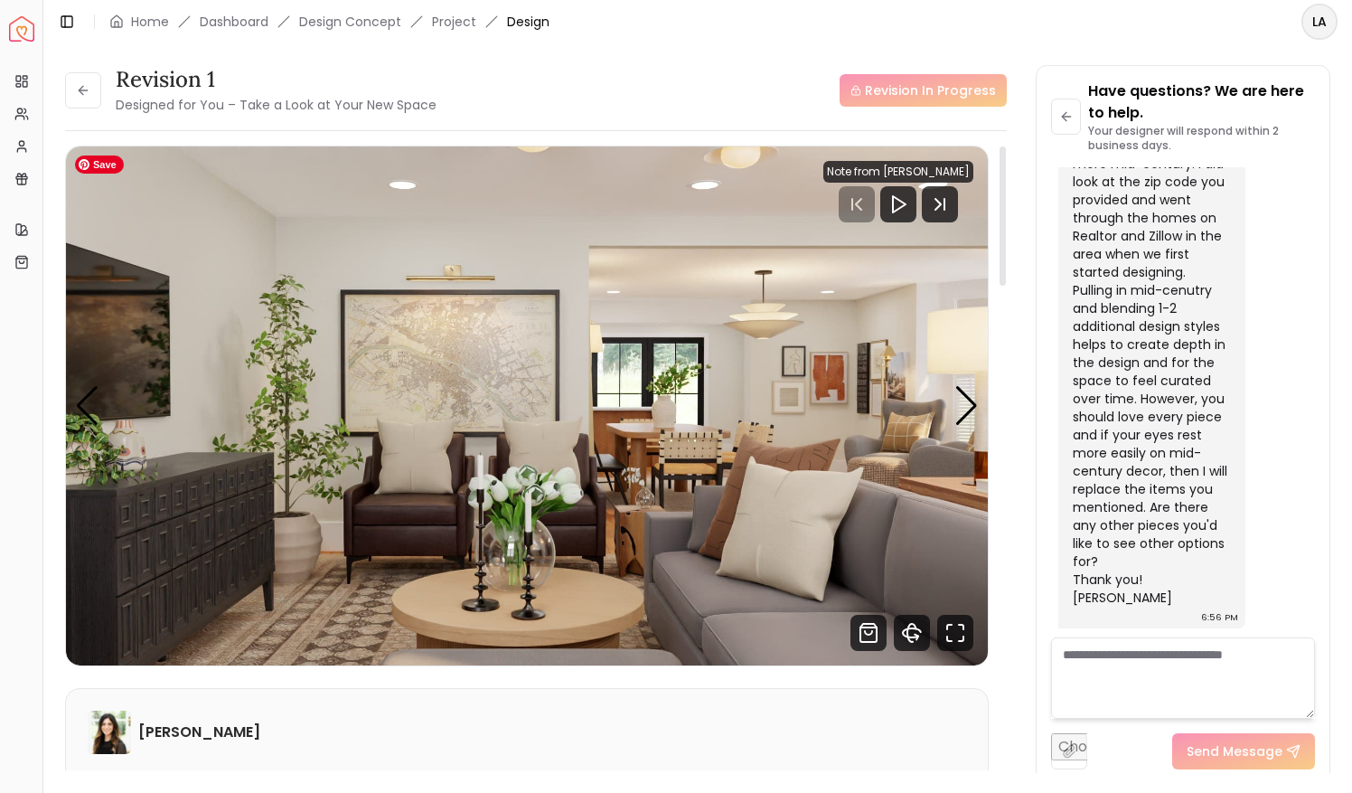
click at [552, 475] on img "4 / 6" at bounding box center [527, 405] width 923 height 519
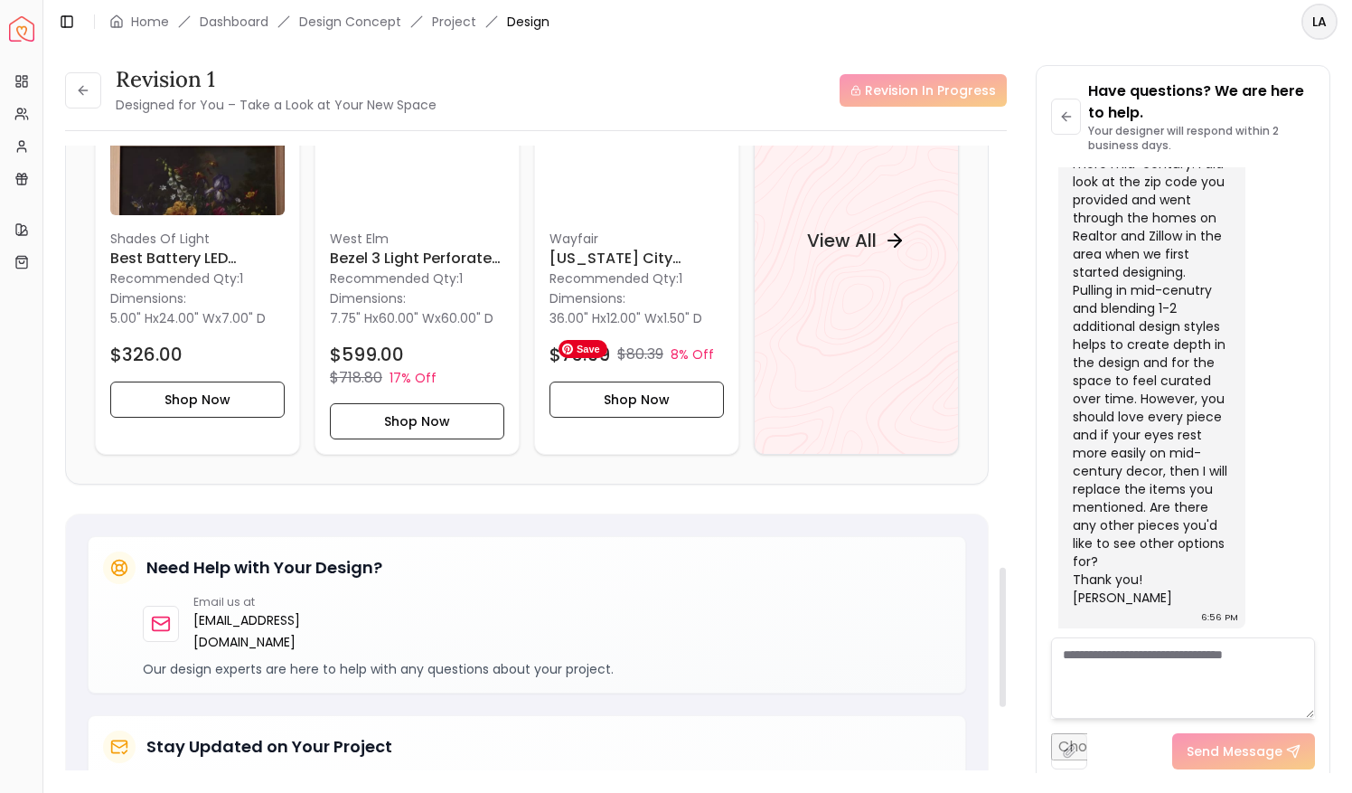
scroll to position [1891, 0]
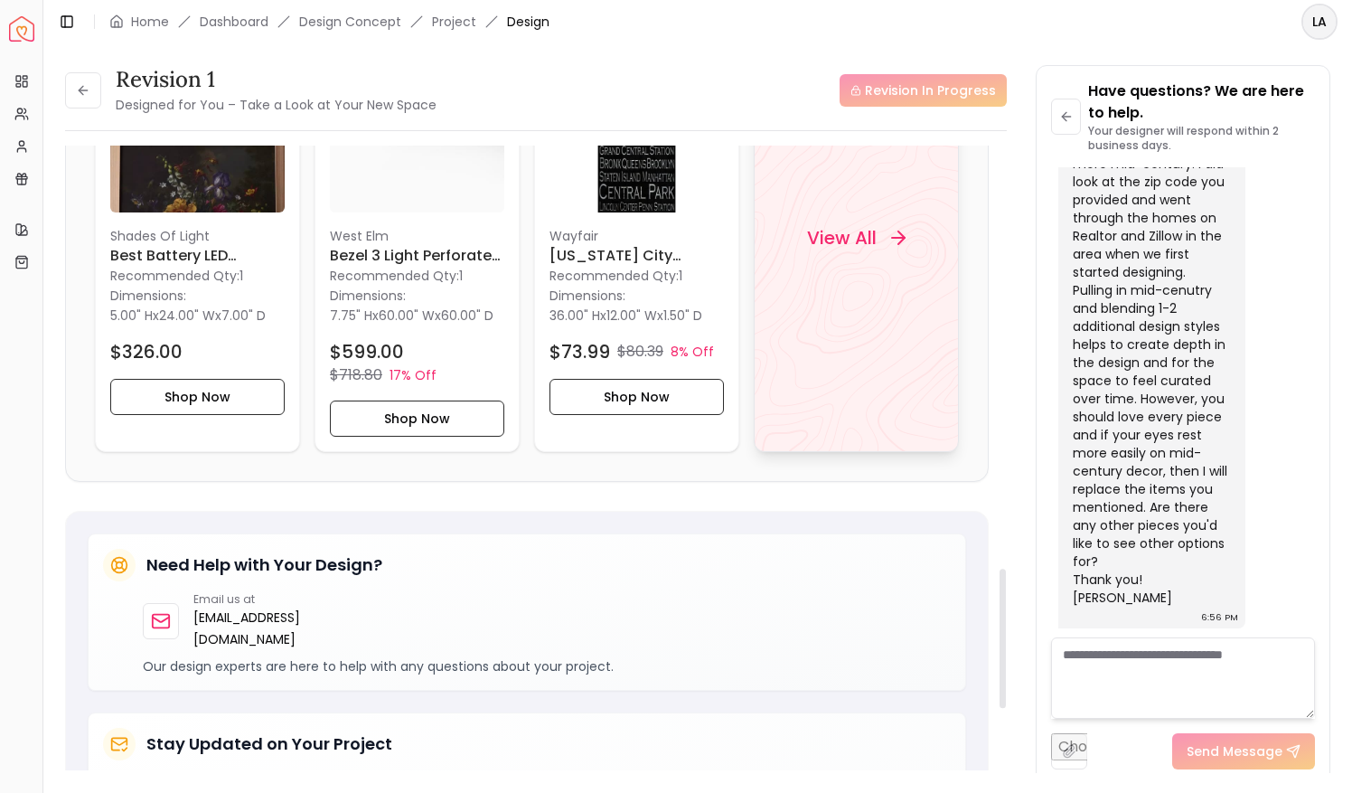
click at [893, 238] on icon at bounding box center [898, 238] width 13 height 0
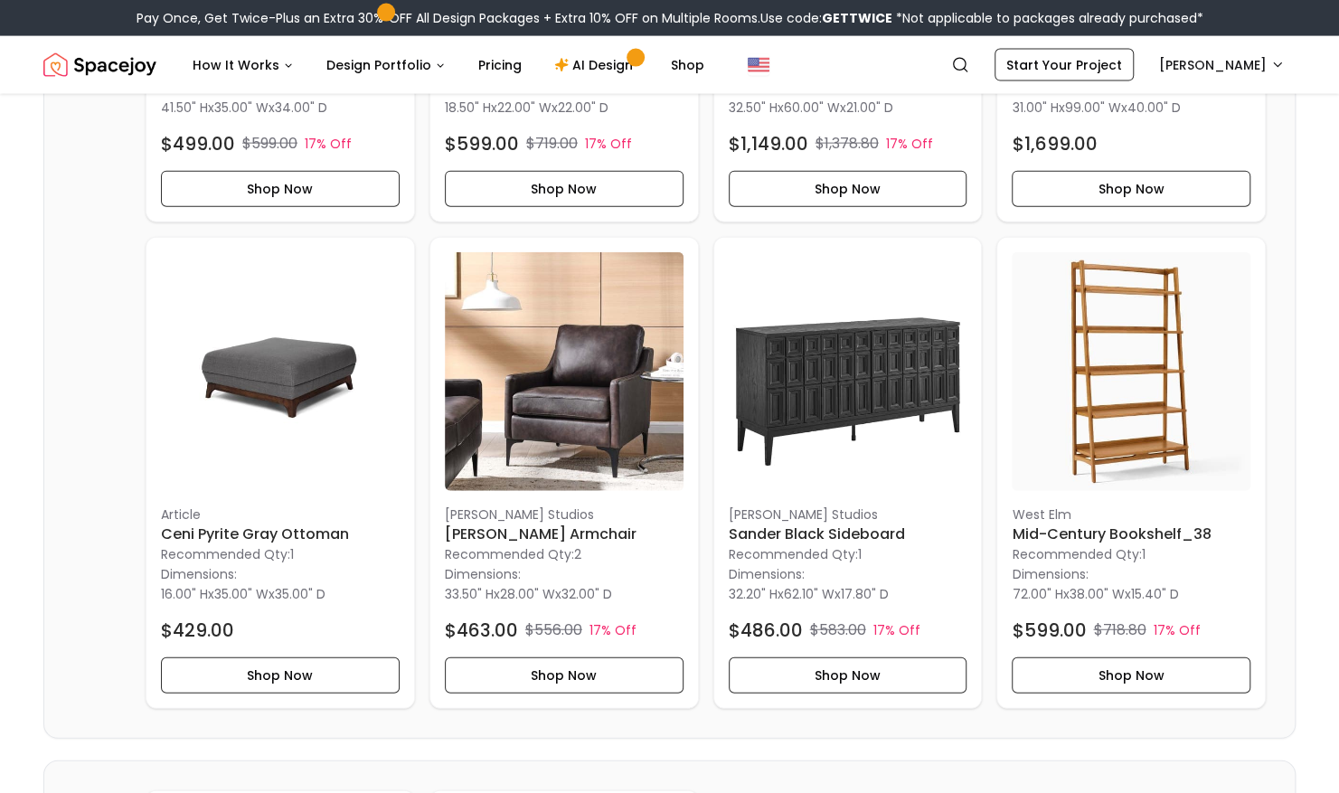
scroll to position [6432, 0]
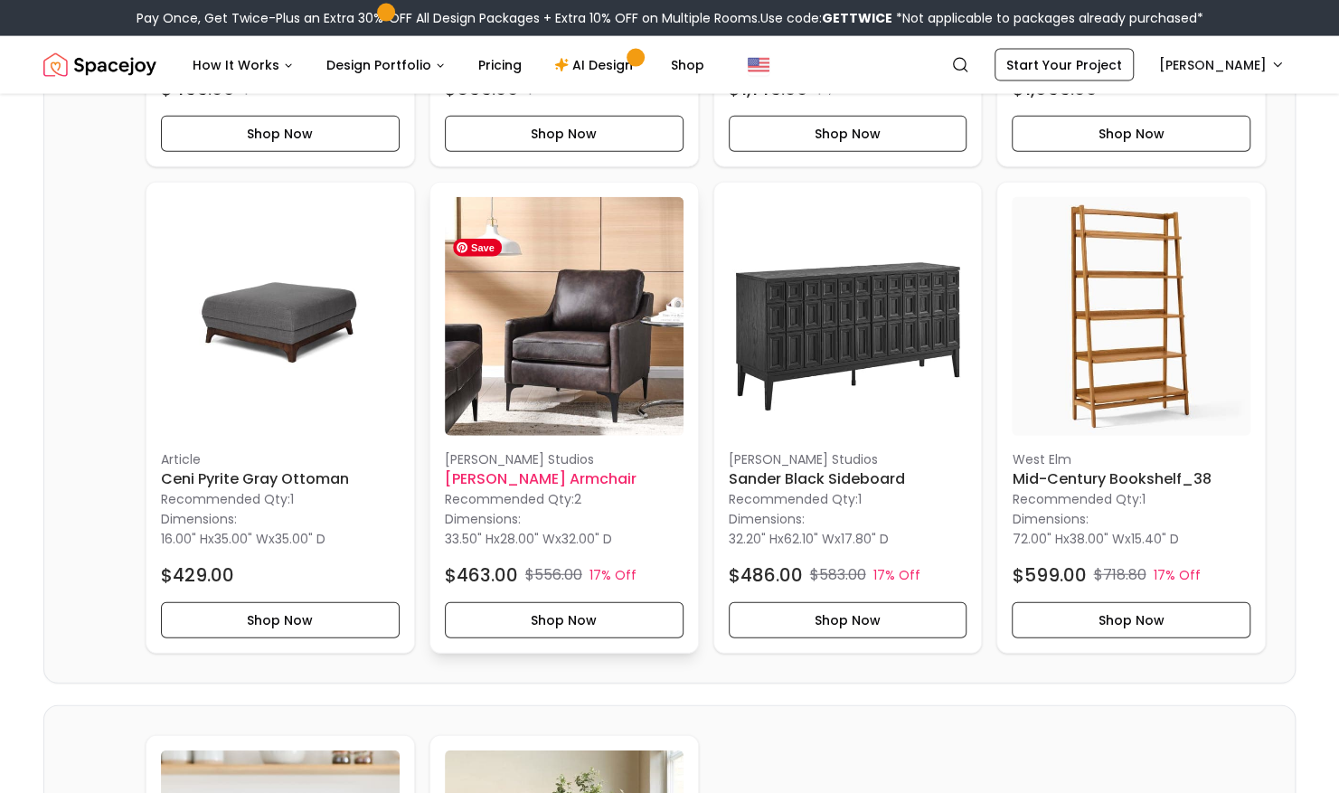
click at [592, 389] on img at bounding box center [564, 316] width 239 height 239
